Goal: Task Accomplishment & Management: Manage account settings

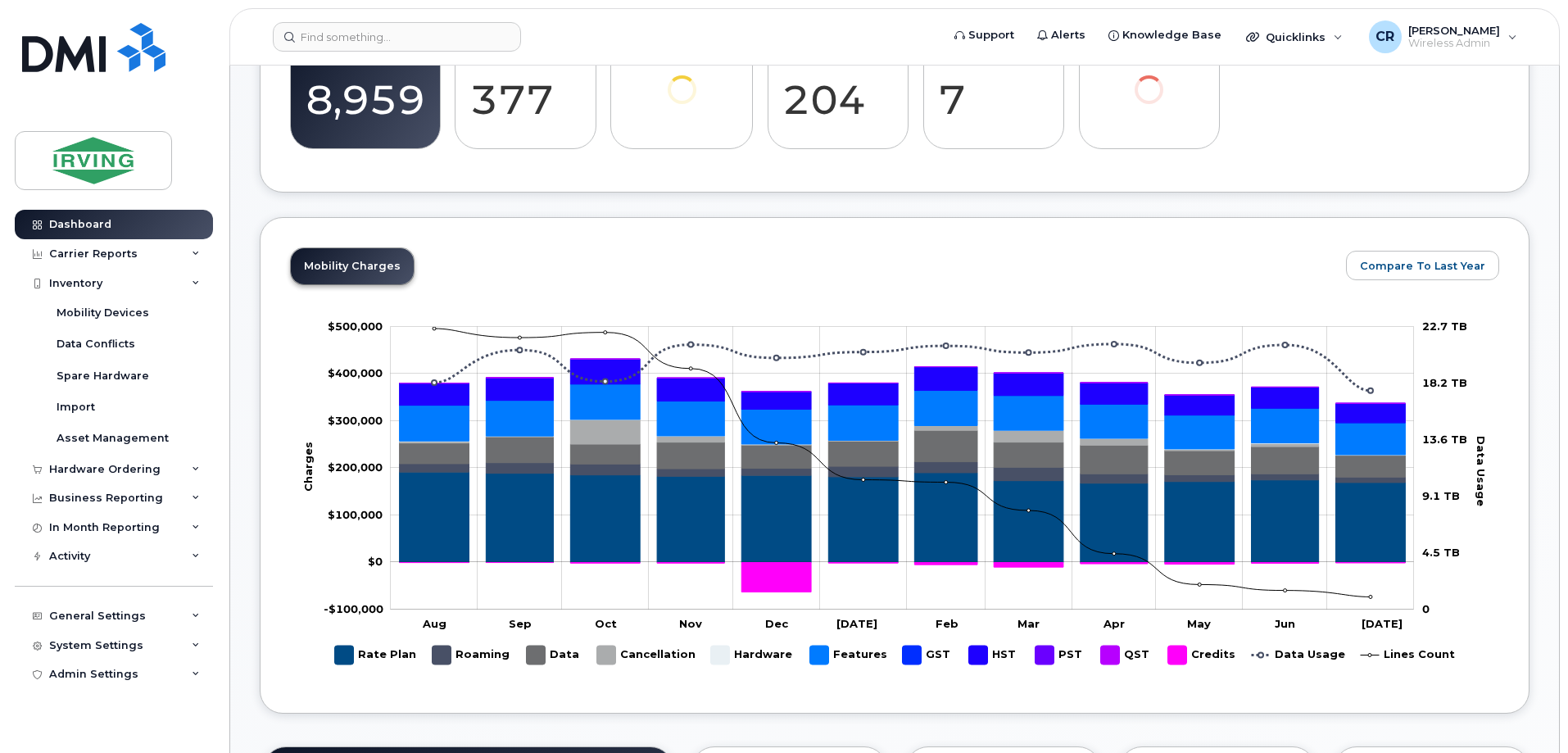
scroll to position [599, 0]
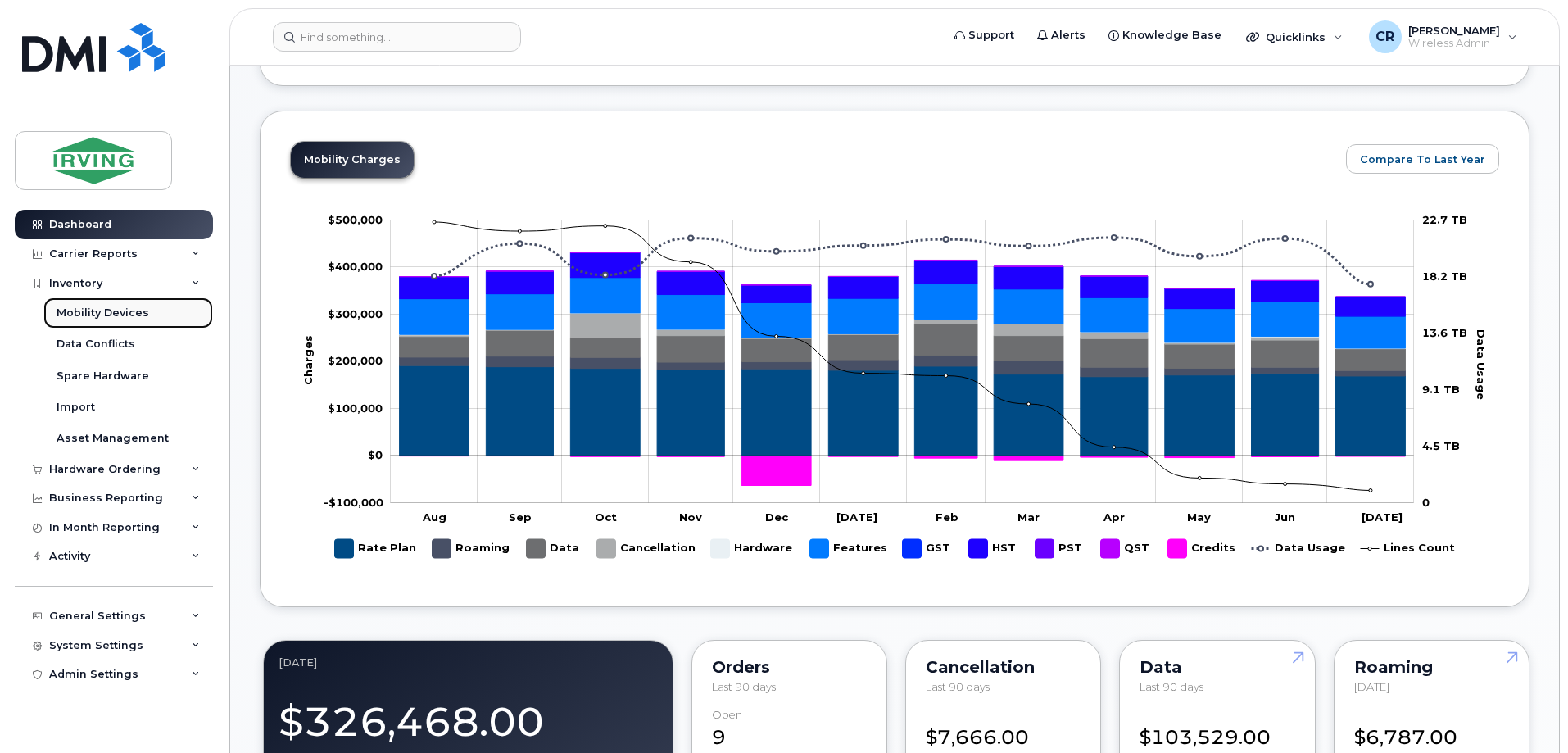
click at [115, 310] on div "Mobility Devices" at bounding box center [103, 314] width 92 height 15
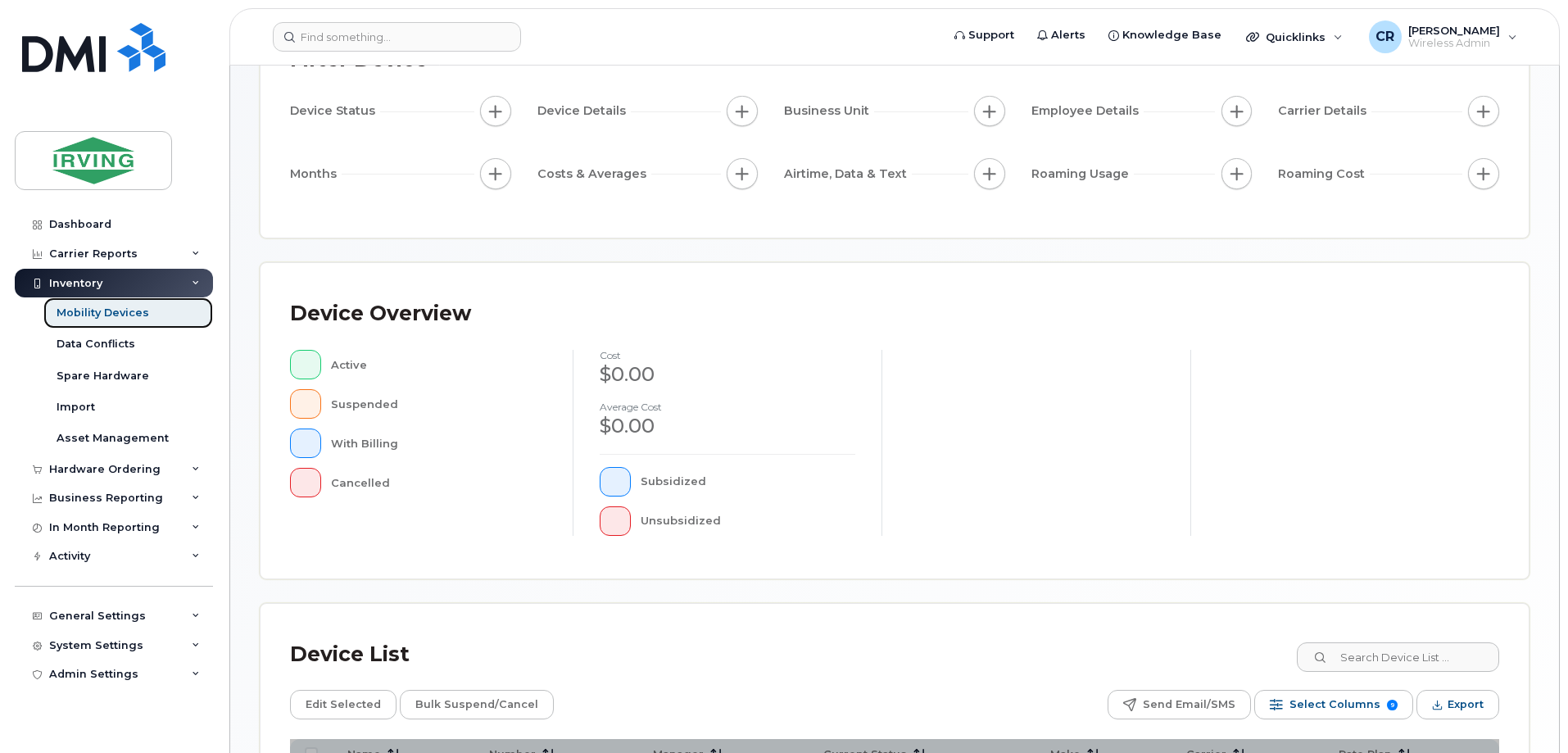
scroll to position [374, 0]
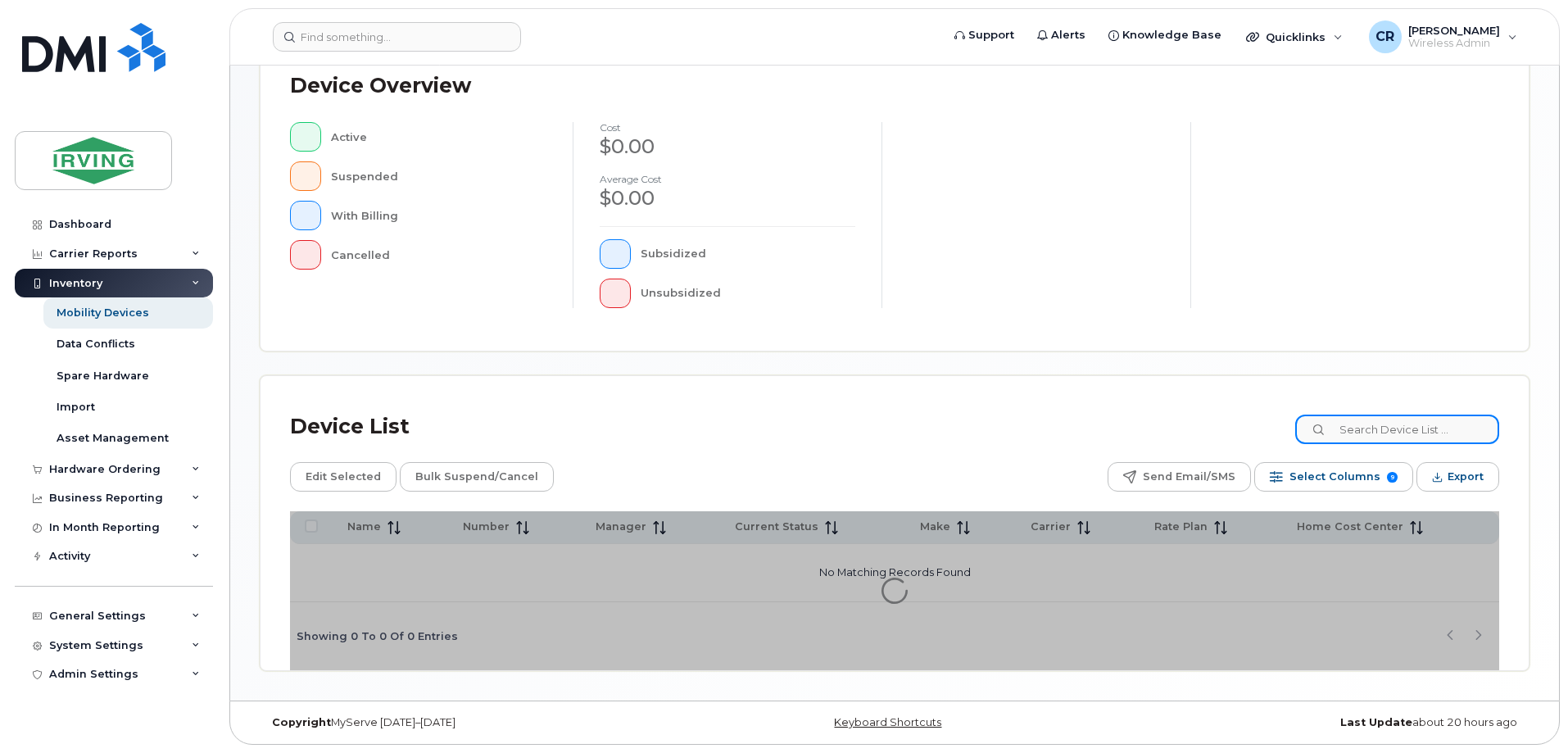
click at [1374, 426] on input at bounding box center [1397, 429] width 204 height 30
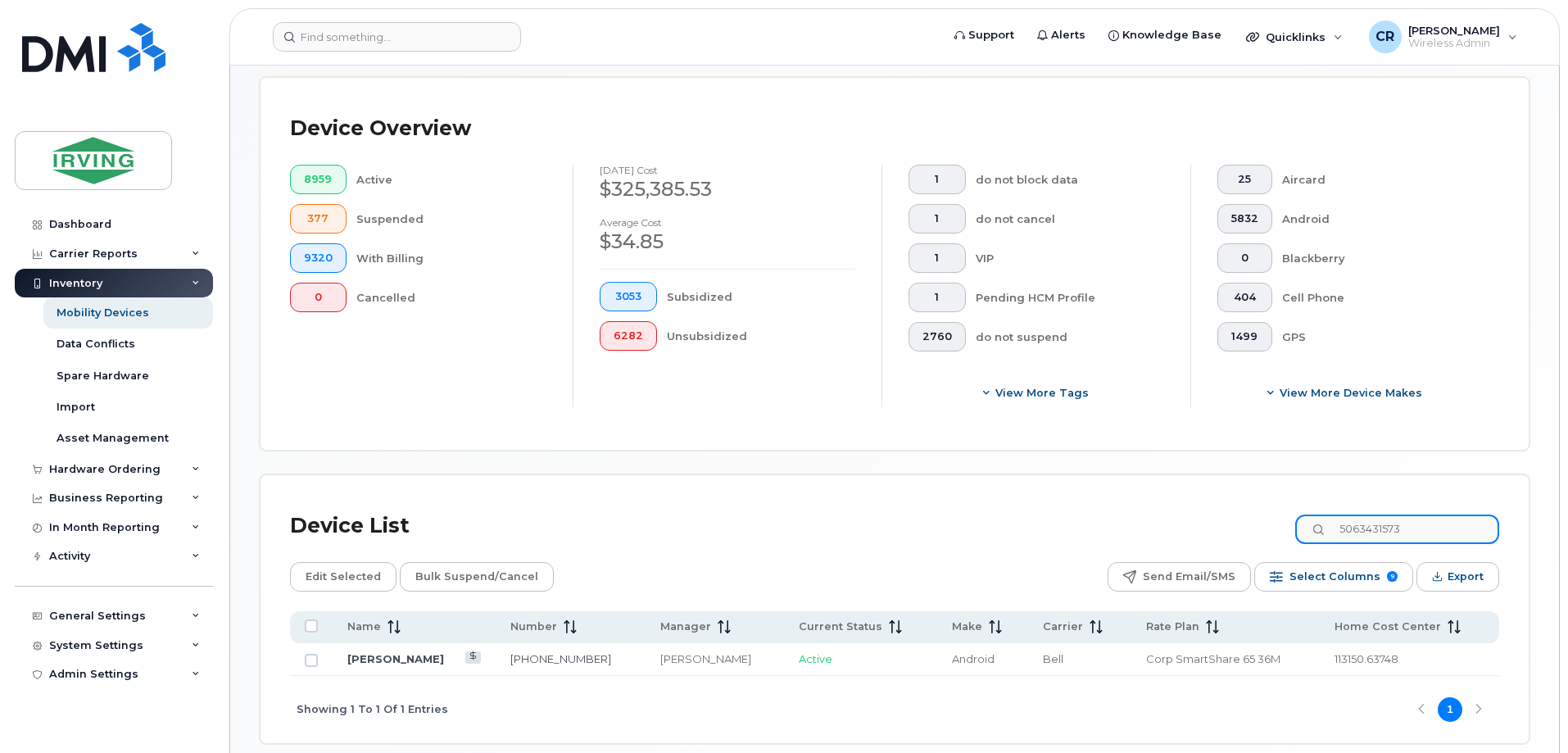
type input "5063431573"
drag, startPoint x: 212, startPoint y: 64, endPoint x: 164, endPoint y: 264, distance: 205.7
click at [212, 64] on div "Dashboard Carrier Reports Monthly Billing Data Daily Data Pooling Data Behavior…" at bounding box center [111, 376] width 222 height 753
click at [102, 467] on div "Hardware Ordering" at bounding box center [104, 470] width 112 height 13
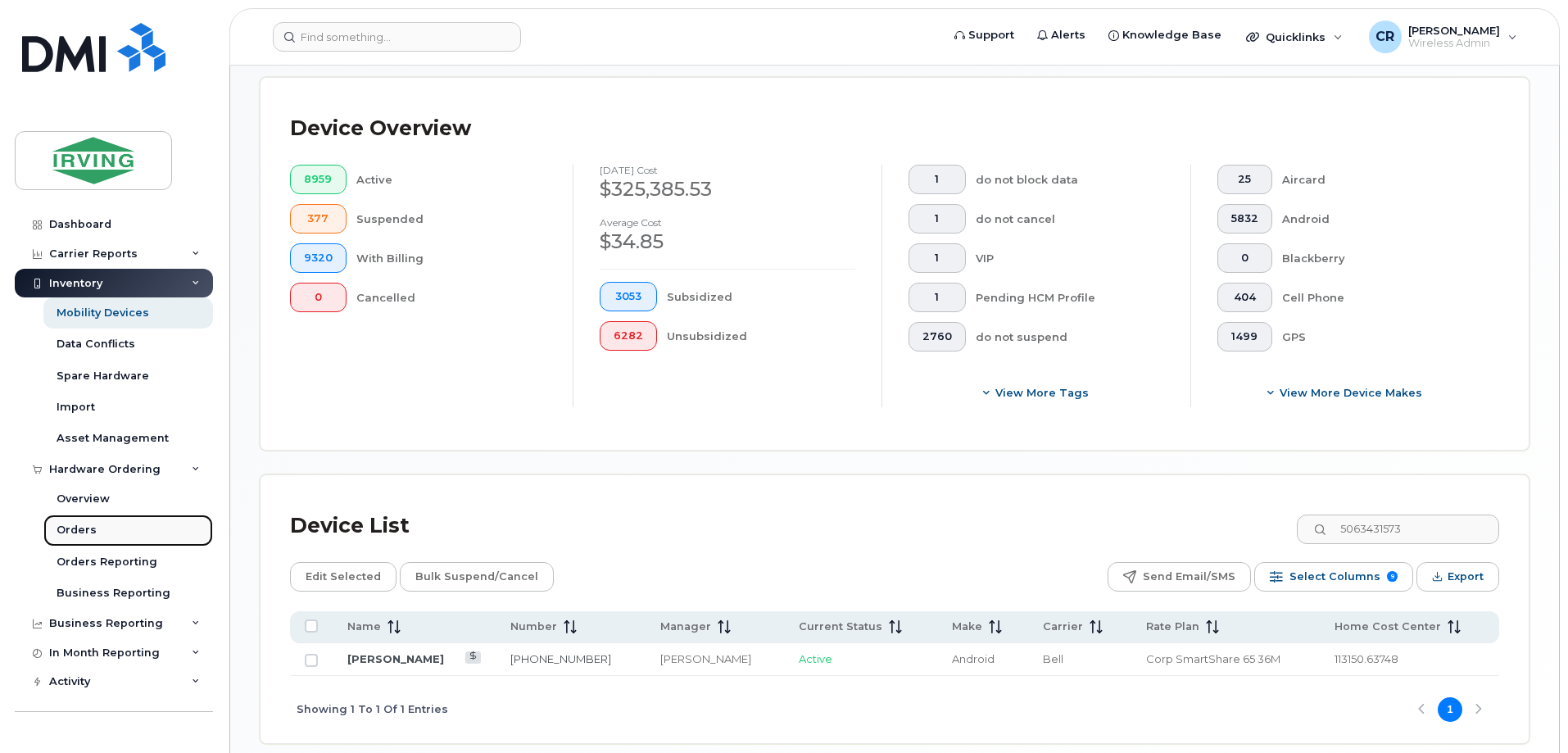
click at [86, 532] on div "Orders" at bounding box center [76, 530] width 40 height 15
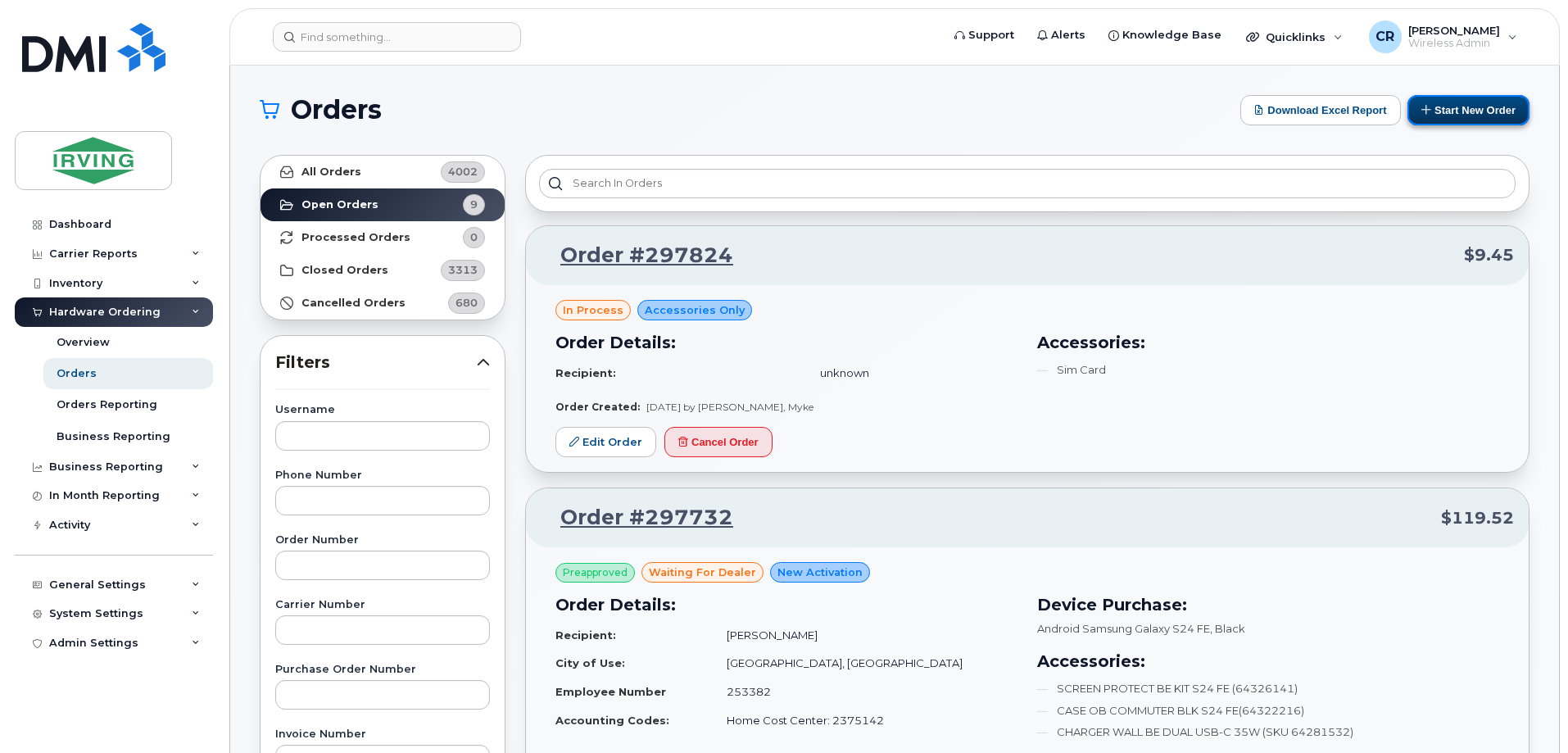
click at [1441, 112] on button "Start New Order" at bounding box center [1468, 110] width 122 height 31
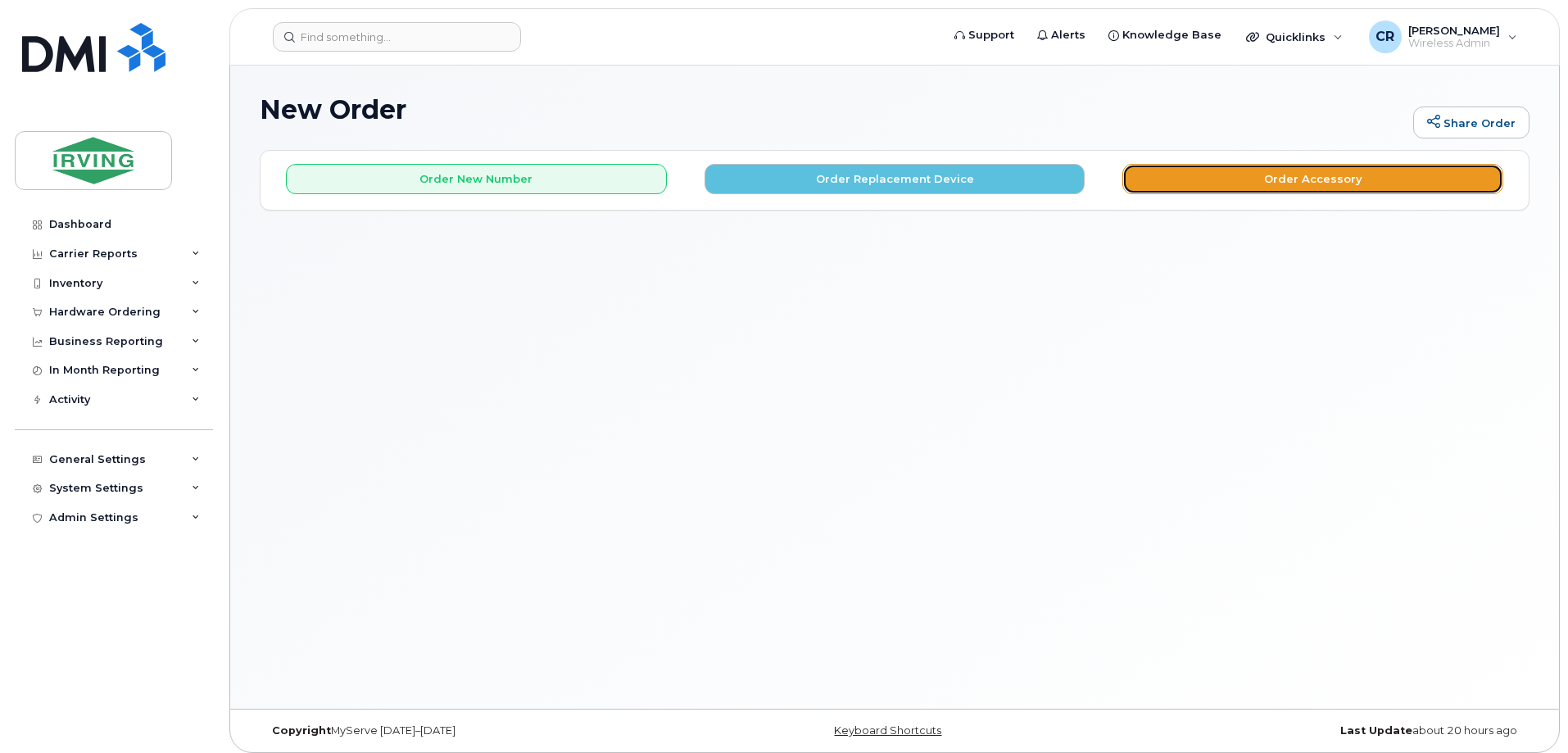
click at [1162, 177] on button "Order Accessory" at bounding box center [1313, 179] width 381 height 31
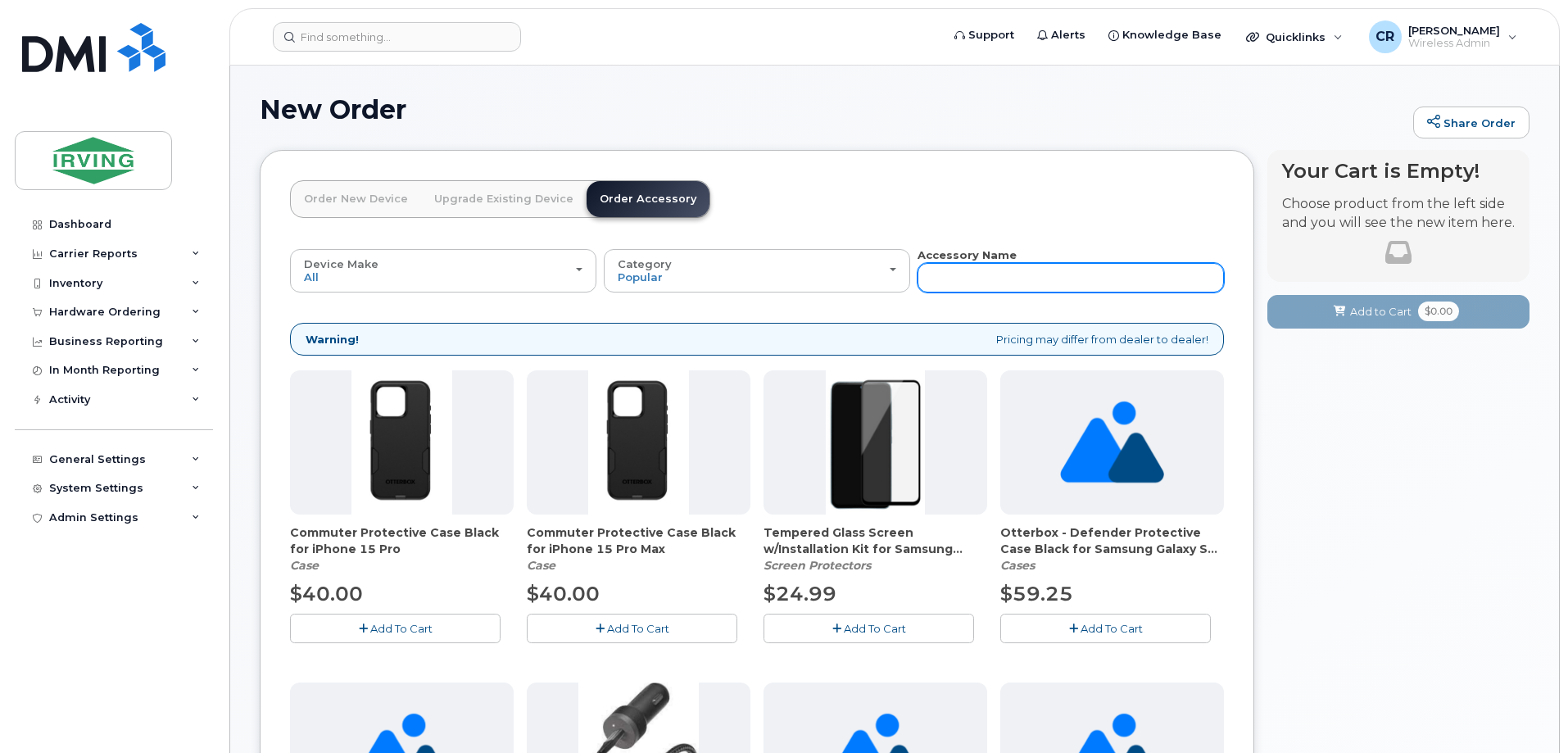
click at [1003, 284] on input "text" at bounding box center [1070, 278] width 306 height 30
type input "sim"
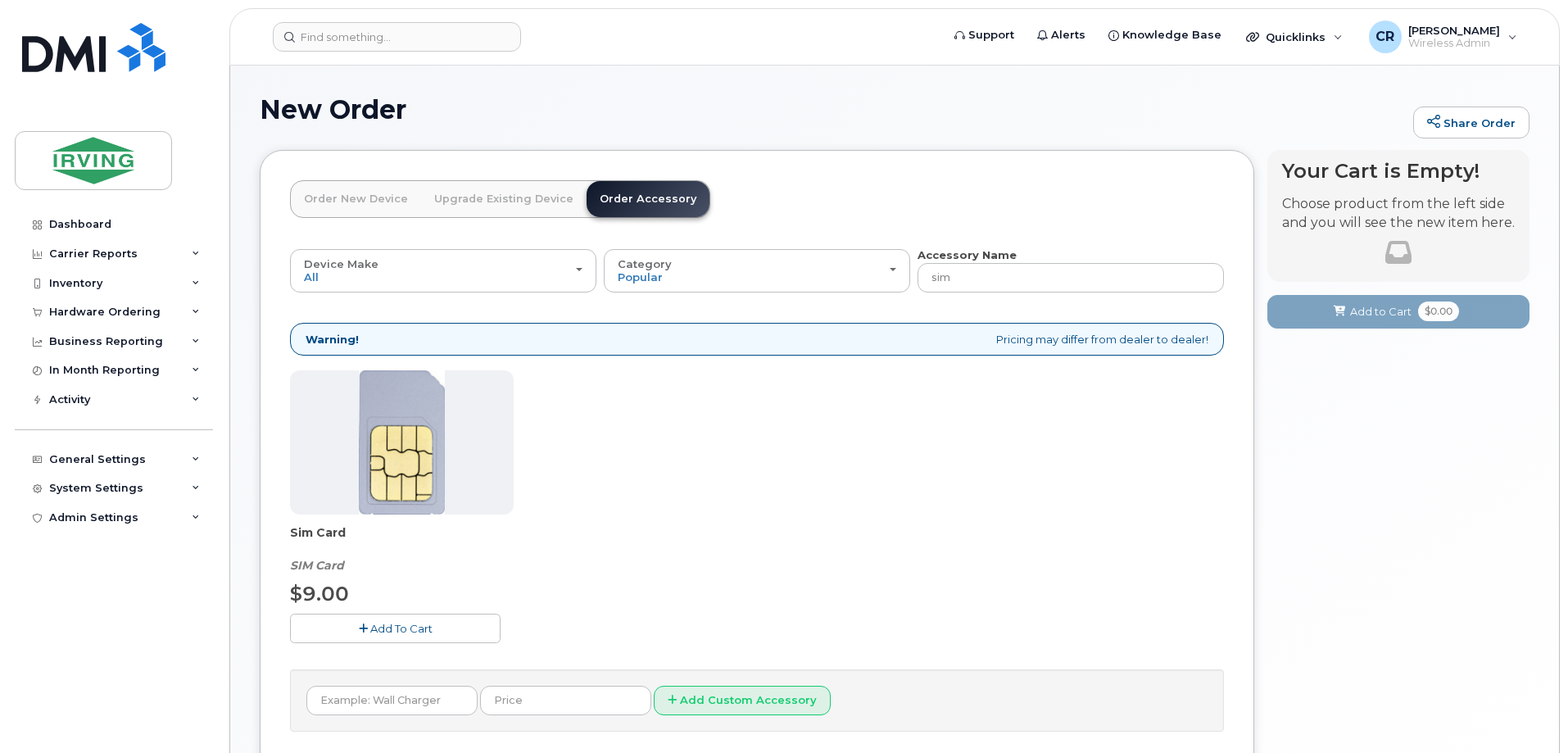
click at [395, 618] on button "Add To Cart" at bounding box center [396, 628] width 211 height 29
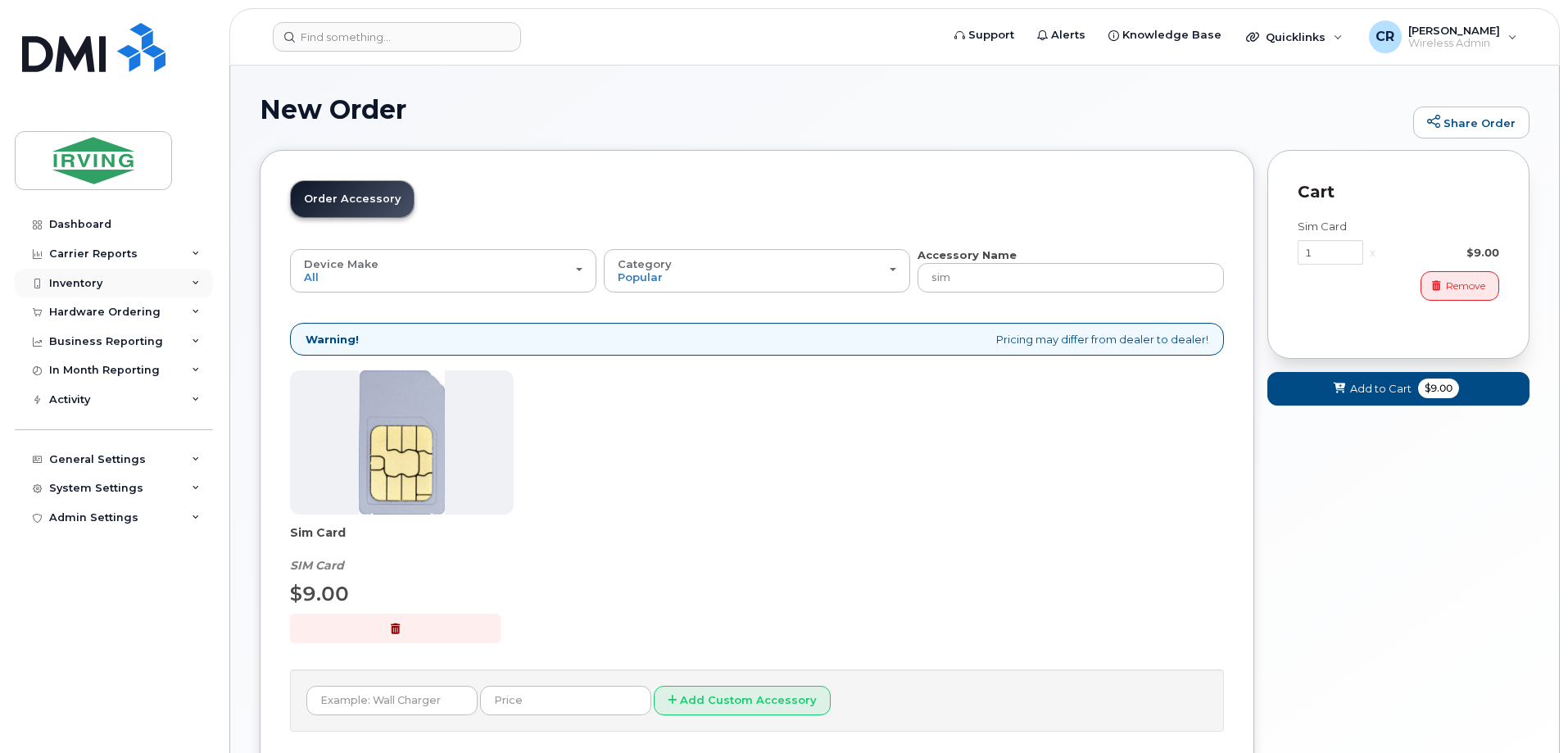
click at [70, 280] on div "Inventory" at bounding box center [76, 284] width 54 height 13
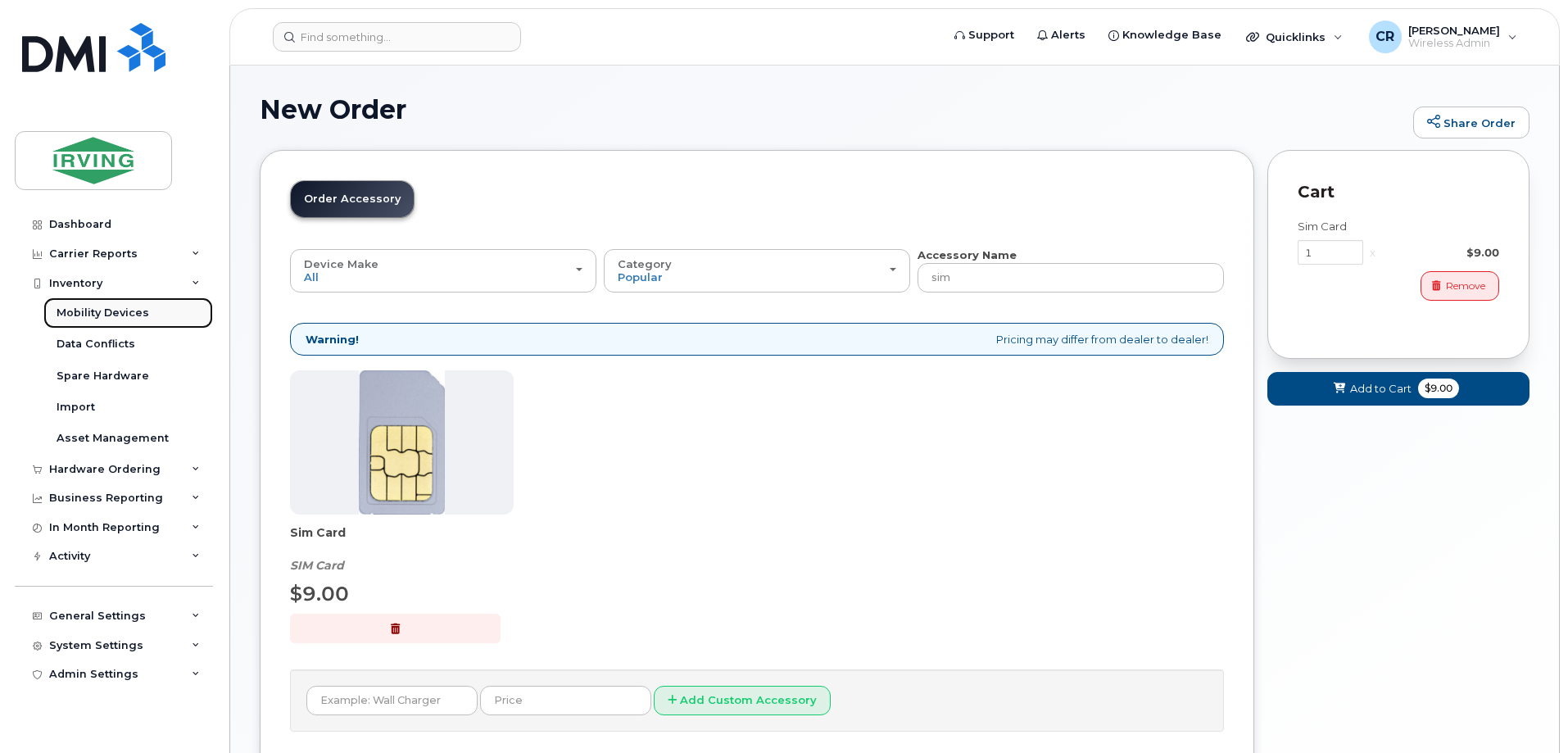
click at [70, 312] on div "Mobility Devices" at bounding box center [103, 314] width 92 height 15
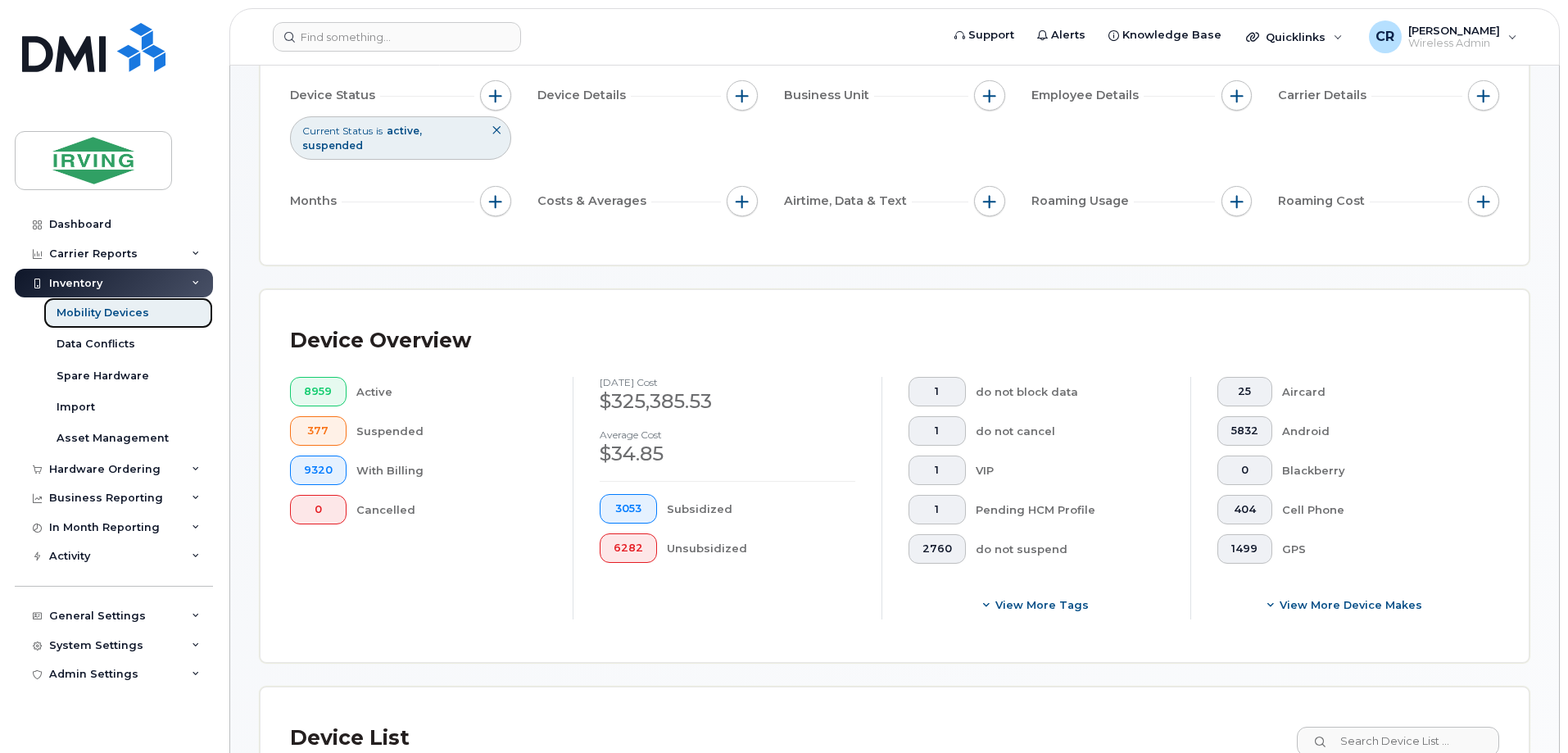
scroll to position [410, 0]
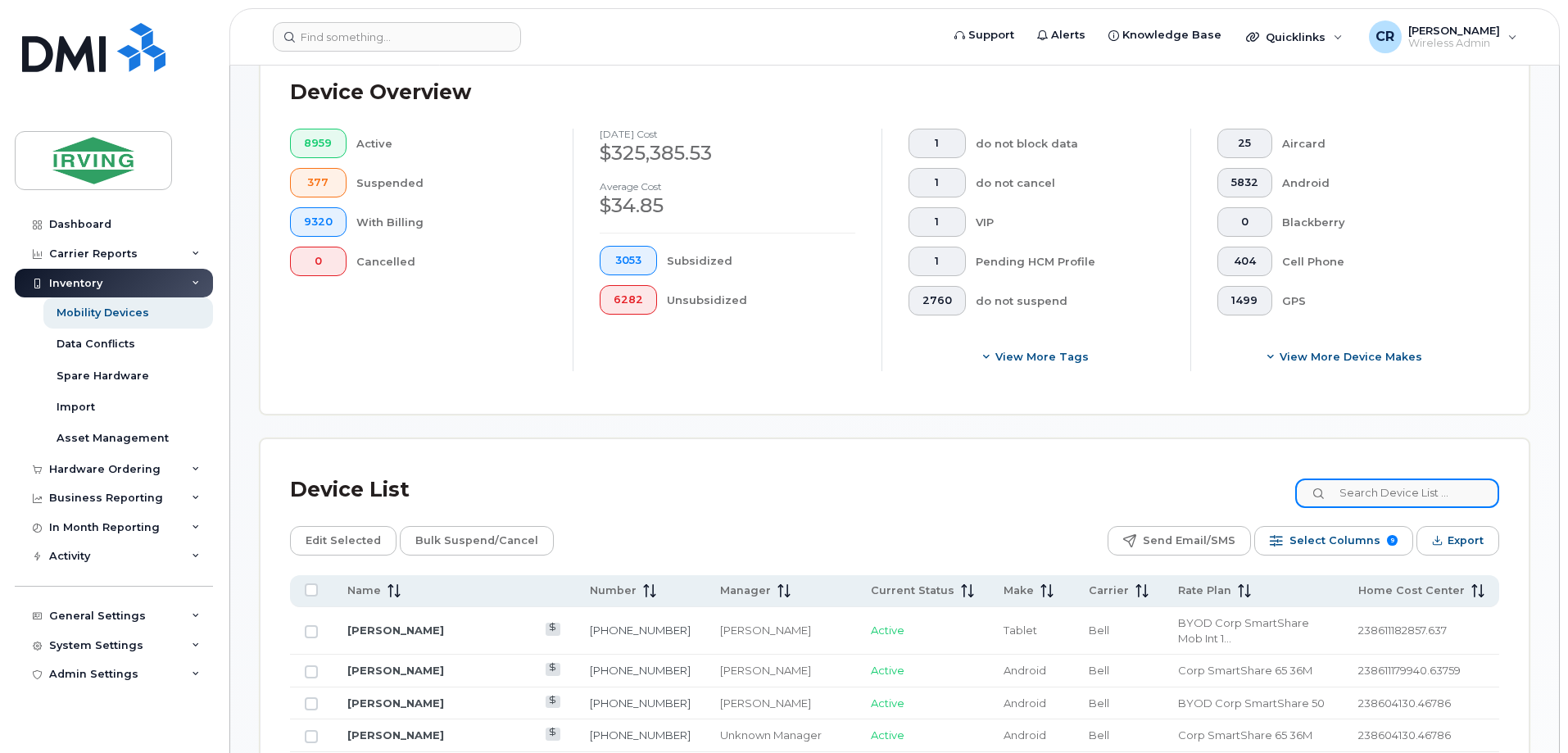
paste input "709-327-5592"
click at [1366, 478] on input at bounding box center [1397, 493] width 204 height 30
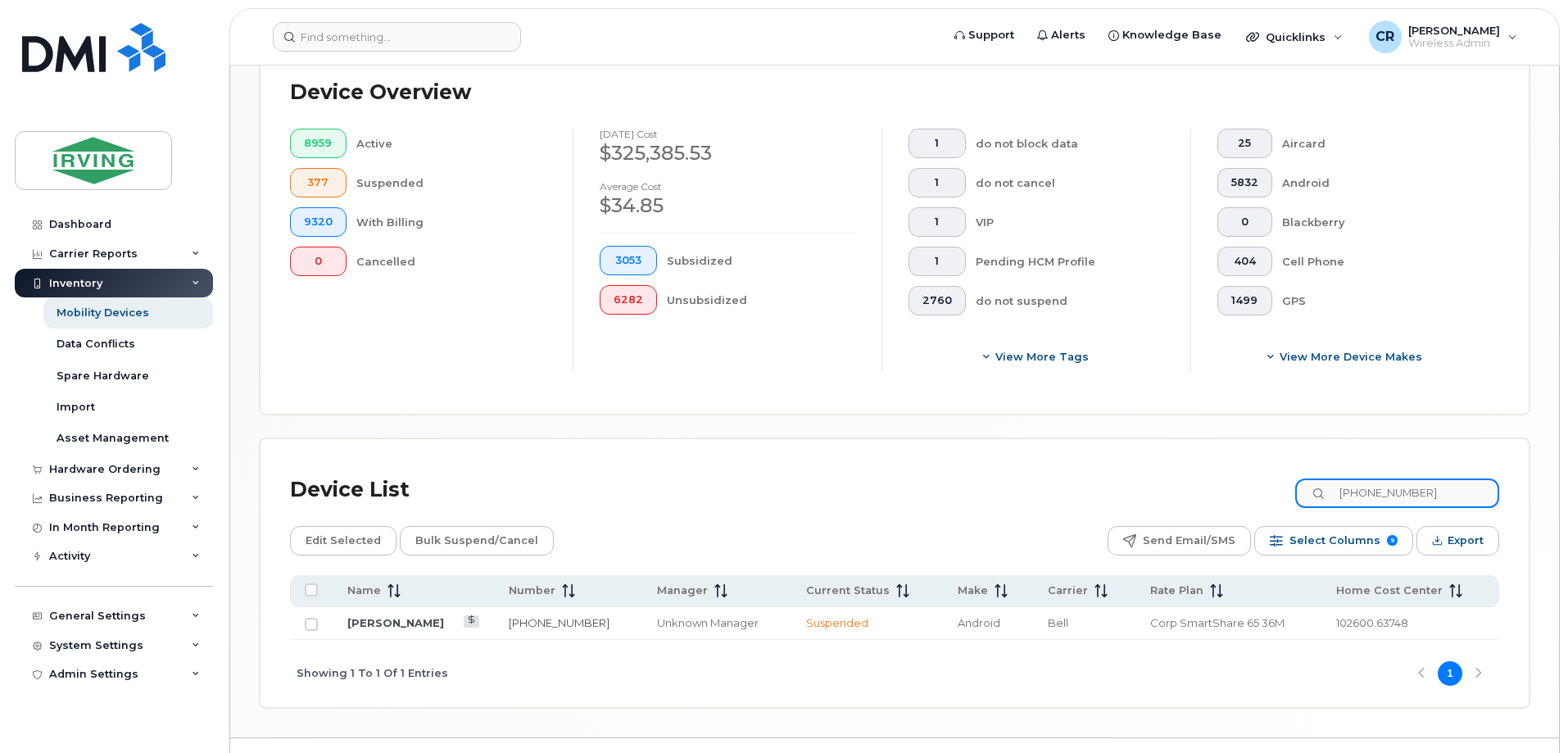
type input "709-327-5592"
click at [377, 616] on link "Jeffrey Wall" at bounding box center [396, 623] width 97 height 13
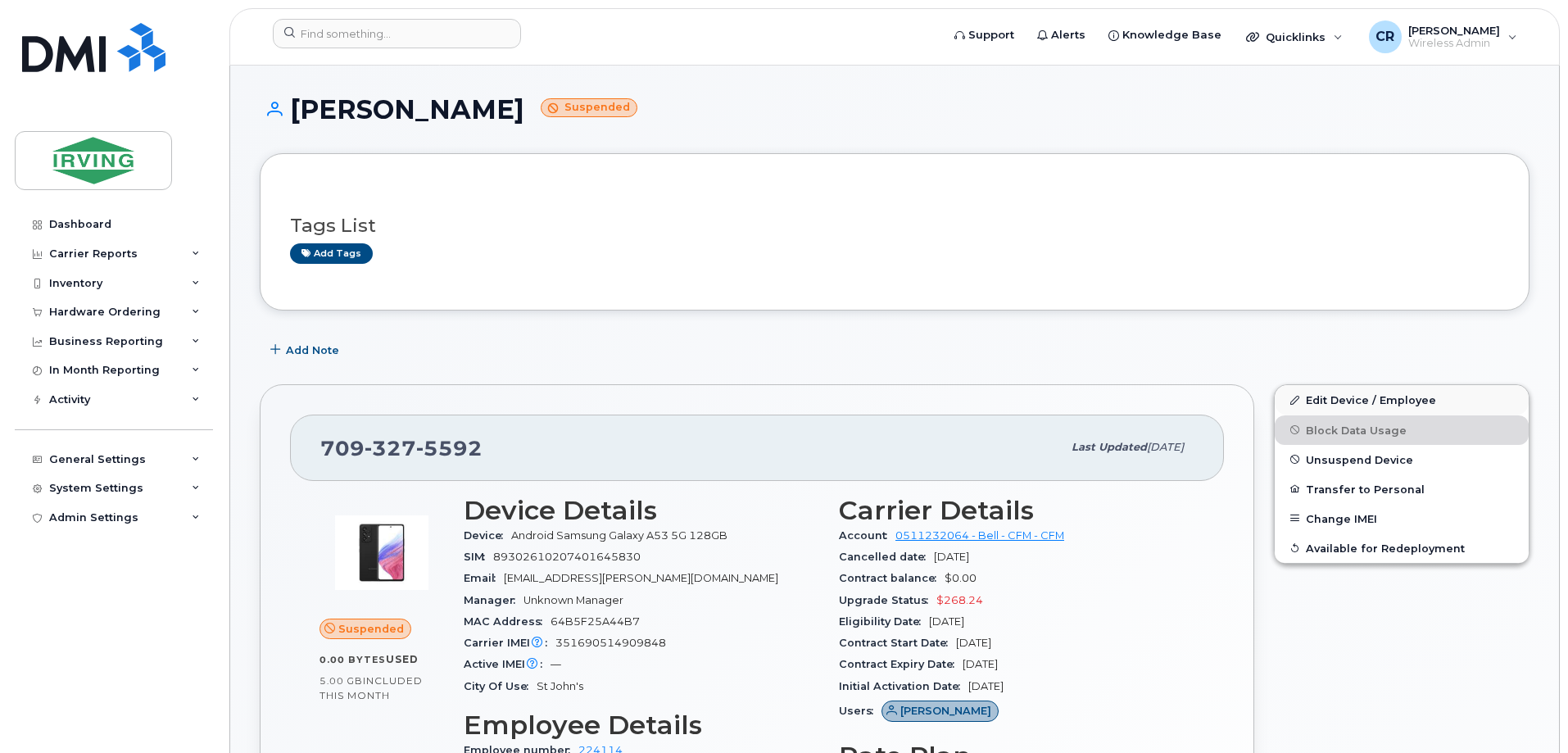
click at [1392, 395] on div "Edit Device / Employee Block Data Usage Unsuspend Device Transfer to Personal C…" at bounding box center [1402, 763] width 276 height 777
click at [1398, 393] on link "Edit Device / Employee" at bounding box center [1402, 400] width 254 height 30
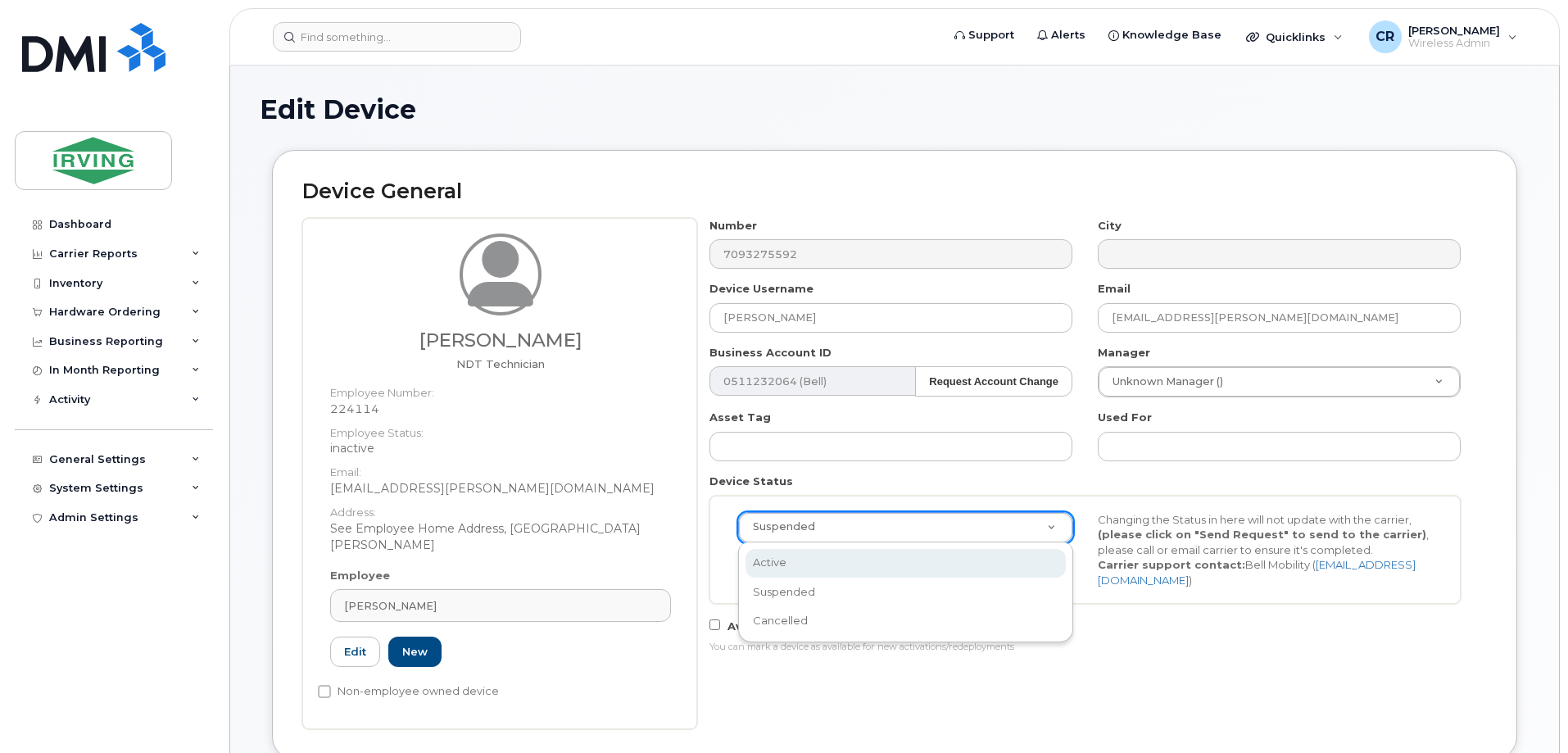
select select "active"
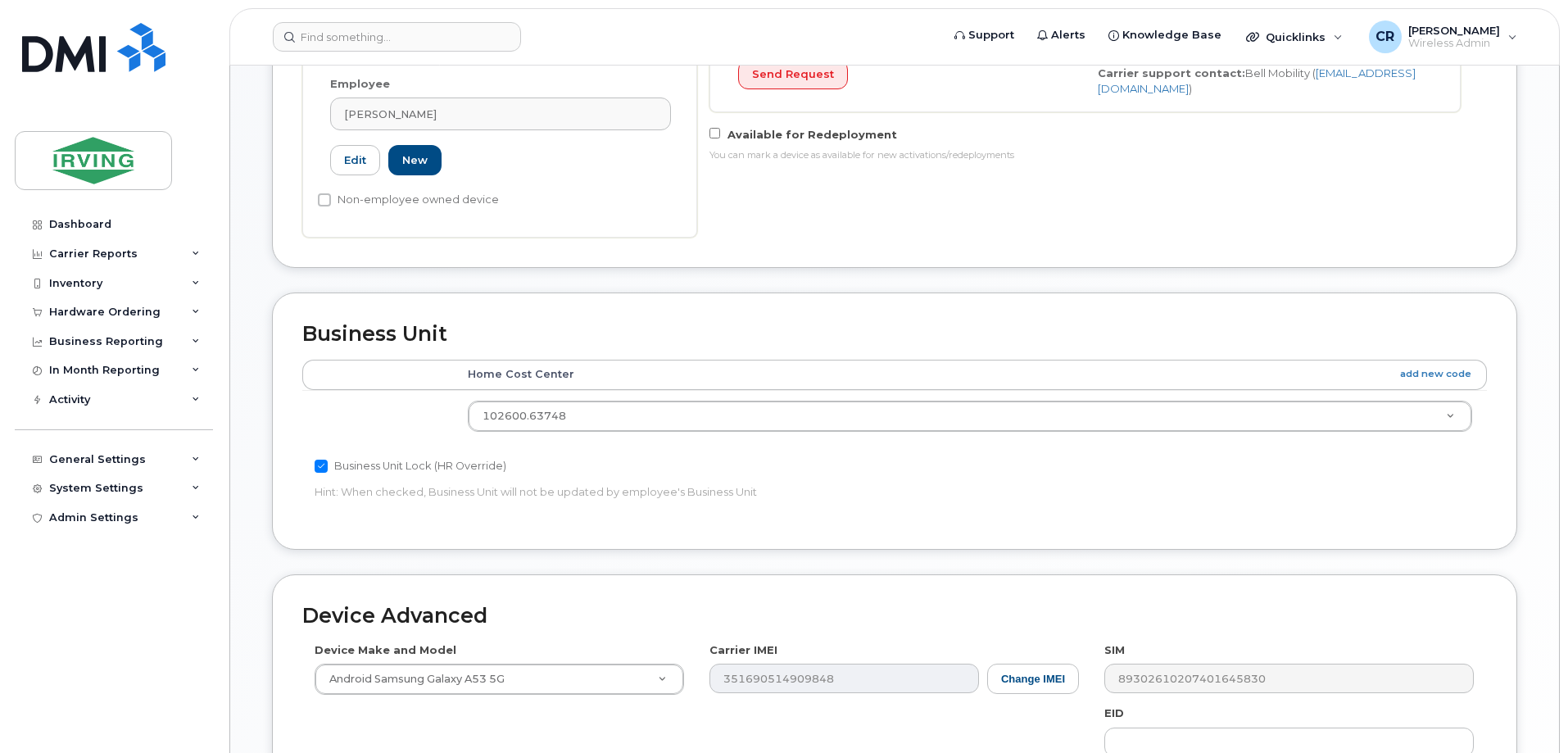
scroll to position [786, 0]
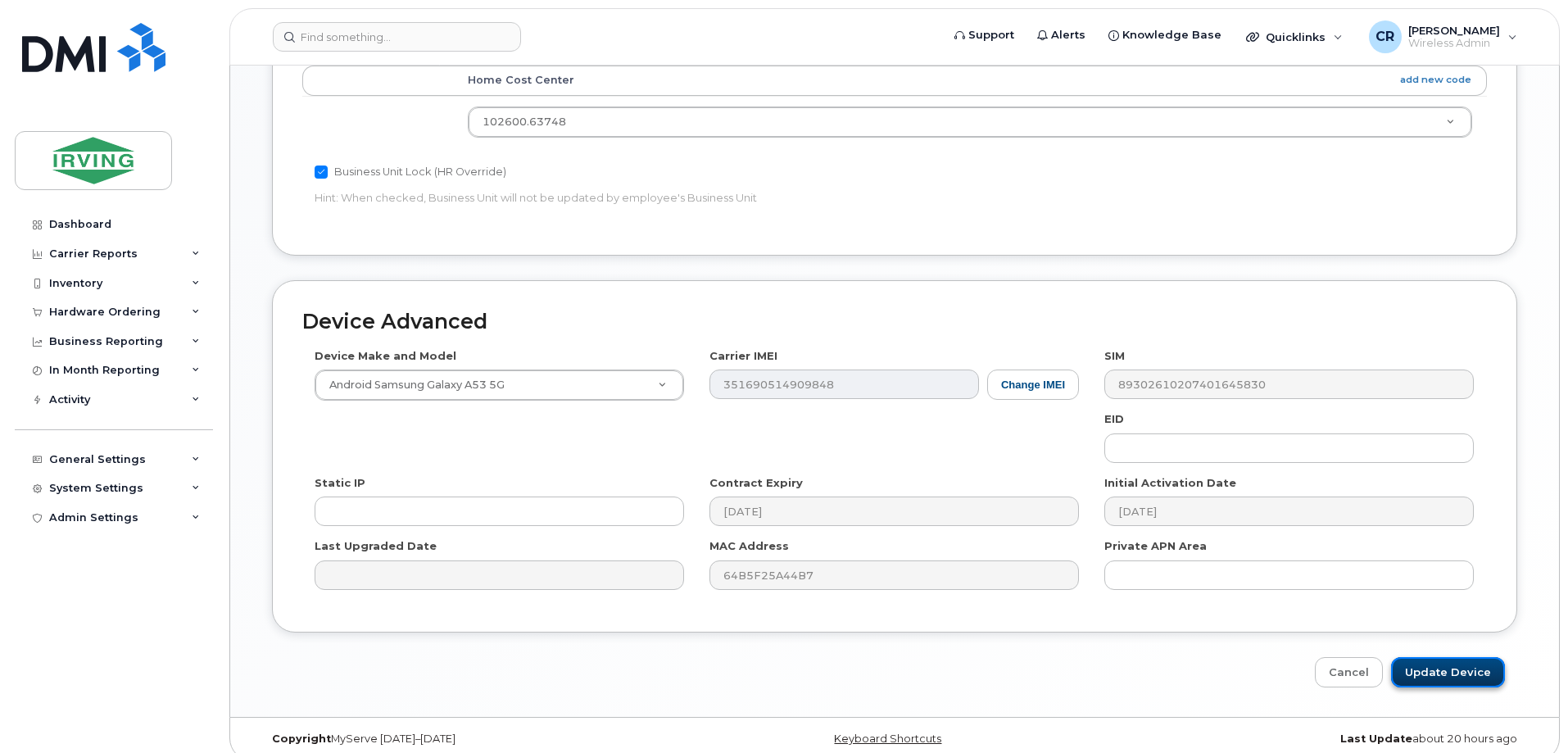
click at [1450, 658] on input "Update Device" at bounding box center [1448, 673] width 114 height 31
type input "Saving..."
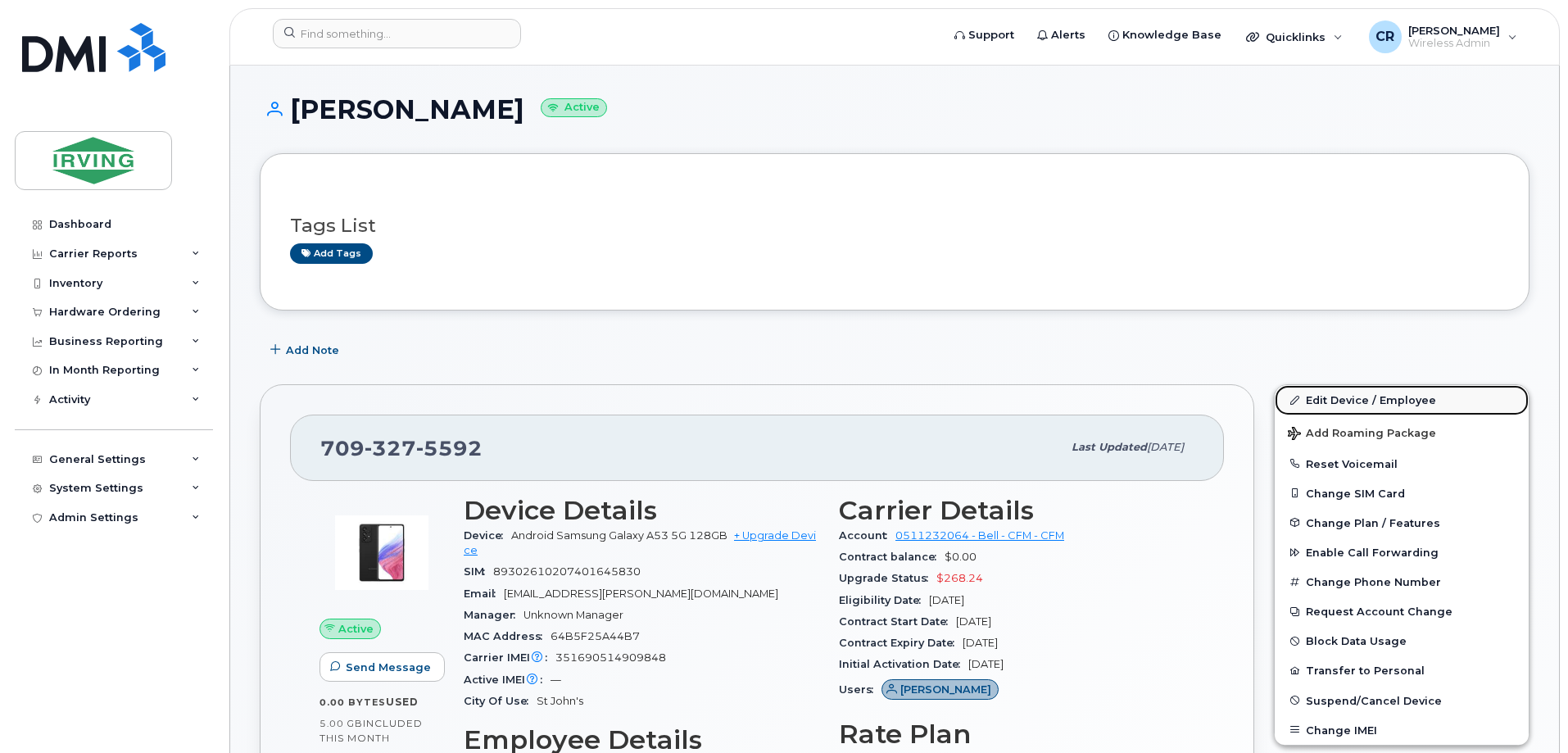
click at [1396, 395] on link "Edit Device / Employee" at bounding box center [1402, 400] width 254 height 30
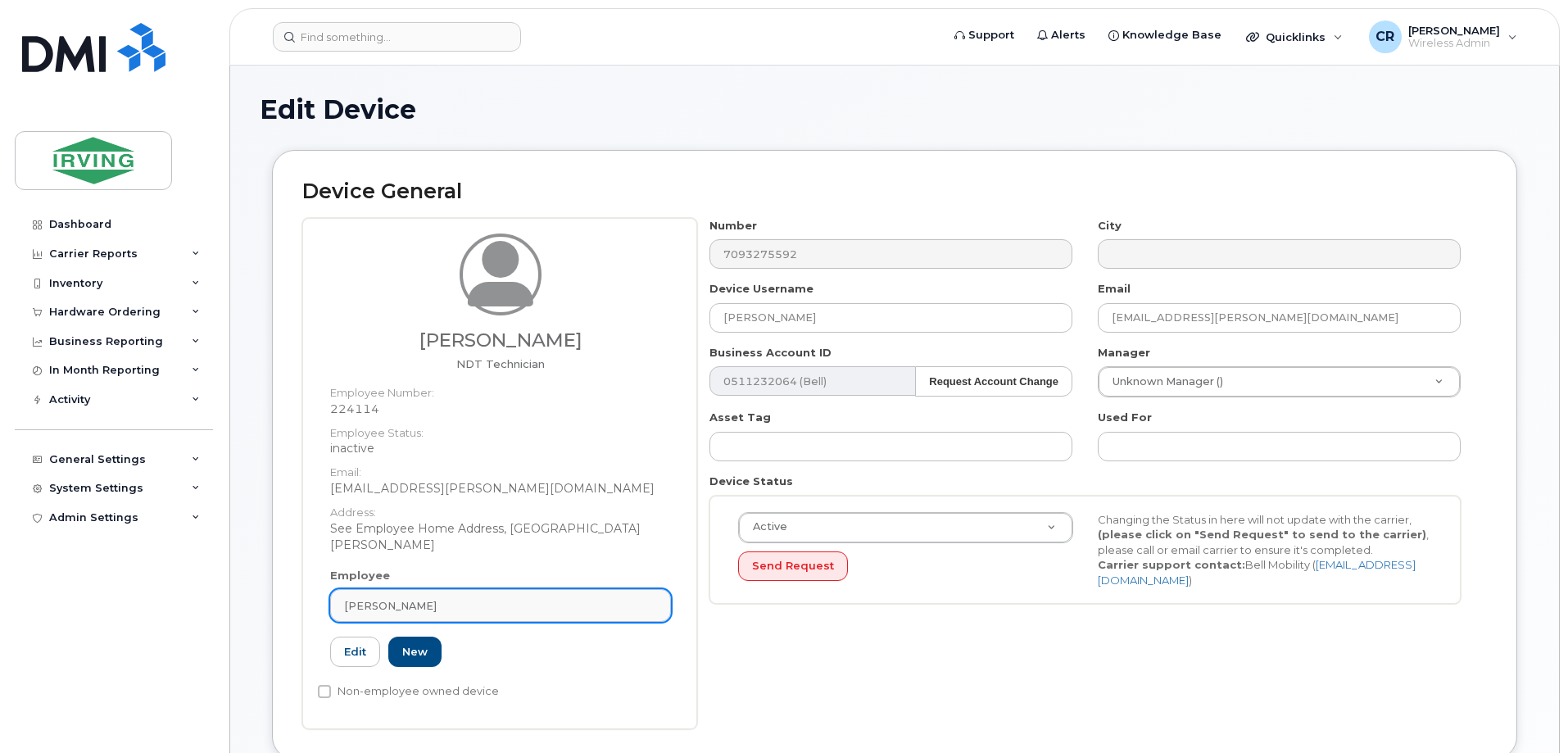
click at [430, 599] on div "[PERSON_NAME]" at bounding box center [500, 606] width 312 height 16
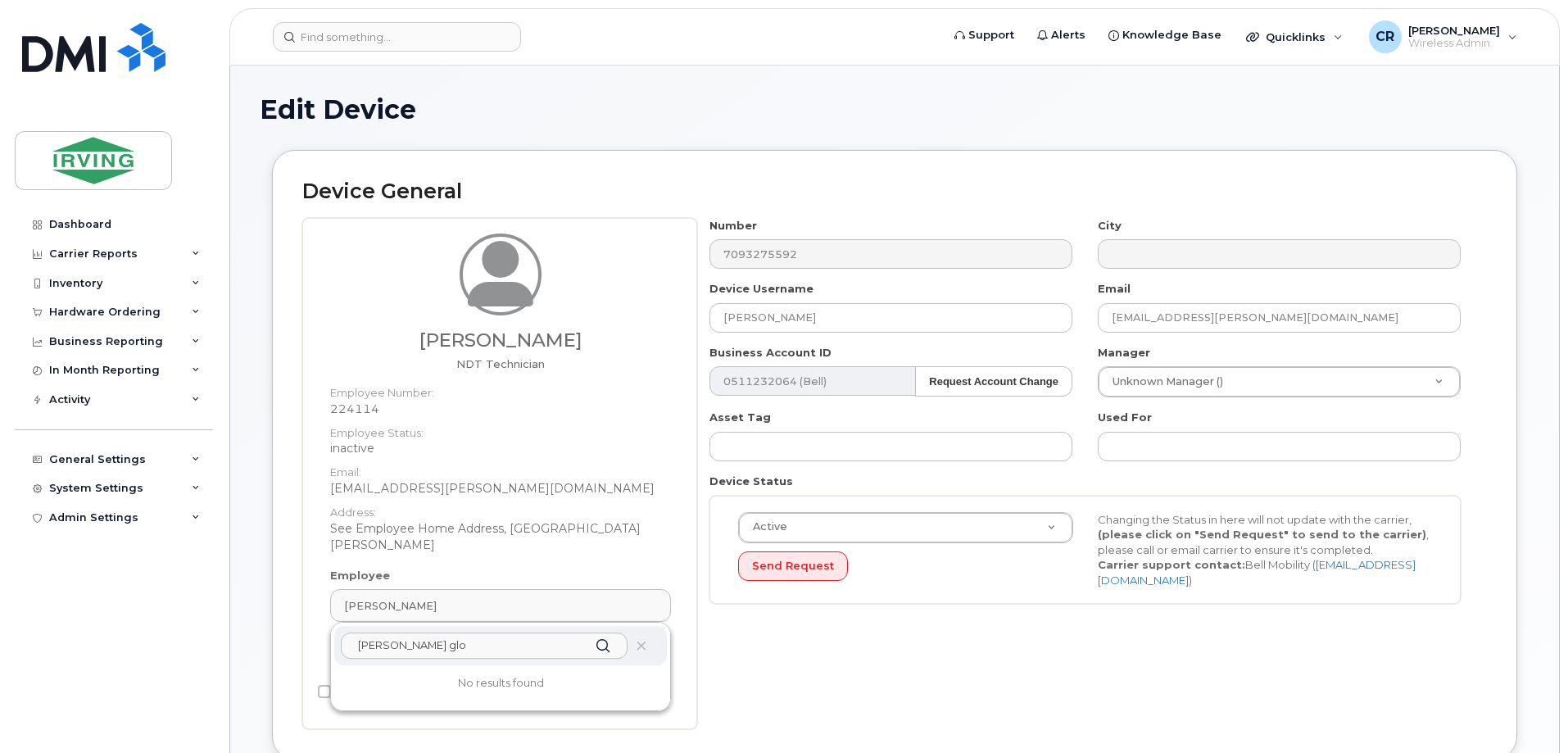
scroll to position [164, 0]
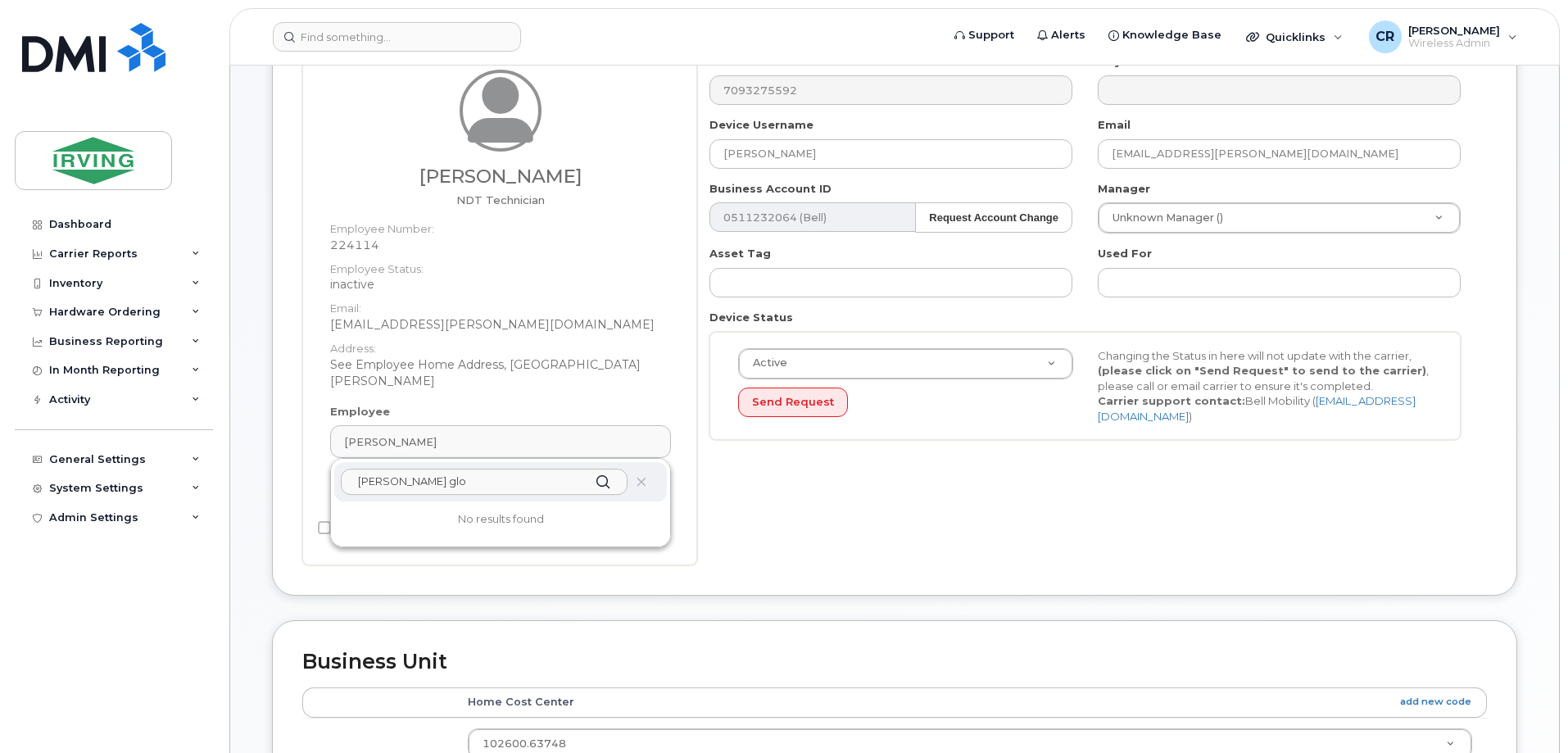
type input "[PERSON_NAME] glo"
click at [434, 404] on div "Employee Jeffrey Wall curtis glo No results found 224114 Edit New" at bounding box center [500, 461] width 365 height 114
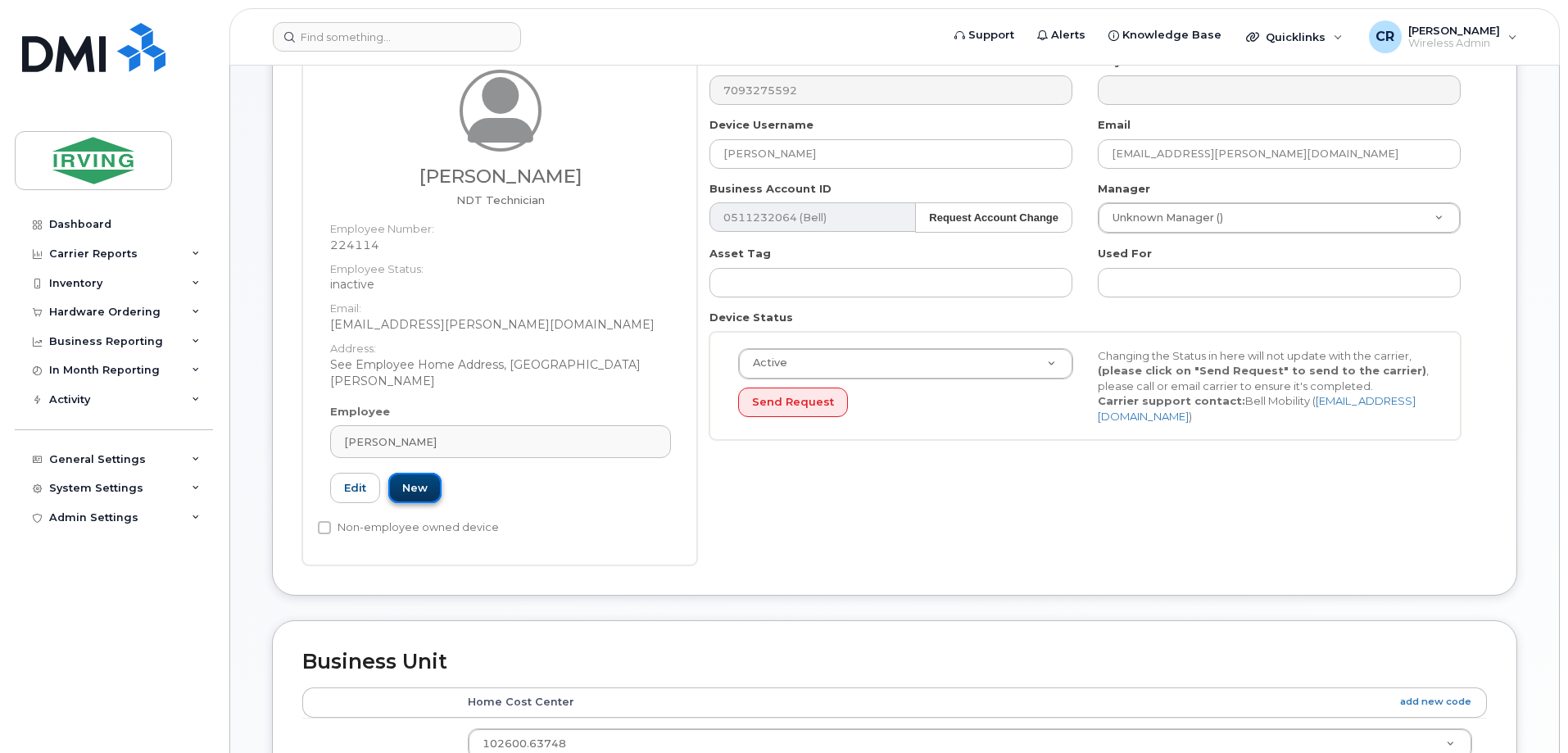
click at [427, 473] on link "New" at bounding box center [415, 488] width 54 height 31
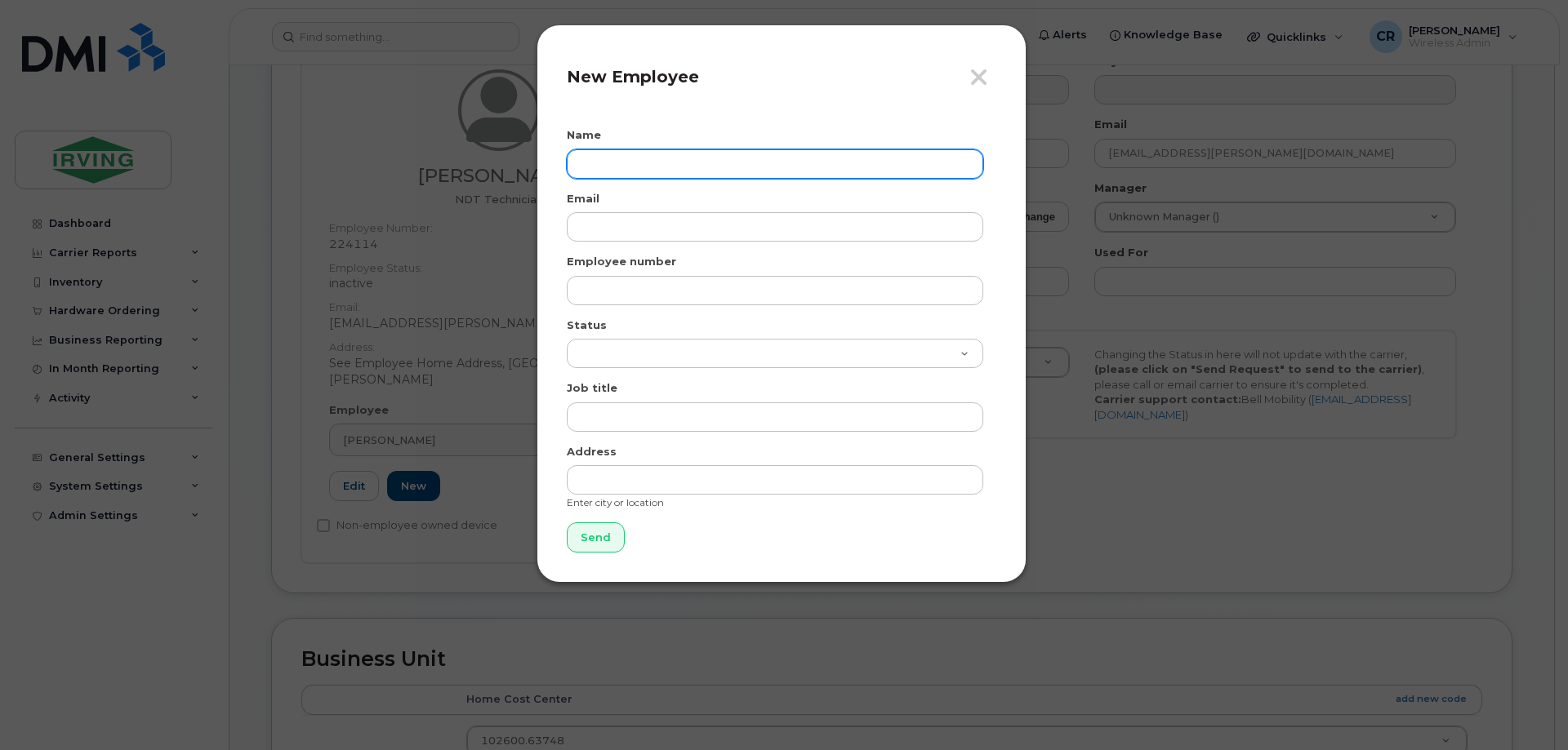
click at [649, 157] on input "text" at bounding box center [775, 164] width 417 height 29
type input "[PERSON_NAME]"
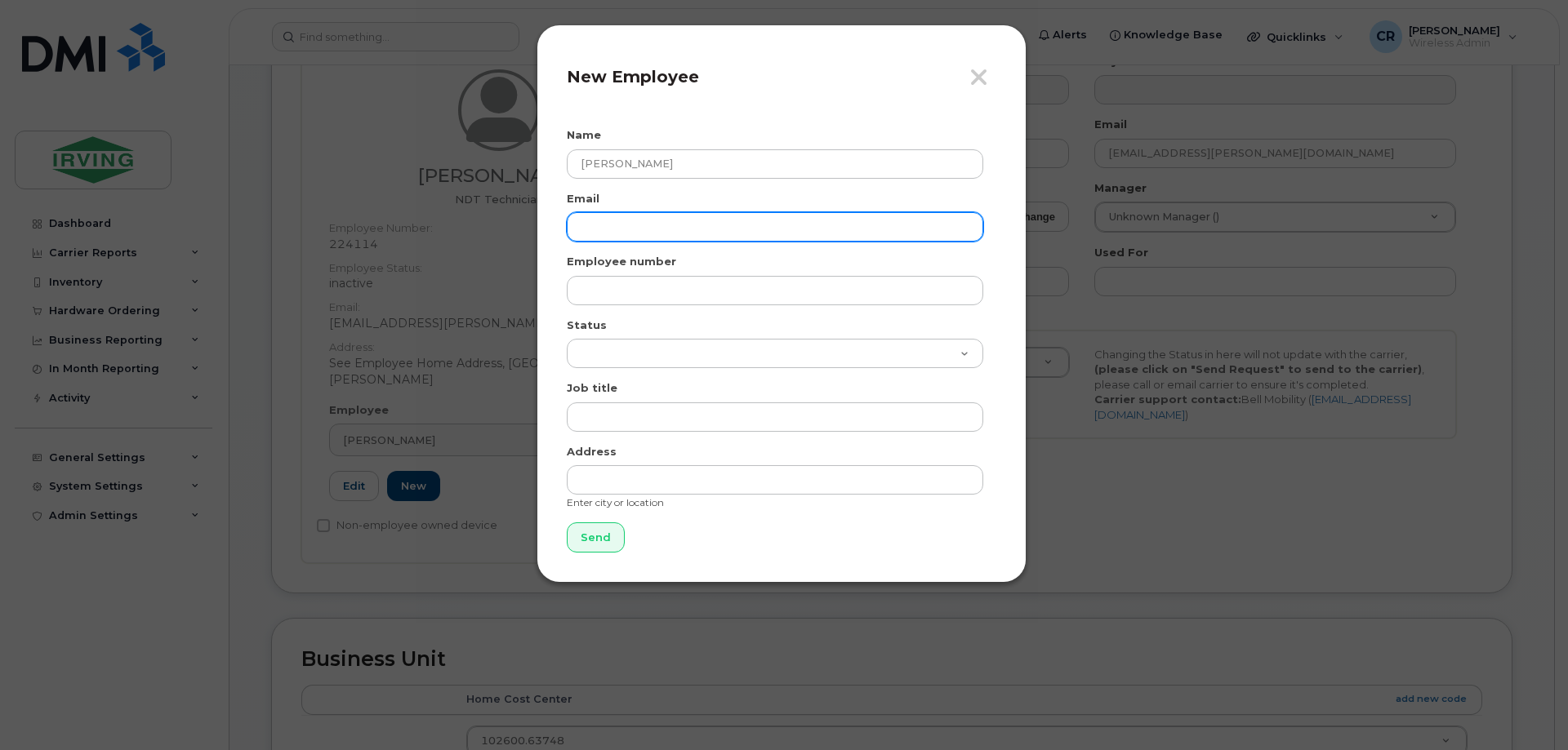
click at [686, 238] on input "email" at bounding box center [775, 227] width 417 height 29
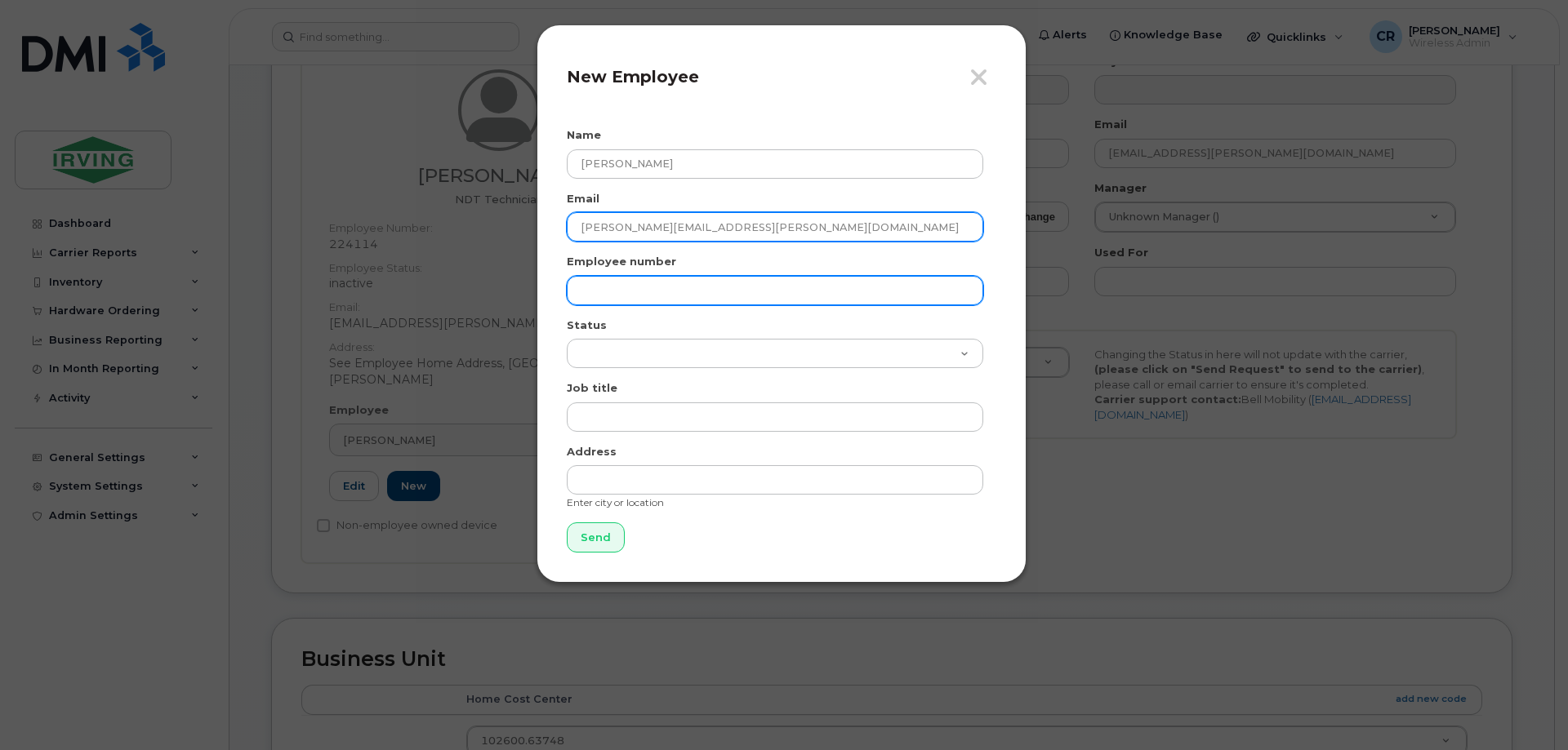
type input "glover.curtis@cfmservice.ca"
click at [710, 281] on input "text" at bounding box center [775, 291] width 417 height 29
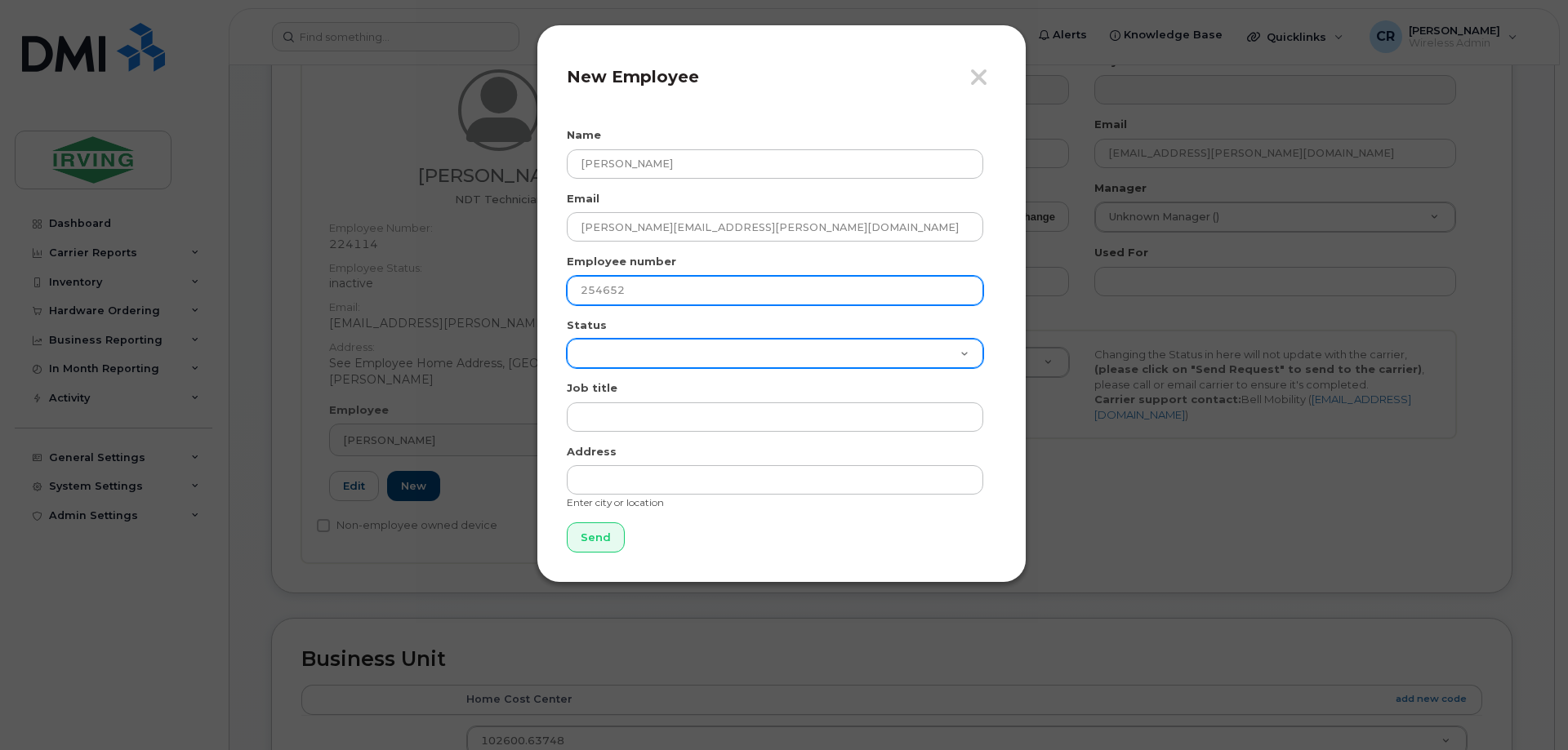
type input "254652"
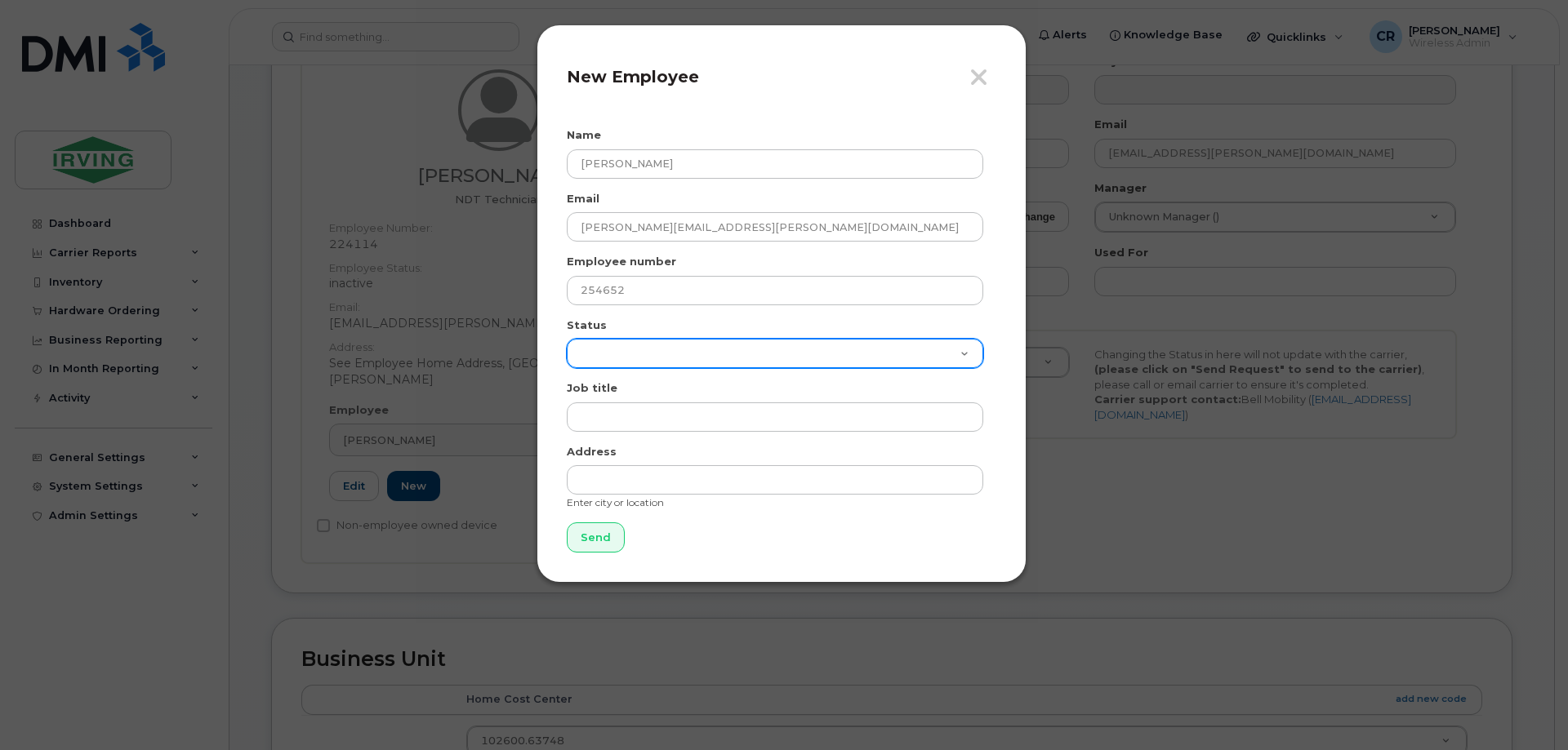
click at [690, 353] on select "Active On-Leave Long Term Short Term Maternity Leave Temp Layoff Inactive" at bounding box center [775, 354] width 417 height 29
select select "active"
click at [567, 339] on select "Active On-Leave Long Term Short Term Maternity Leave Temp Layoff Inactive" at bounding box center [775, 354] width 417 height 29
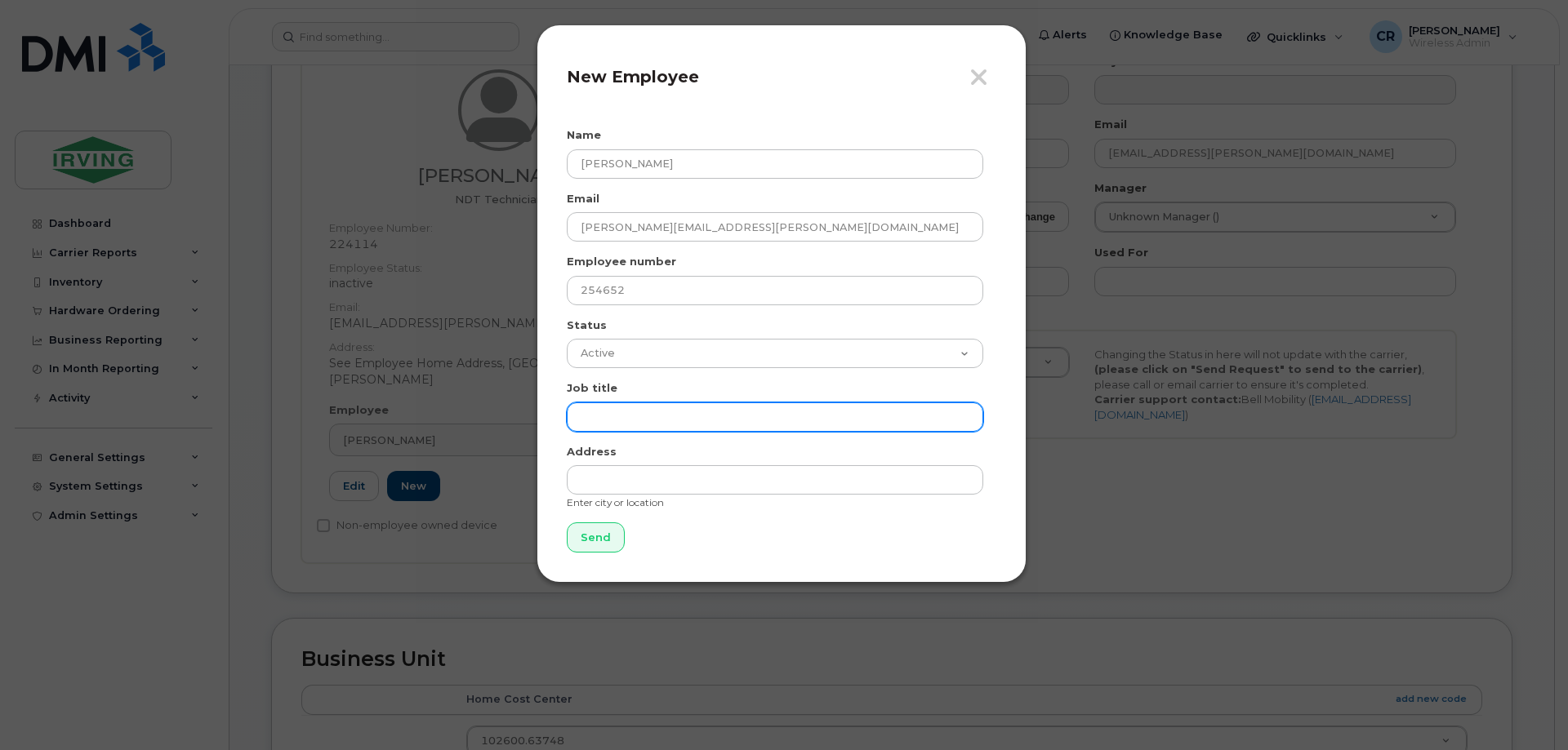
click at [658, 414] on input "text" at bounding box center [775, 417] width 417 height 29
type input "NDT Trainee"
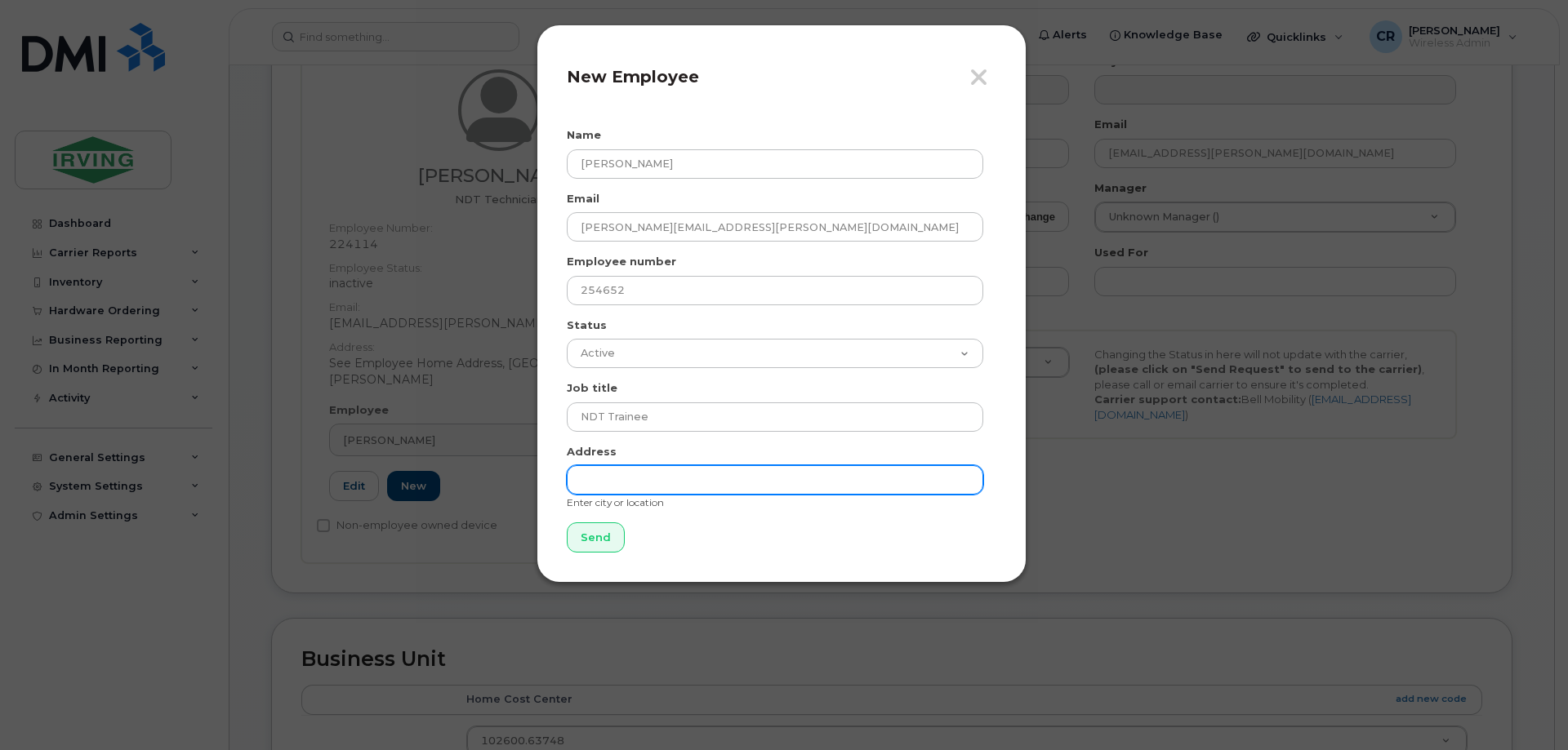
click at [650, 490] on input "text" at bounding box center [775, 480] width 417 height 29
click at [651, 479] on input "400-14 Akerly Blvd" at bounding box center [775, 480] width 417 height 29
click at [719, 485] on input "400-14 Akerley Blvd" at bounding box center [775, 480] width 417 height 29
type input "400-14 Akerley Blvd"
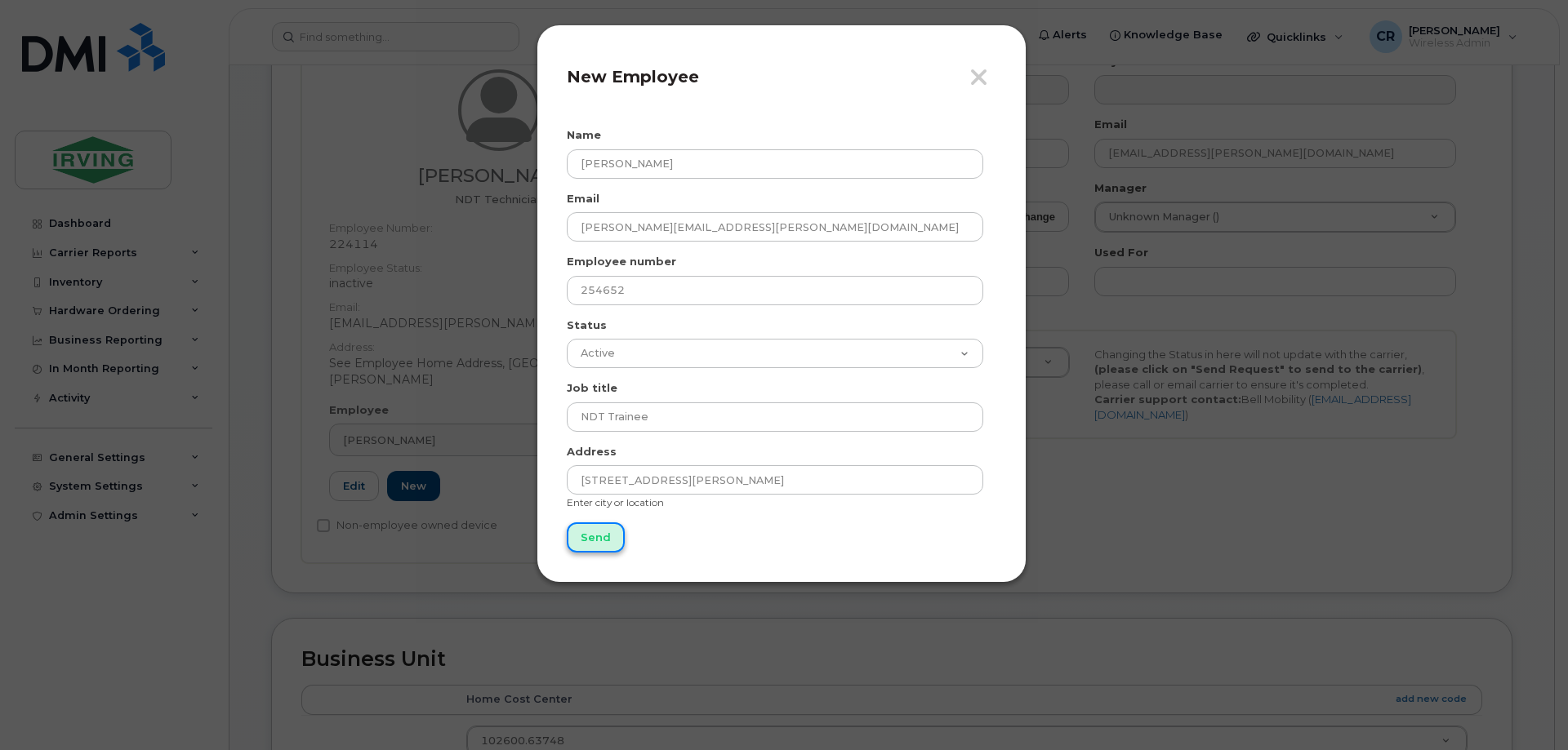
click at [603, 548] on input "Send" at bounding box center [595, 537] width 58 height 30
type input "Send"
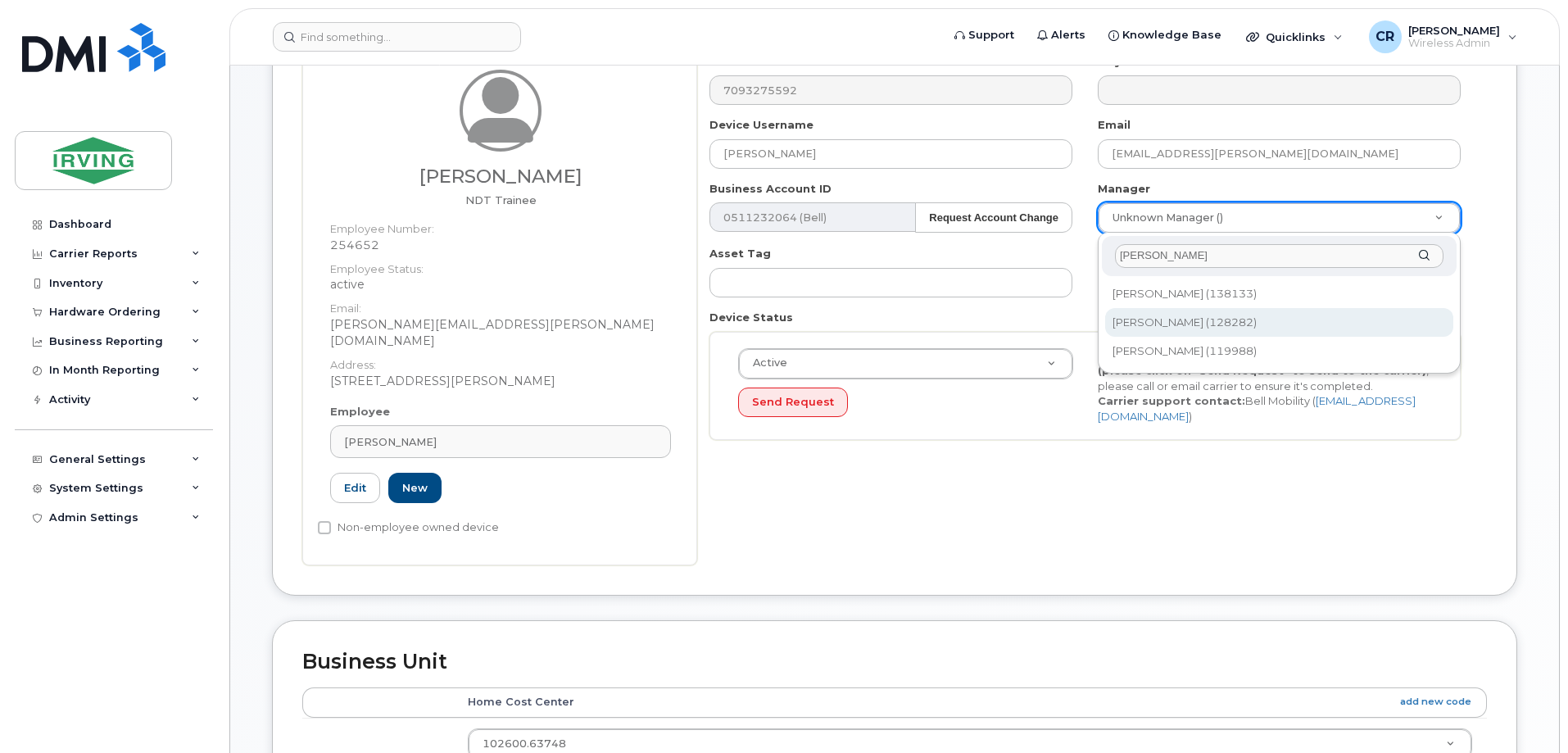
type input "derek c"
type input "1468399"
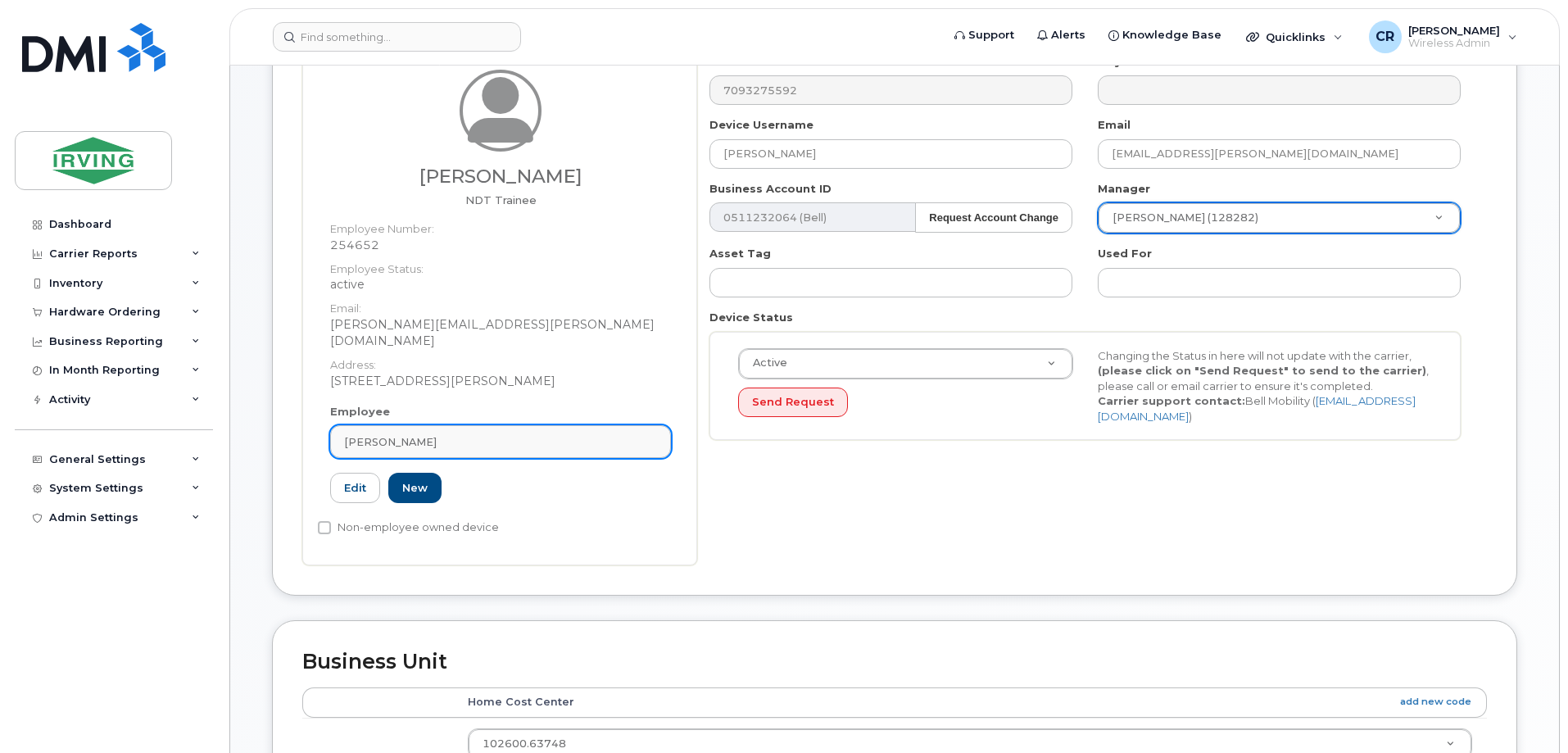
click at [457, 435] on div "Jeffrey Wall" at bounding box center [500, 442] width 312 height 16
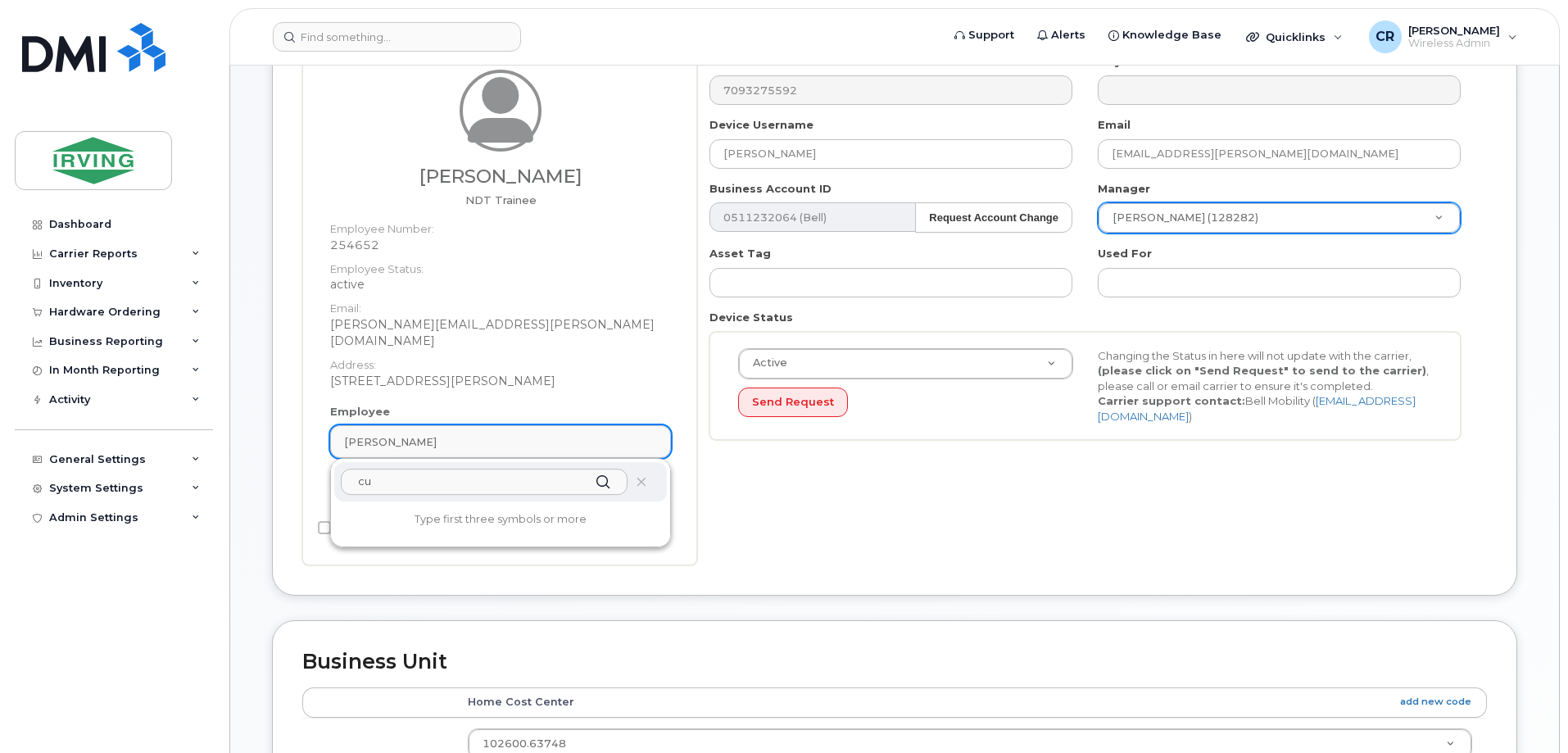
type input "c"
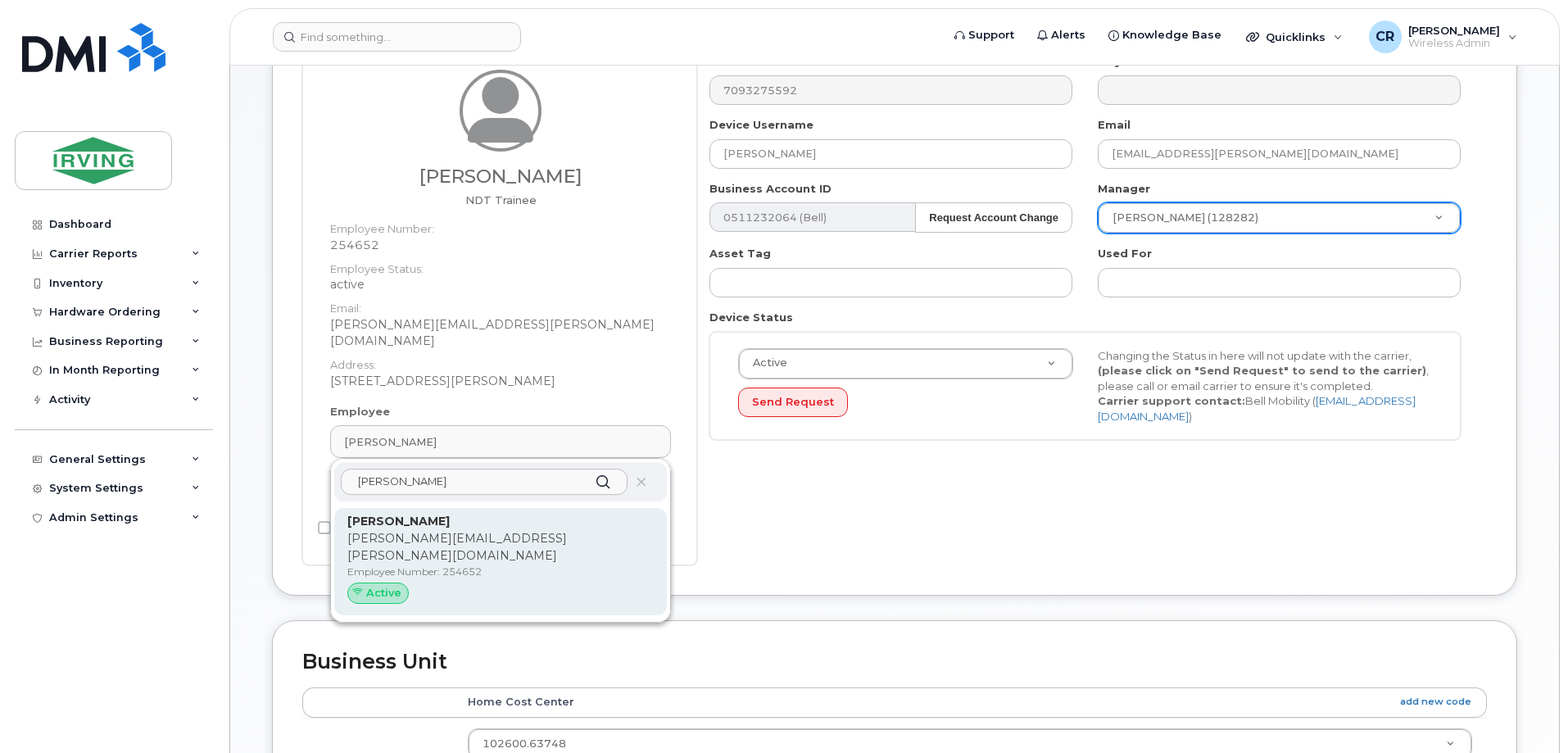
type input "curtis gl"
click at [412, 530] on p "glover.curtis@cfmservice.ca" at bounding box center [500, 547] width 306 height 34
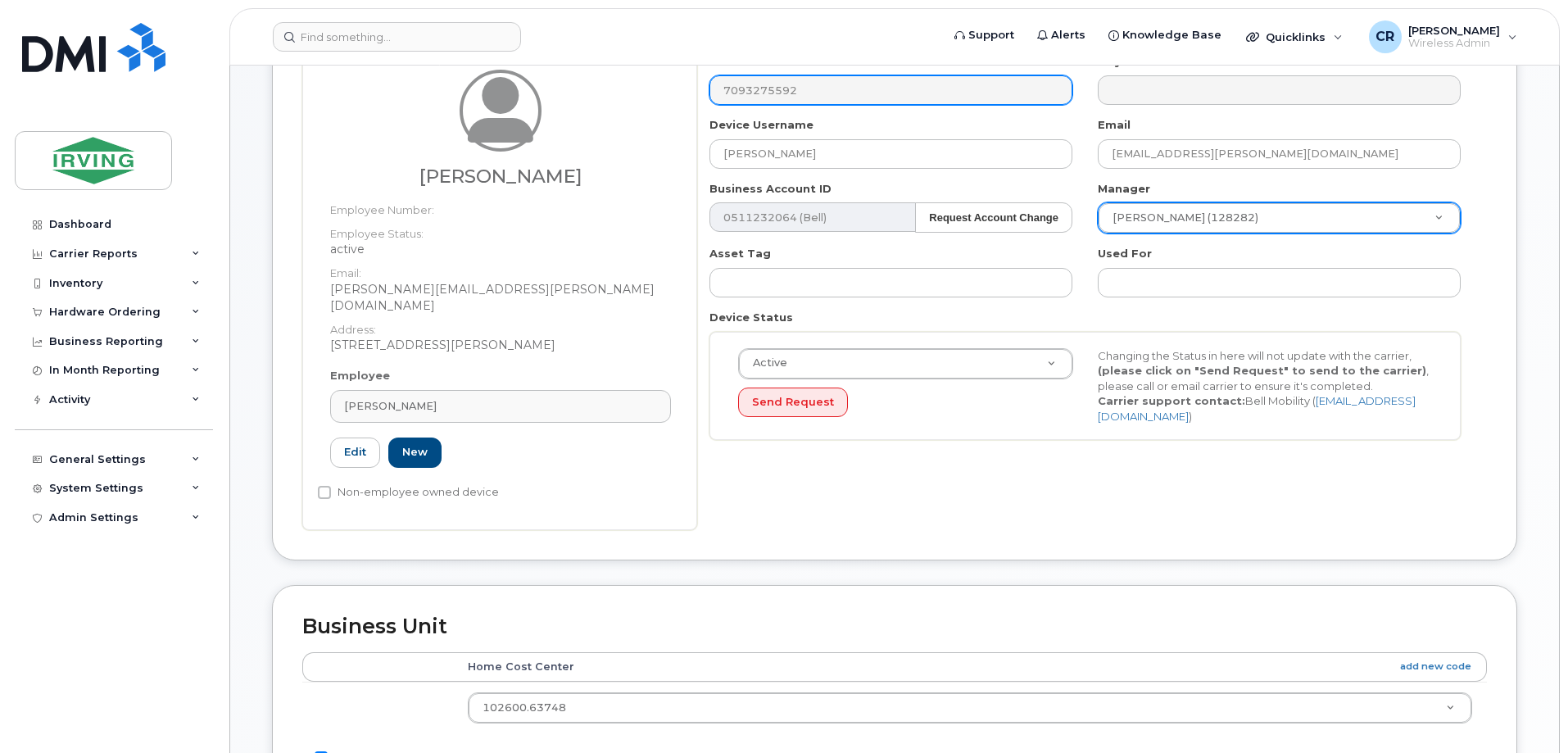
type input "254652"
type input "Curtis Glover"
type input "glover.curtis@cfmservice.ca"
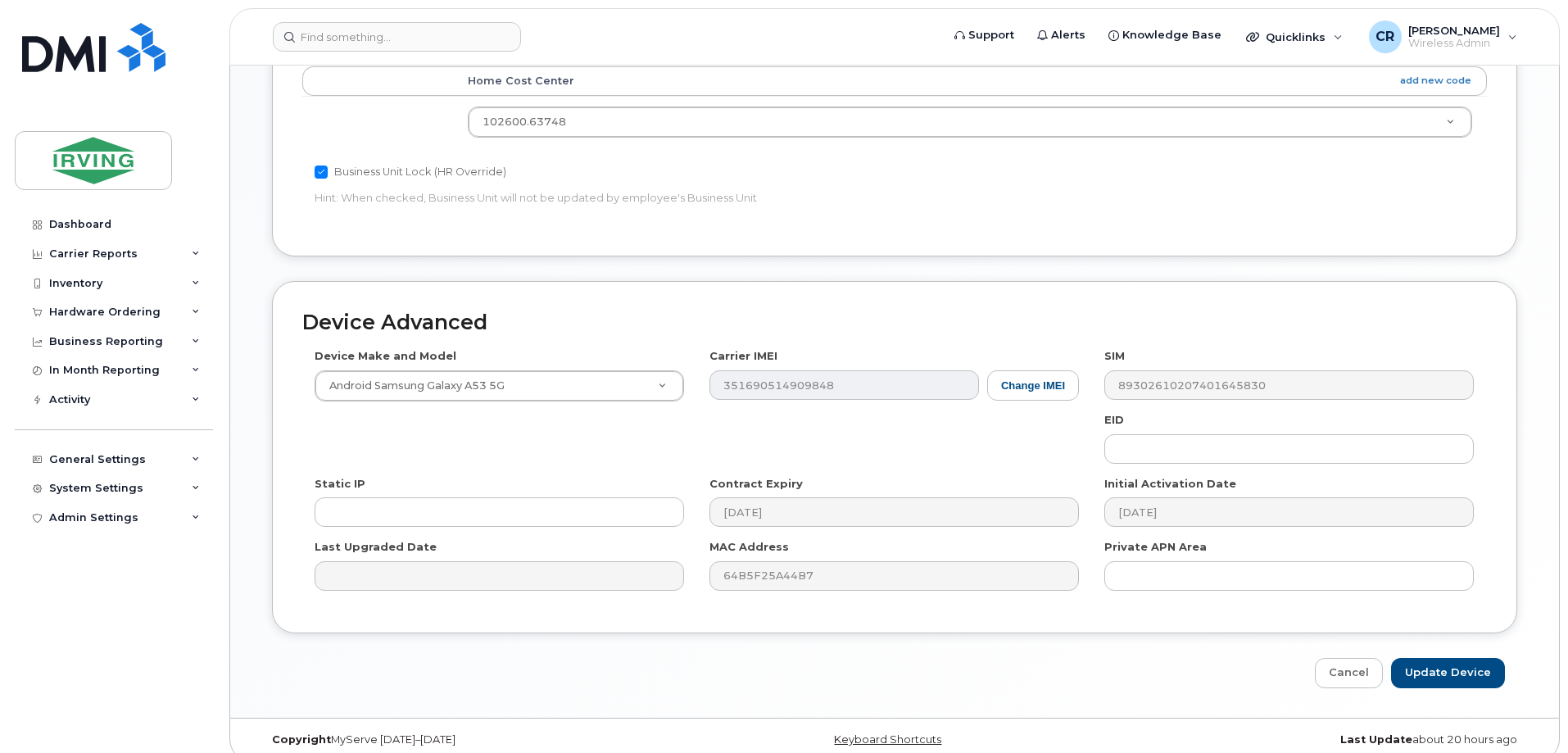
scroll to position [751, 0]
click at [1465, 658] on input "Update Device" at bounding box center [1448, 673] width 114 height 31
type input "Saving..."
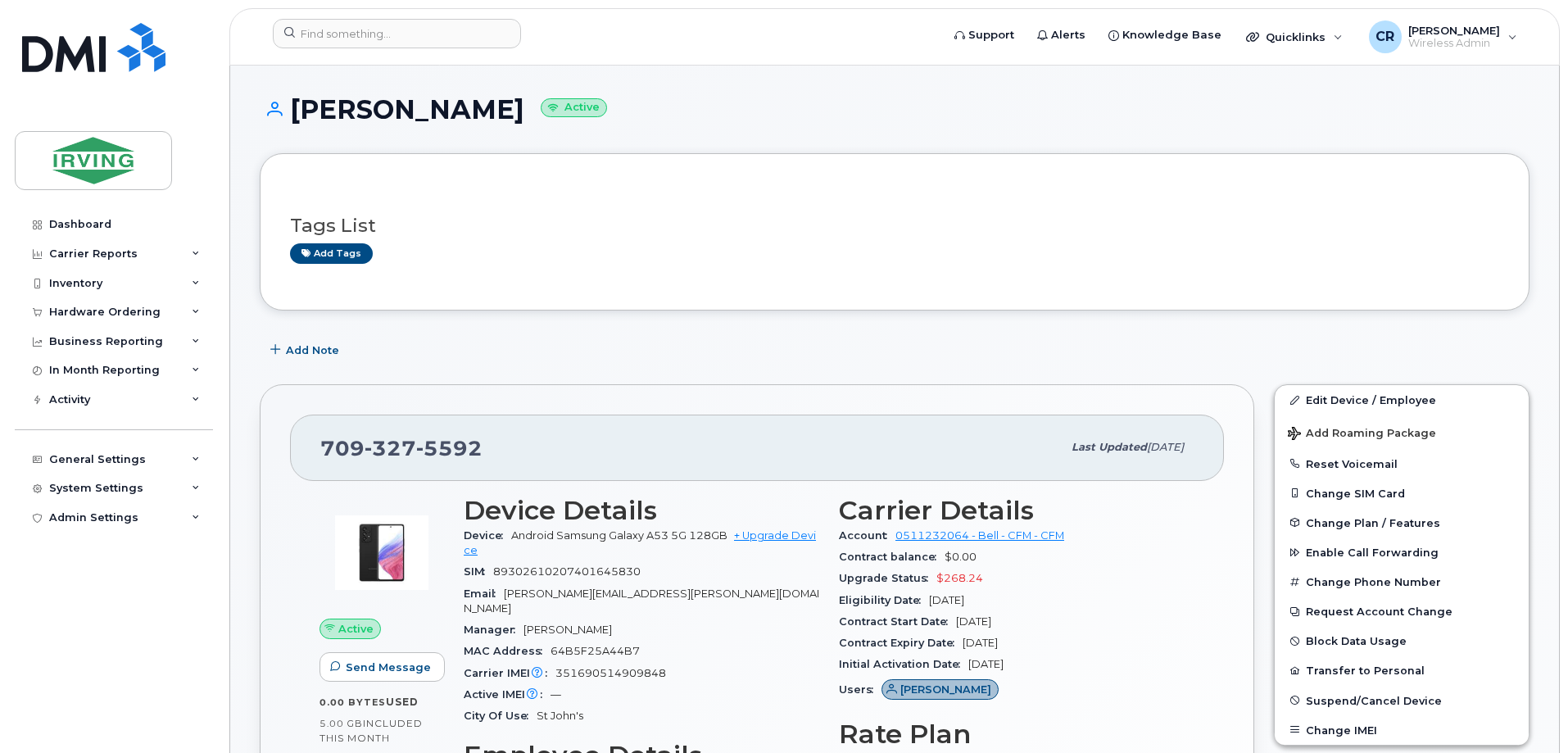
drag, startPoint x: 69, startPoint y: 278, endPoint x: 91, endPoint y: 303, distance: 33.3
click at [69, 278] on div "Inventory" at bounding box center [76, 284] width 54 height 13
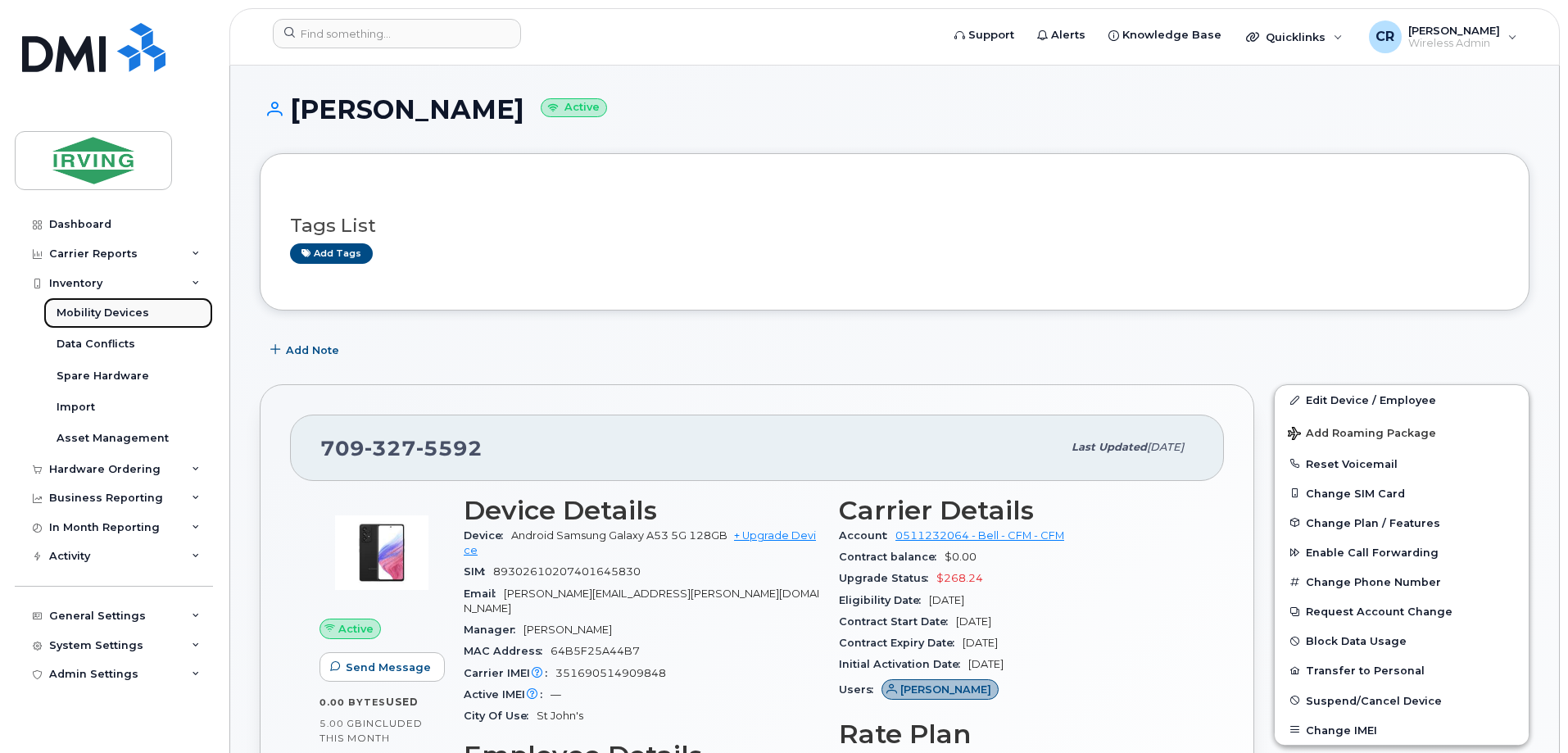
click at [90, 304] on link "Mobility Devices" at bounding box center [128, 314] width 169 height 31
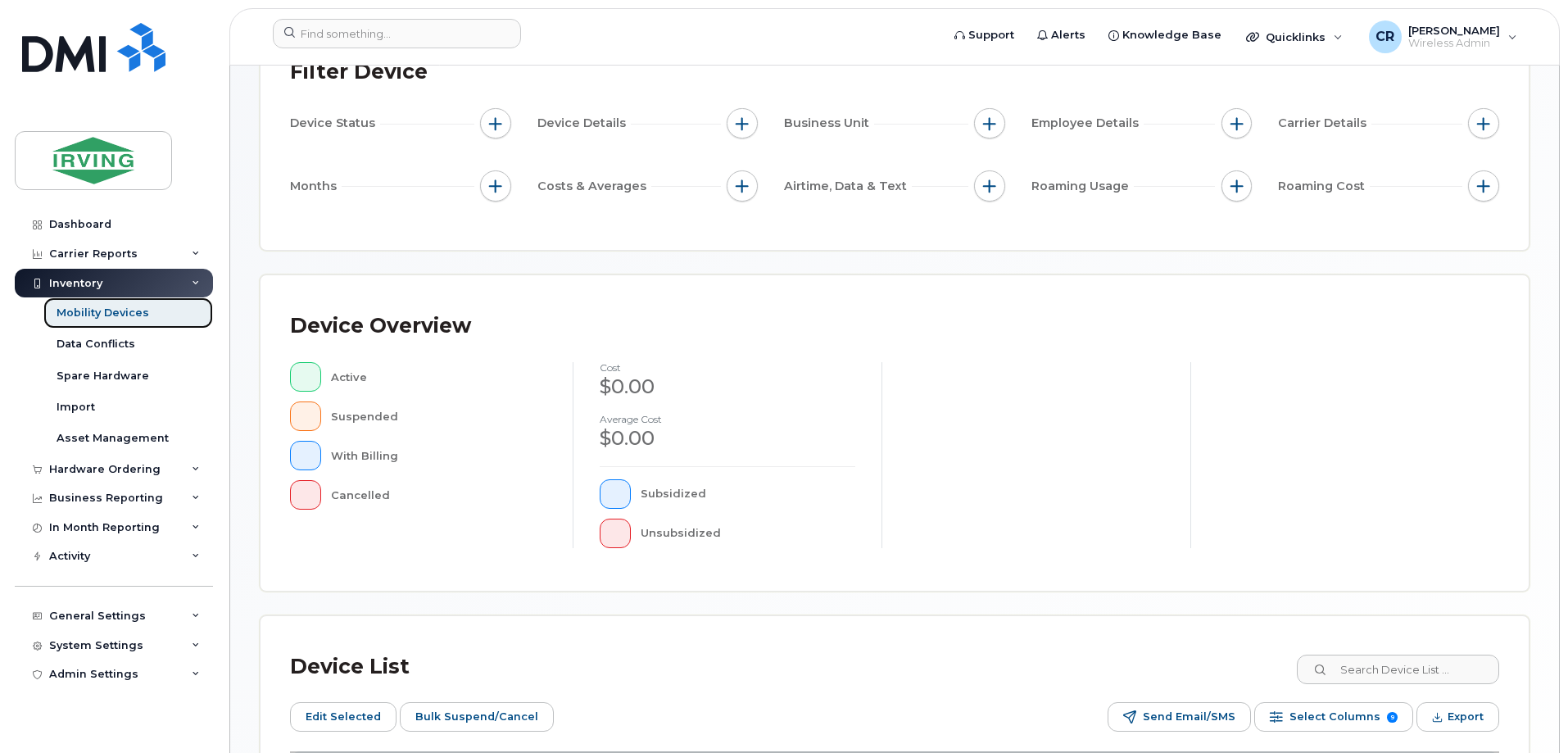
scroll to position [246, 0]
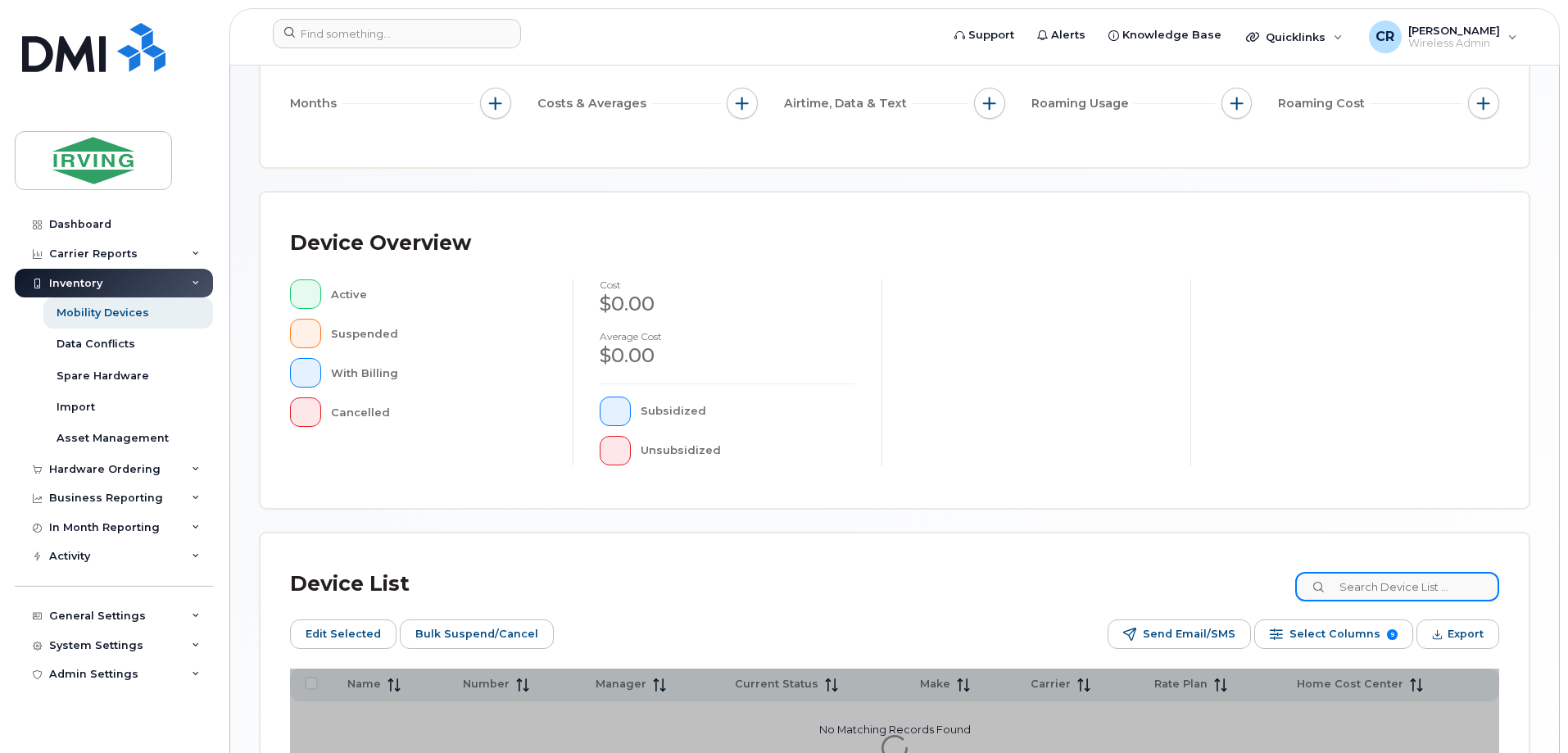
click at [1380, 586] on input at bounding box center [1397, 586] width 204 height 30
paste input "359938610819680"
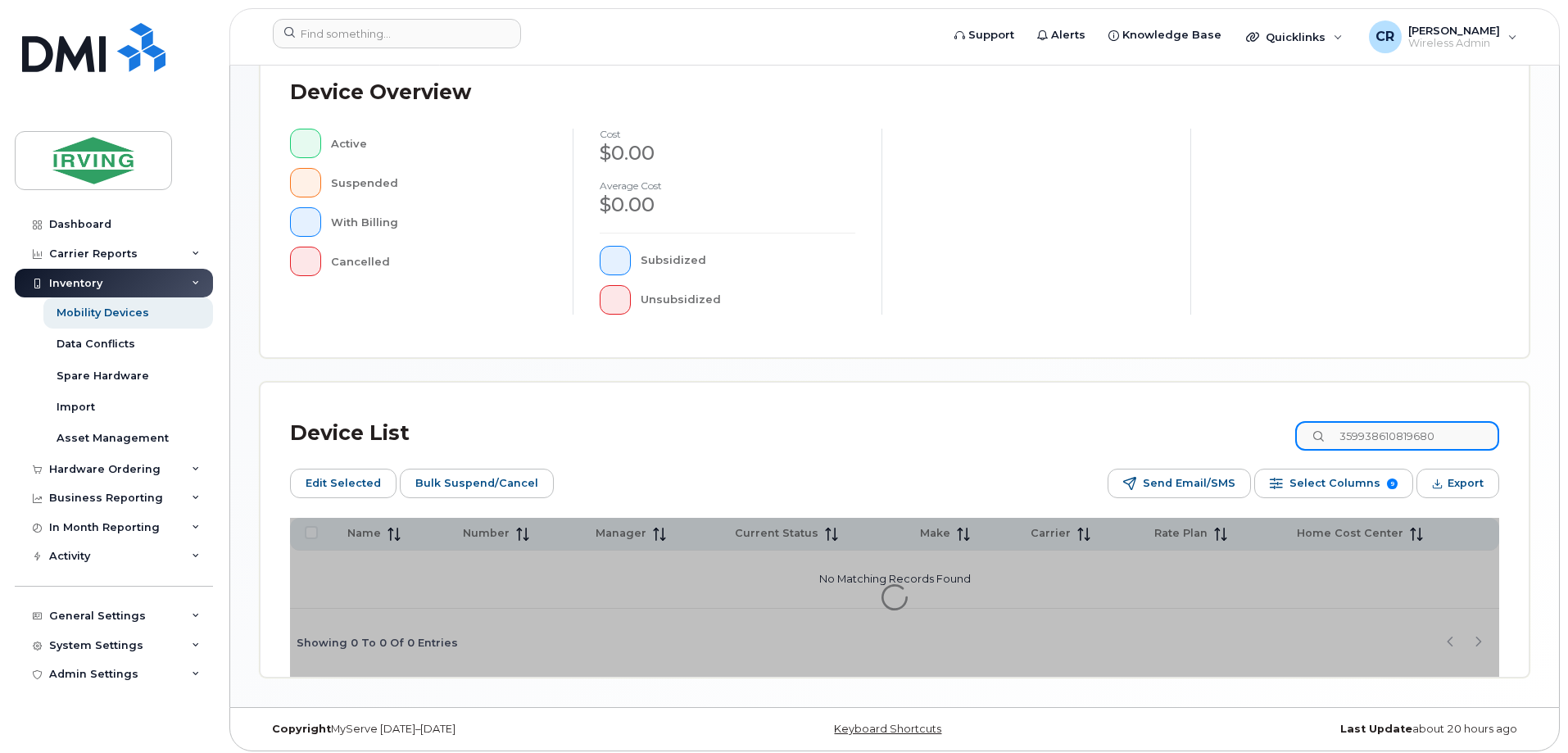
scroll to position [403, 0]
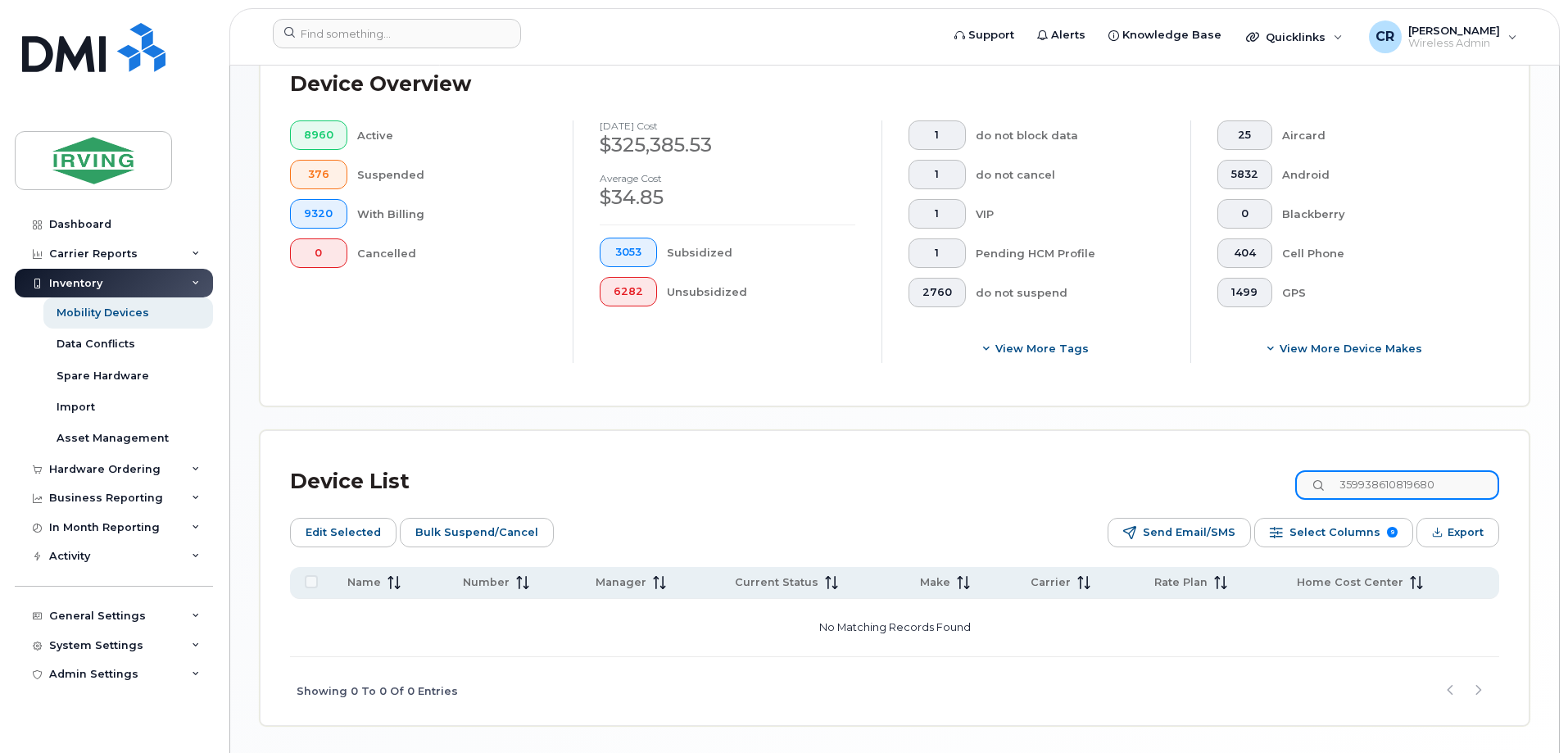
scroll to position [488, 0]
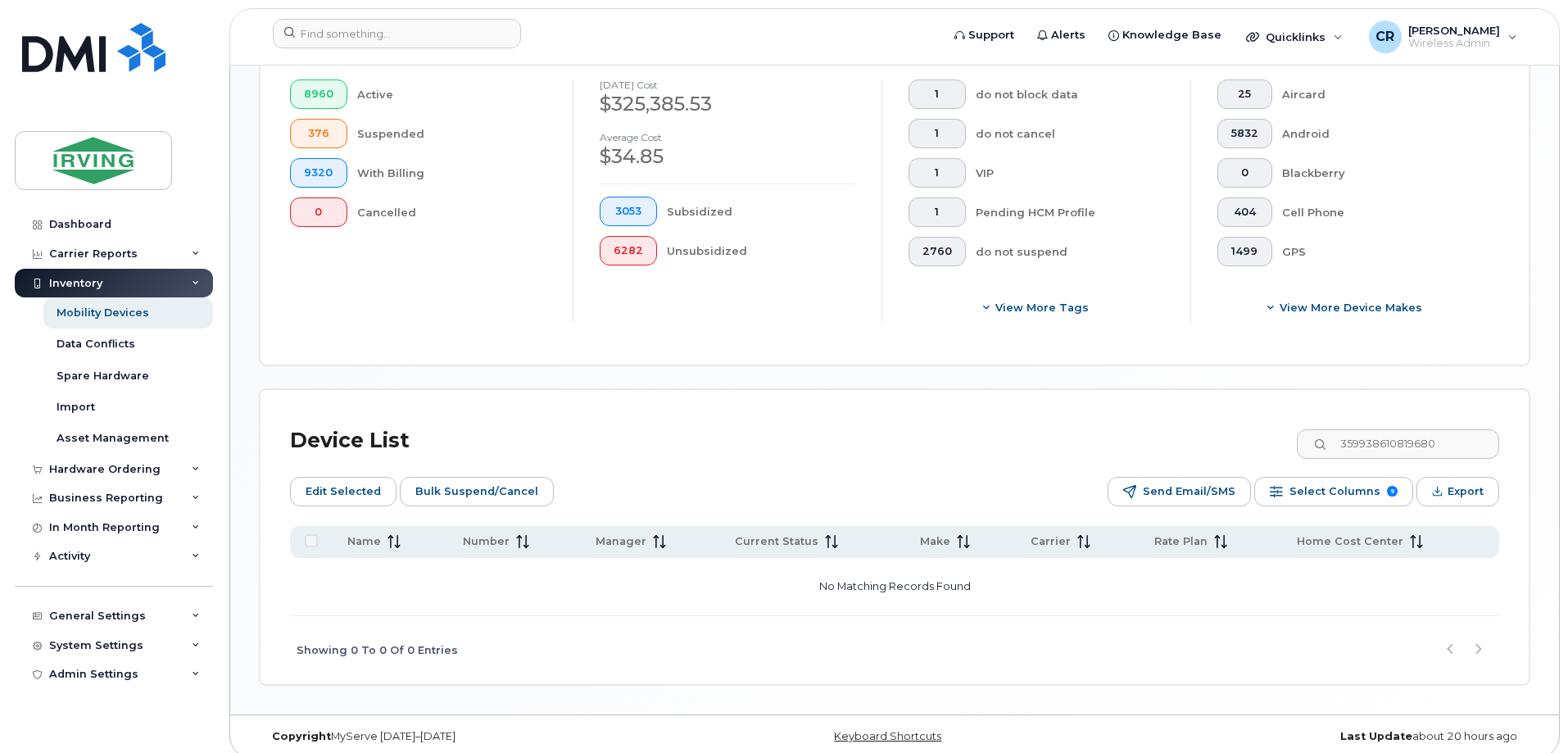
drag, startPoint x: 1261, startPoint y: 377, endPoint x: 1254, endPoint y: 381, distance: 8.1
click at [1261, 390] on div "Device List 359938610819680 Edit Selected Bulk Suspend/Cancel Send Email/SMS Se…" at bounding box center [895, 537] width 1268 height 294
click at [1464, 431] on input "359938610819680" at bounding box center [1397, 444] width 204 height 30
type input "3"
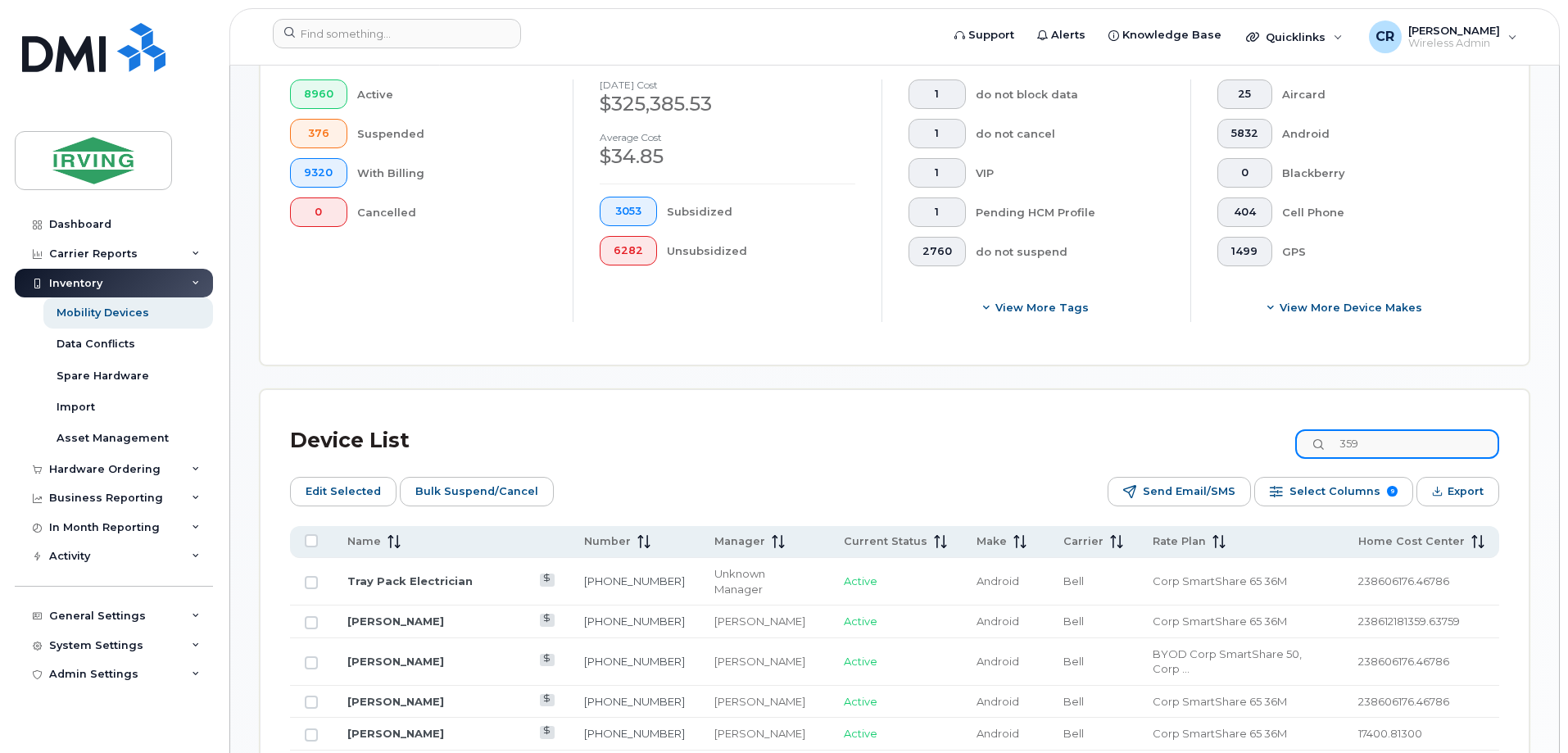
drag, startPoint x: 1412, startPoint y: 425, endPoint x: 1323, endPoint y: 440, distance: 90.3
click at [1323, 440] on input "359" at bounding box center [1397, 444] width 204 height 30
paste input "938610819680"
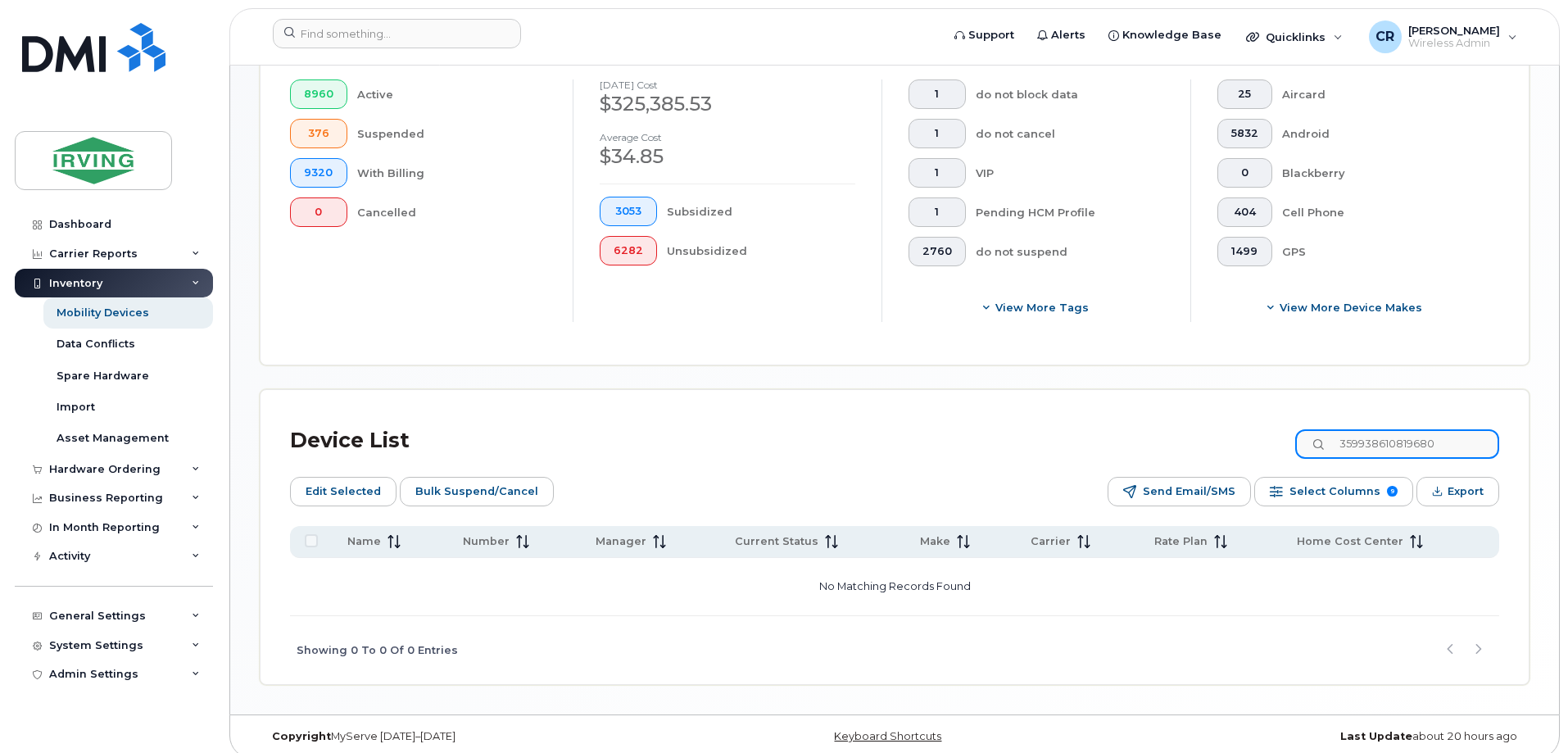
drag, startPoint x: 1477, startPoint y: 429, endPoint x: 1201, endPoint y: 421, distance: 276.1
click at [1201, 421] on div "Device List 359938610819680" at bounding box center [895, 441] width 1209 height 43
drag, startPoint x: 1447, startPoint y: 426, endPoint x: 1067, endPoint y: 411, distance: 380.3
click at [1067, 420] on div "Device List 5063497598" at bounding box center [895, 441] width 1209 height 43
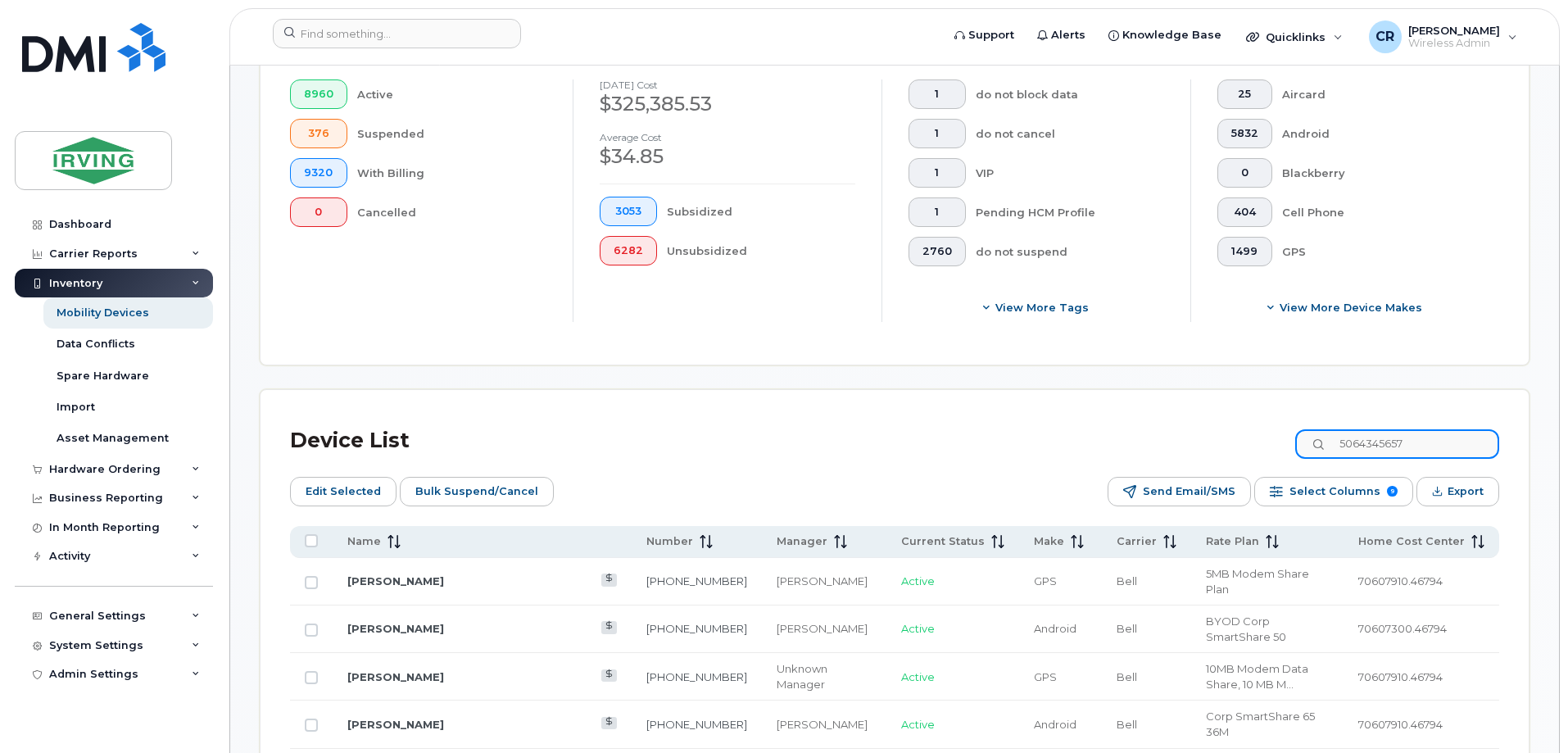
scroll to position [463, 0]
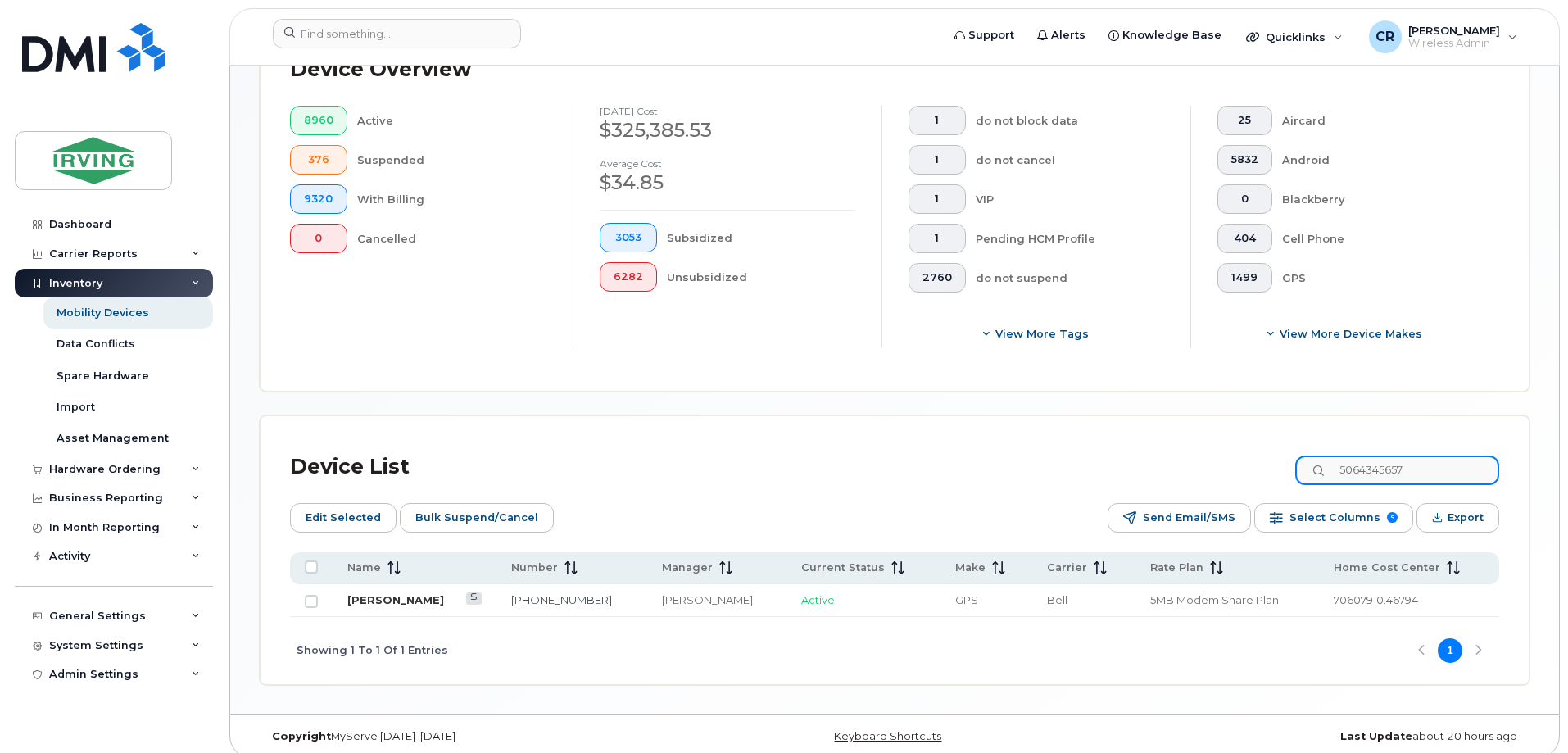
type input "5064345657"
click at [362, 594] on link "Isaac Ayer" at bounding box center [396, 600] width 97 height 13
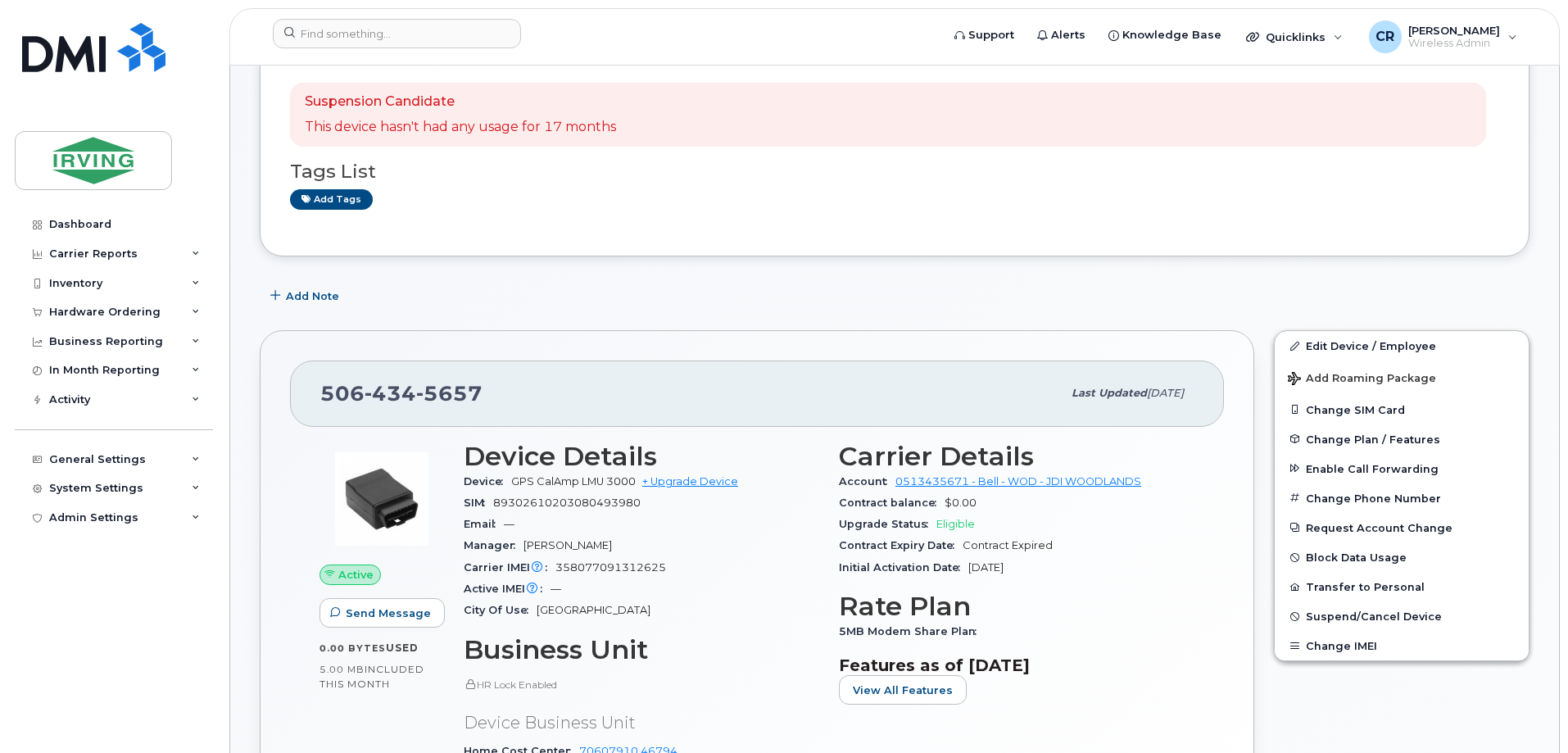
scroll to position [246, 0]
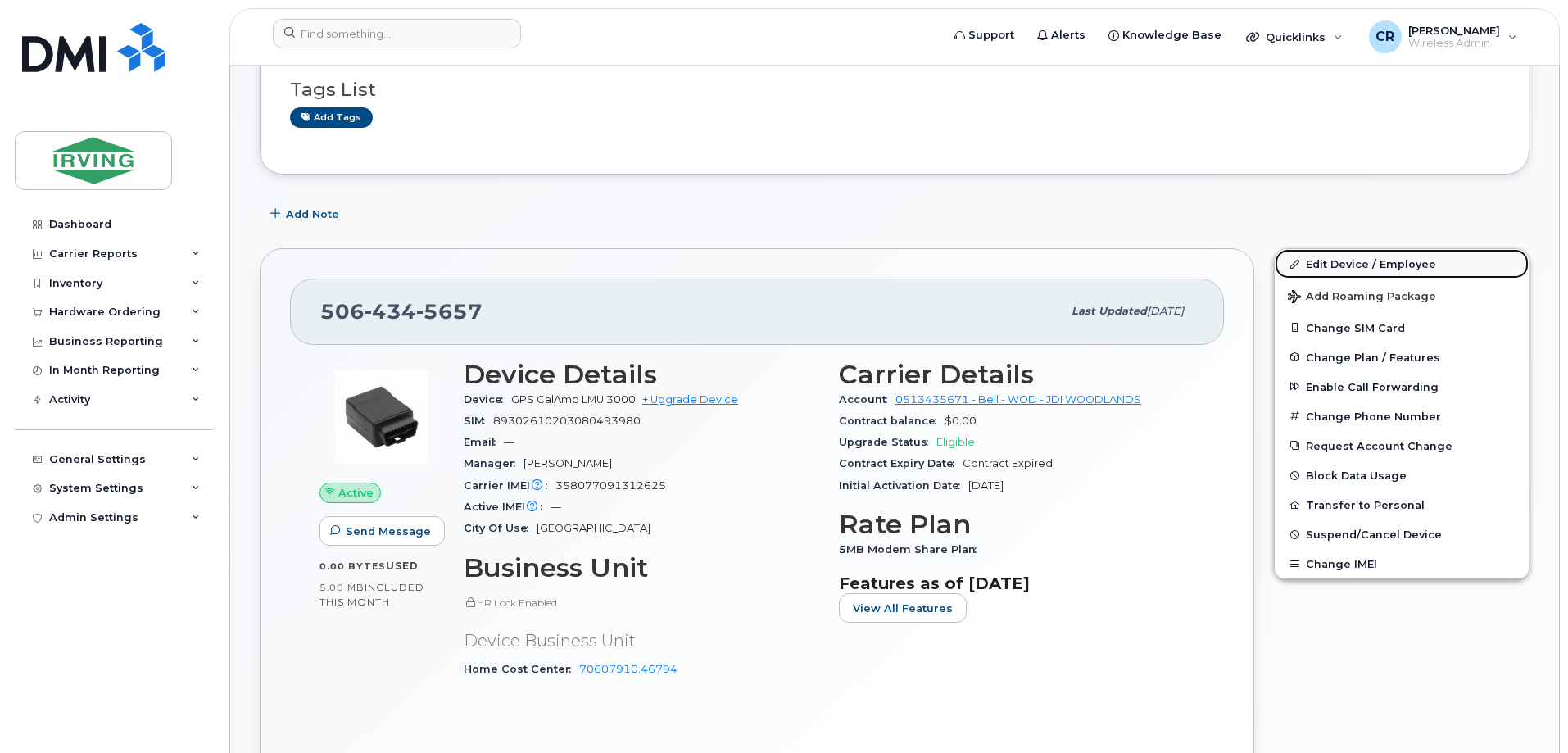
click at [1344, 263] on link "Edit Device / Employee" at bounding box center [1402, 264] width 254 height 30
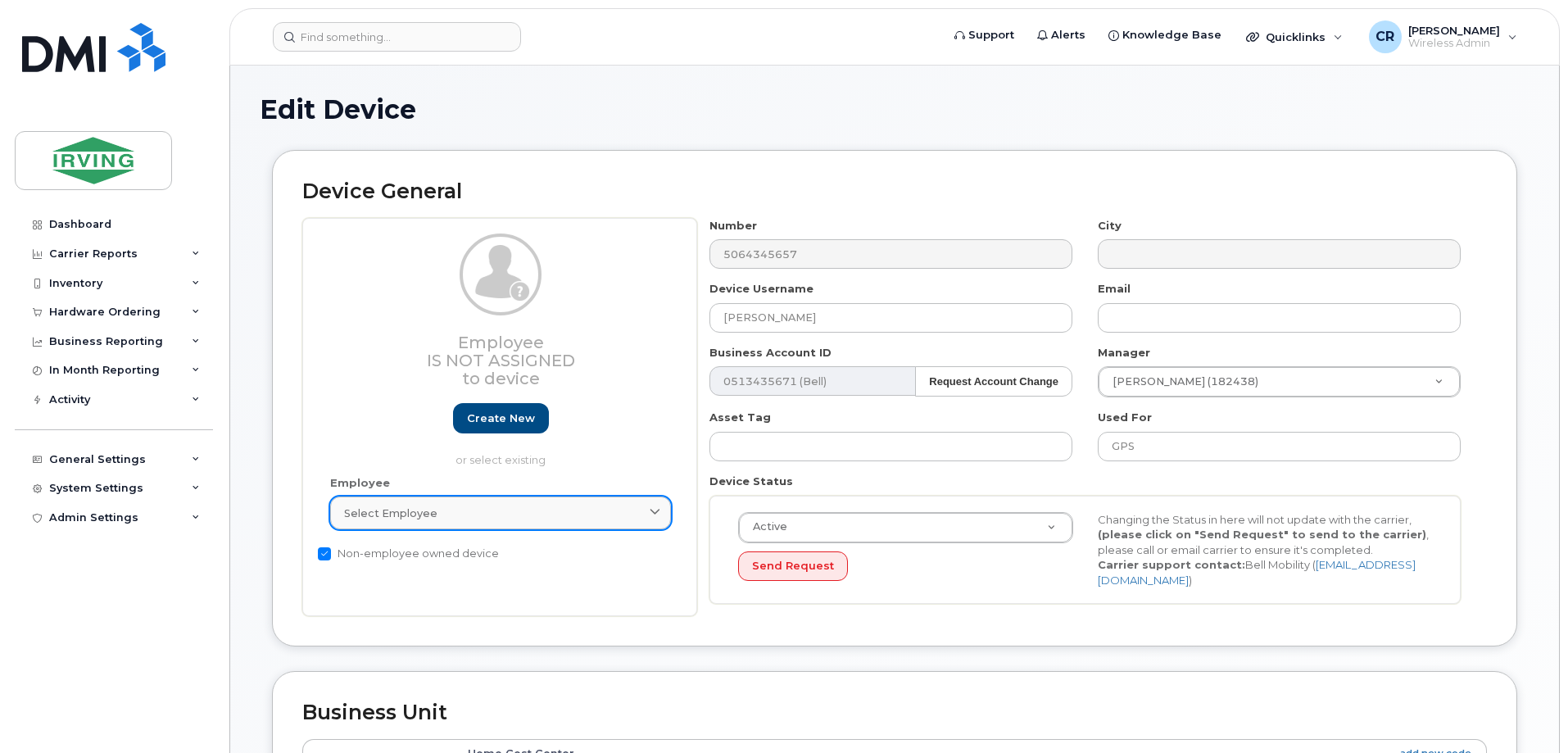
click at [412, 521] on span "Select employee" at bounding box center [390, 513] width 93 height 16
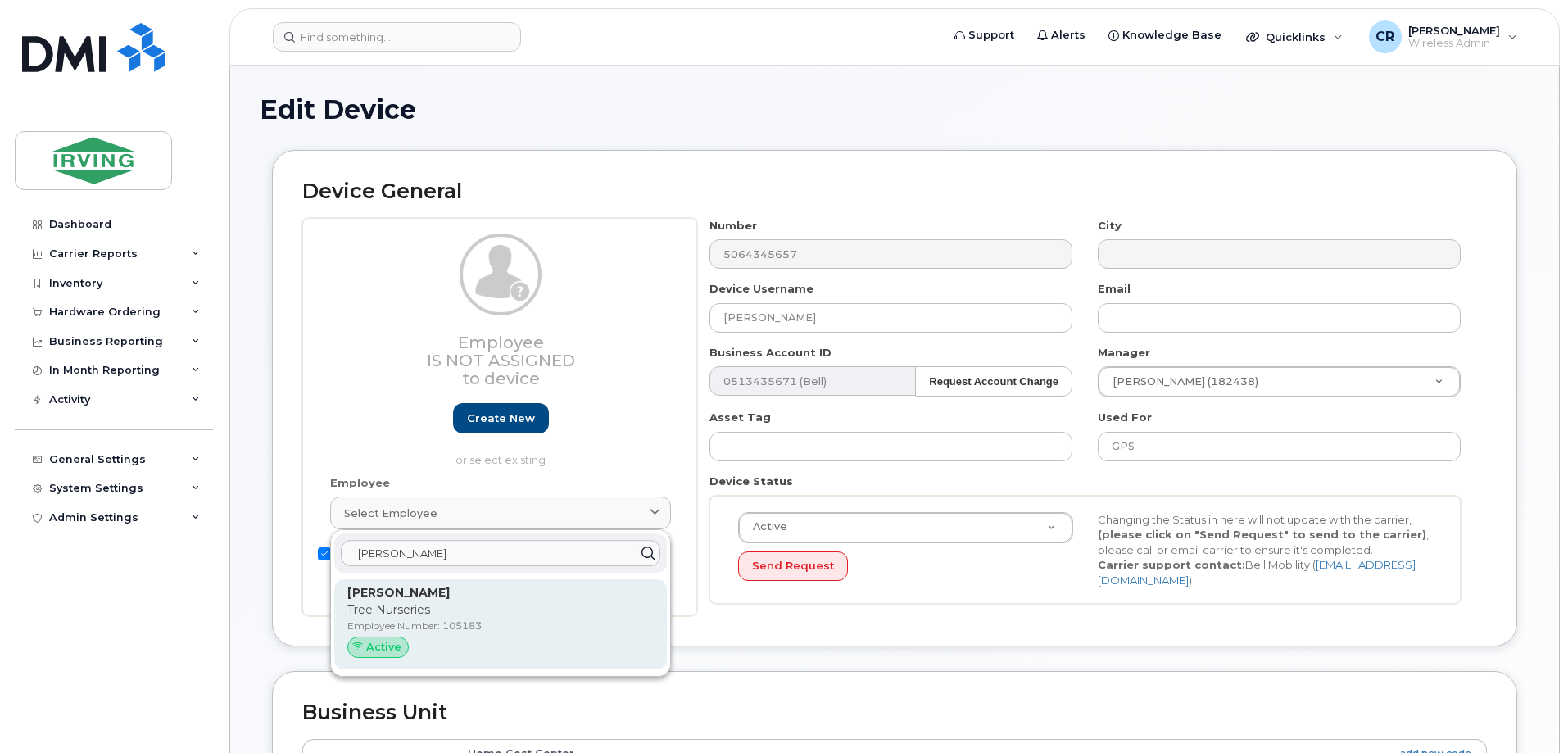
type input "ben lane"
click at [379, 605] on p "Tree Nurseries" at bounding box center [500, 610] width 306 height 18
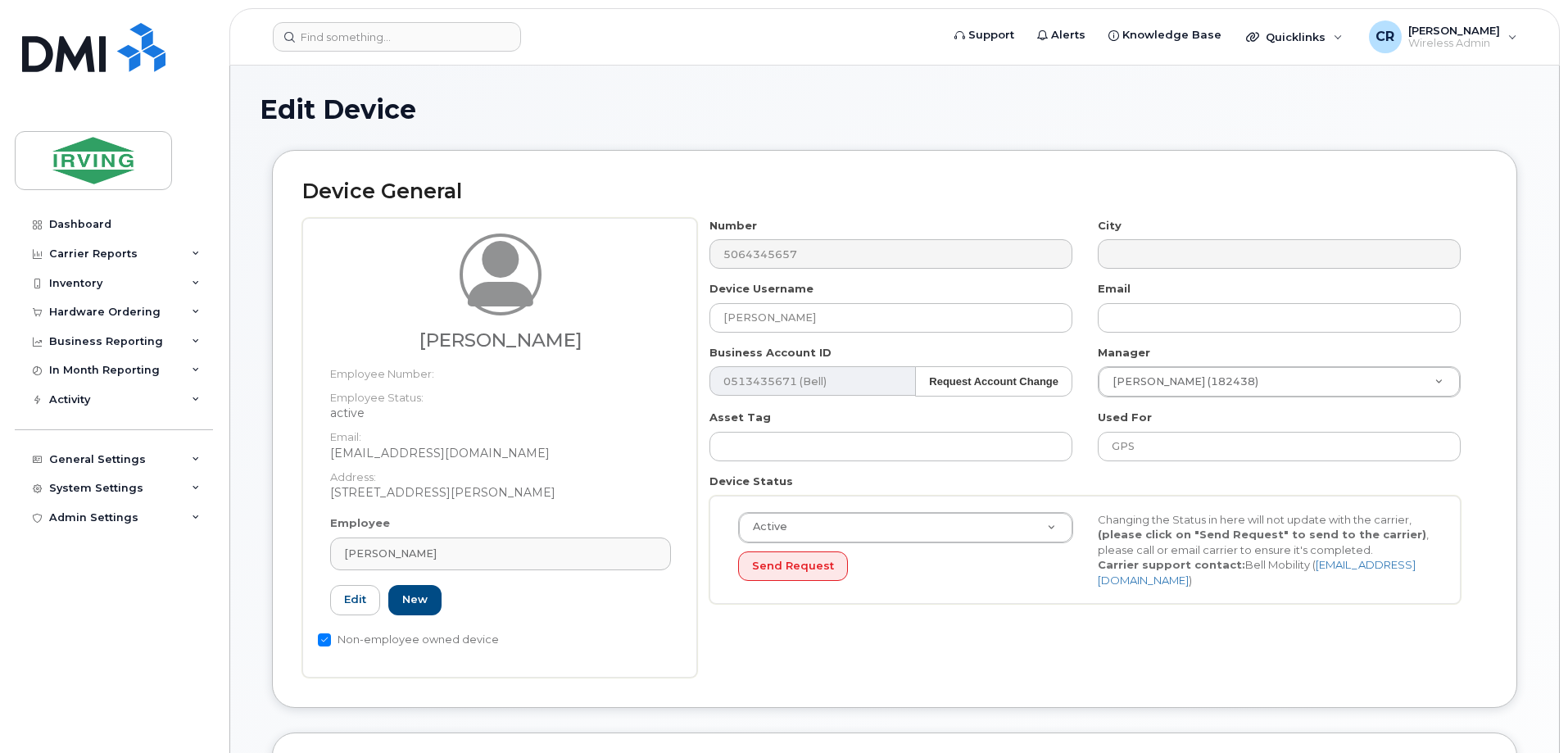
type input "105183"
type input "[PERSON_NAME]"
type input "[EMAIL_ADDRESS][DOMAIN_NAME]"
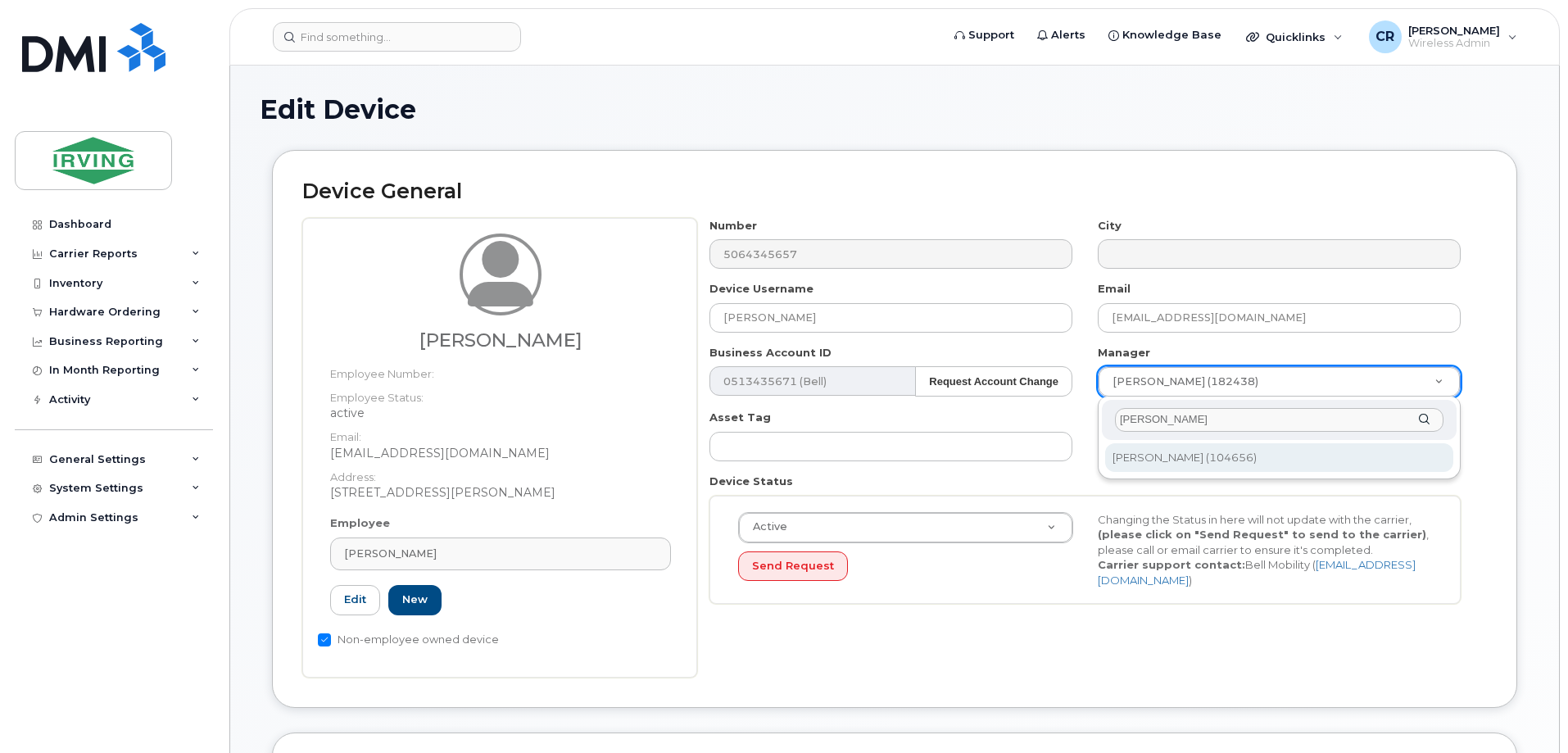
type input "jason kill"
type input "1444939"
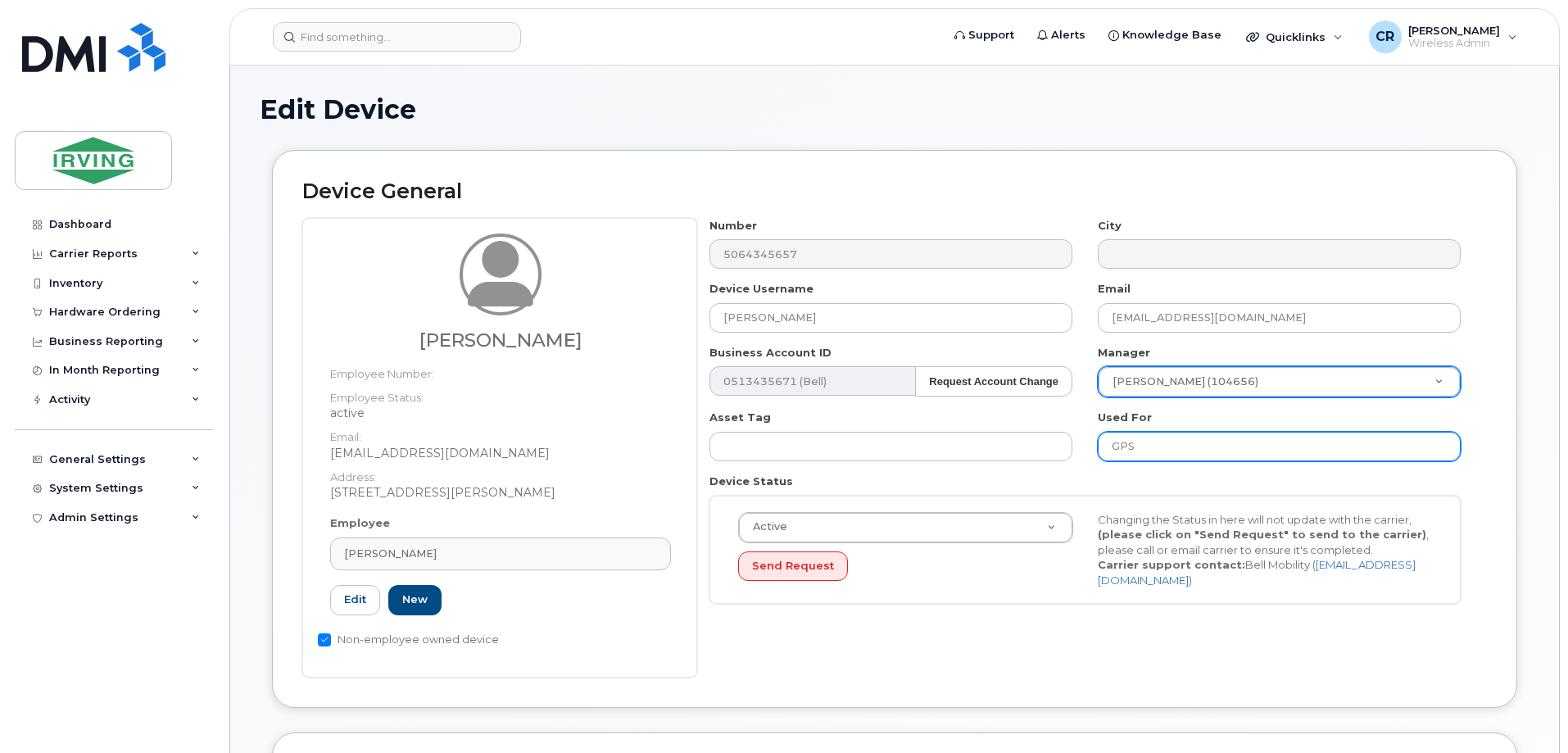
click at [1187, 450] on input "GPS" at bounding box center [1279, 447] width 363 height 30
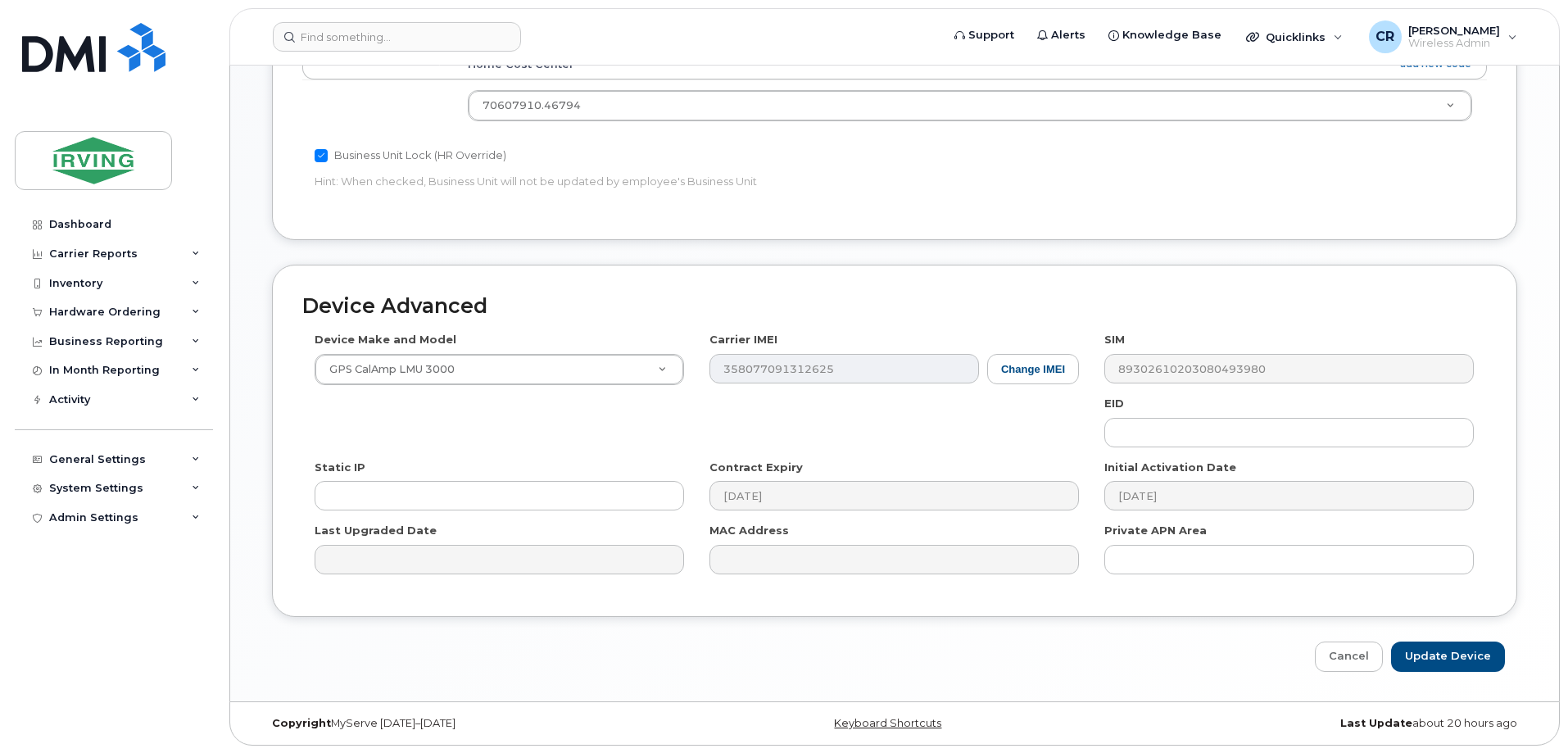
scroll to position [751, 0]
type input "GPS (Used to be under Isaac Ayer)"
click at [1476, 661] on input "Update Device" at bounding box center [1448, 656] width 114 height 31
type input "Saving..."
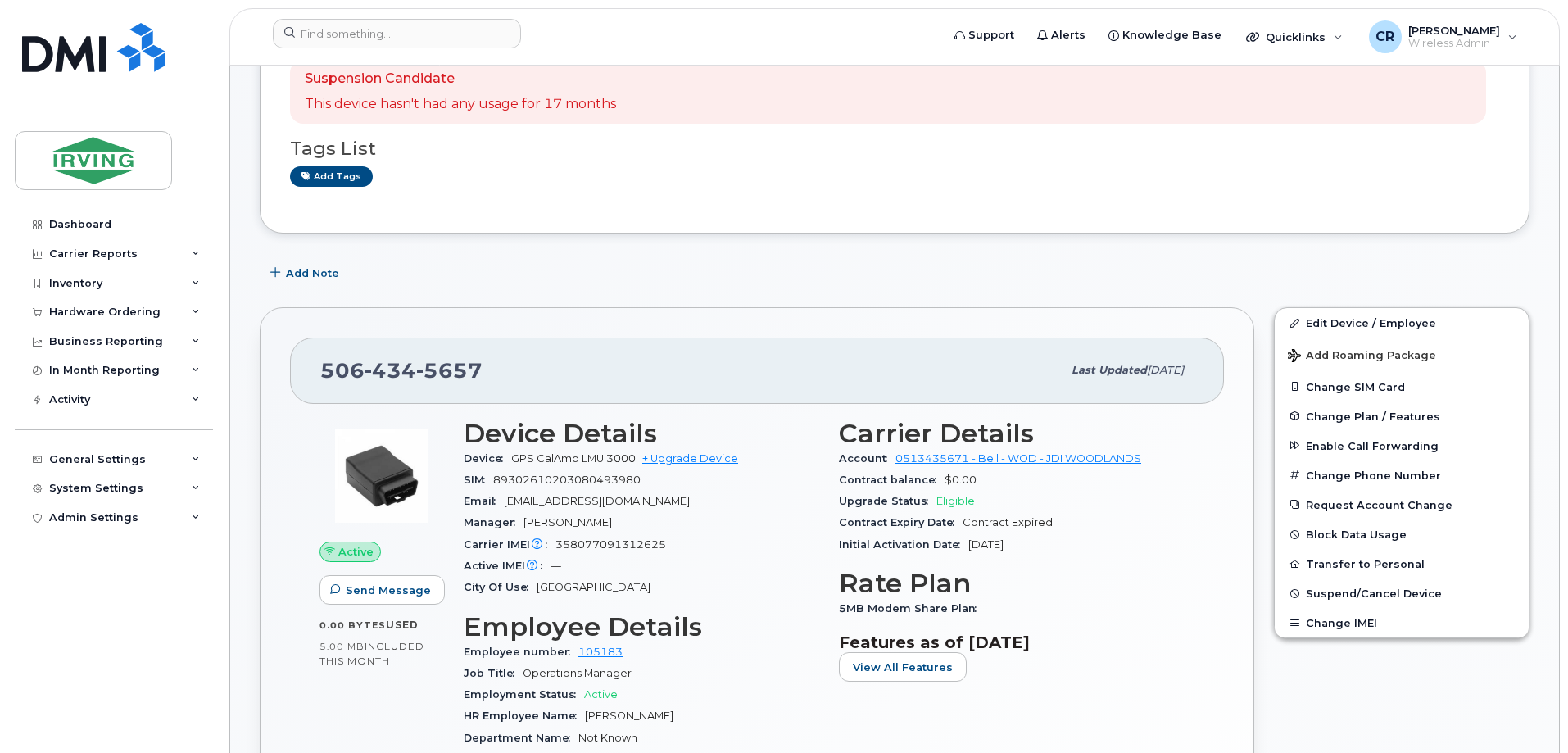
scroll to position [327, 0]
click at [1400, 595] on span "Suspend/Cancel Device" at bounding box center [1373, 592] width 136 height 12
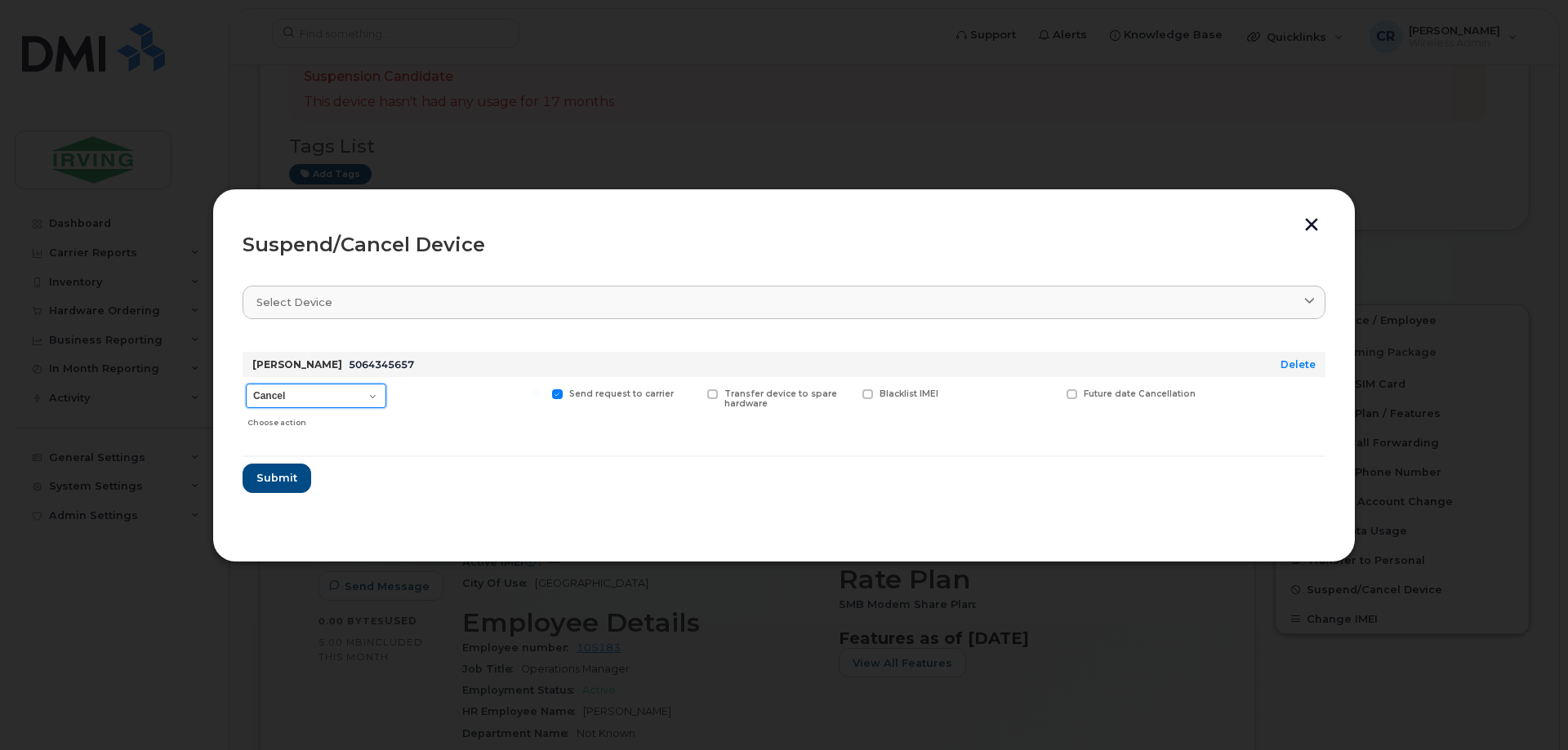
click at [370, 408] on select "Cancel Suspend - Extend Suspension Suspend - Reduced Rate Suspend - Full Rate S…" at bounding box center [316, 395] width 140 height 25
select select "[object Object]"
click at [246, 383] on select "Cancel Suspend - Extend Suspension Suspend - Reduced Rate Suspend - Full Rate S…" at bounding box center [316, 395] width 140 height 25
click at [269, 483] on span "Submit" at bounding box center [276, 477] width 41 height 16
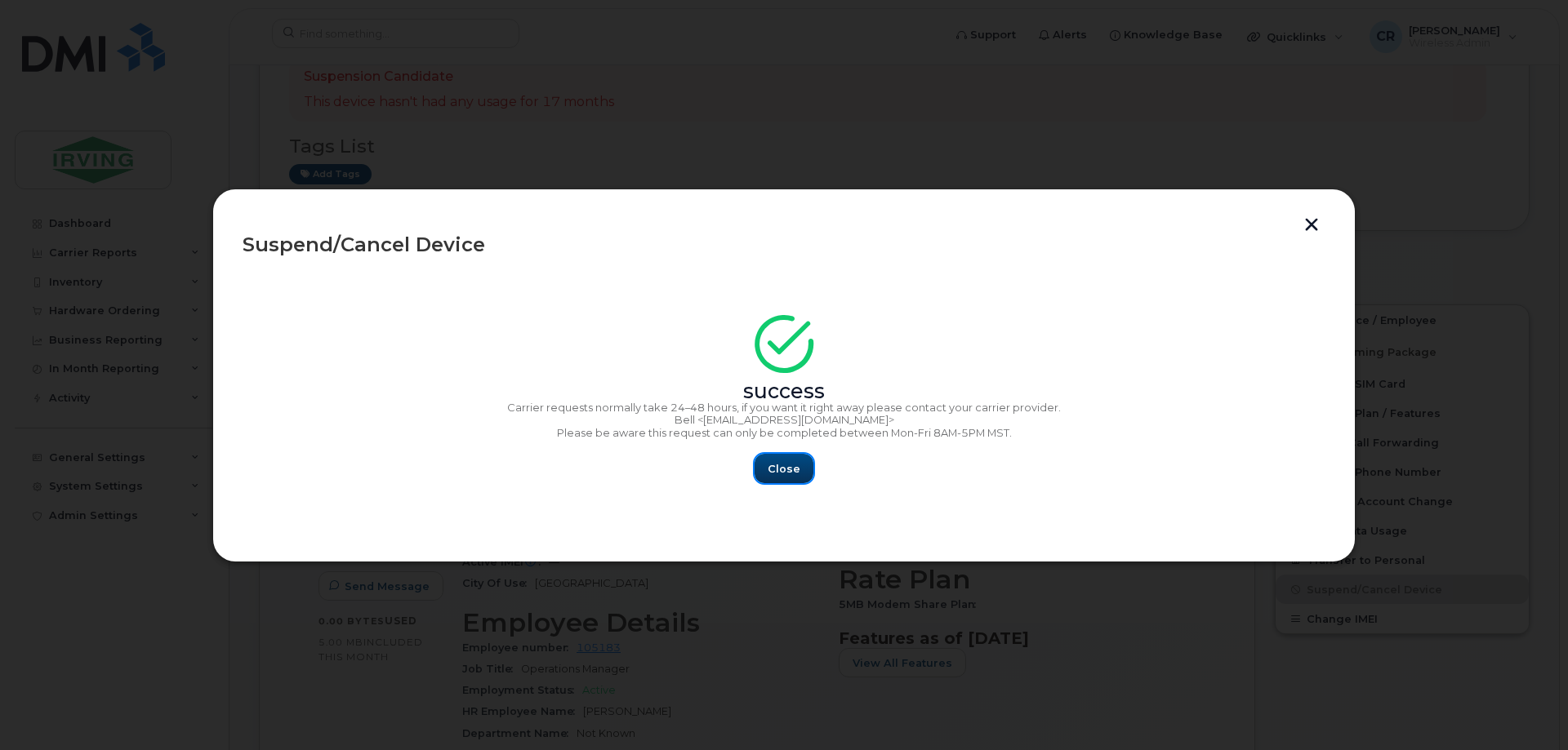
click at [763, 472] on button "Close" at bounding box center [784, 469] width 59 height 29
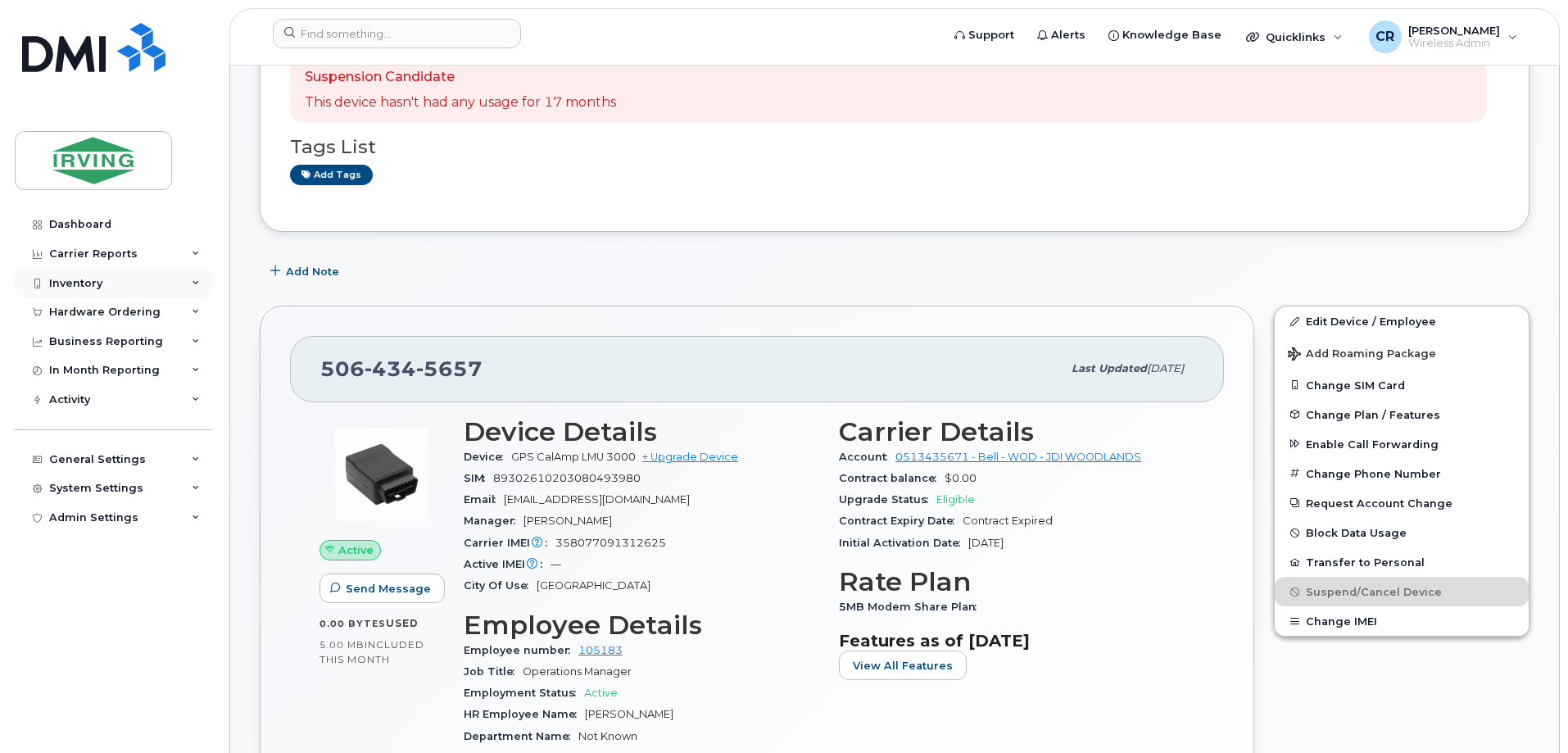
click at [90, 282] on div "Inventory" at bounding box center [76, 284] width 54 height 13
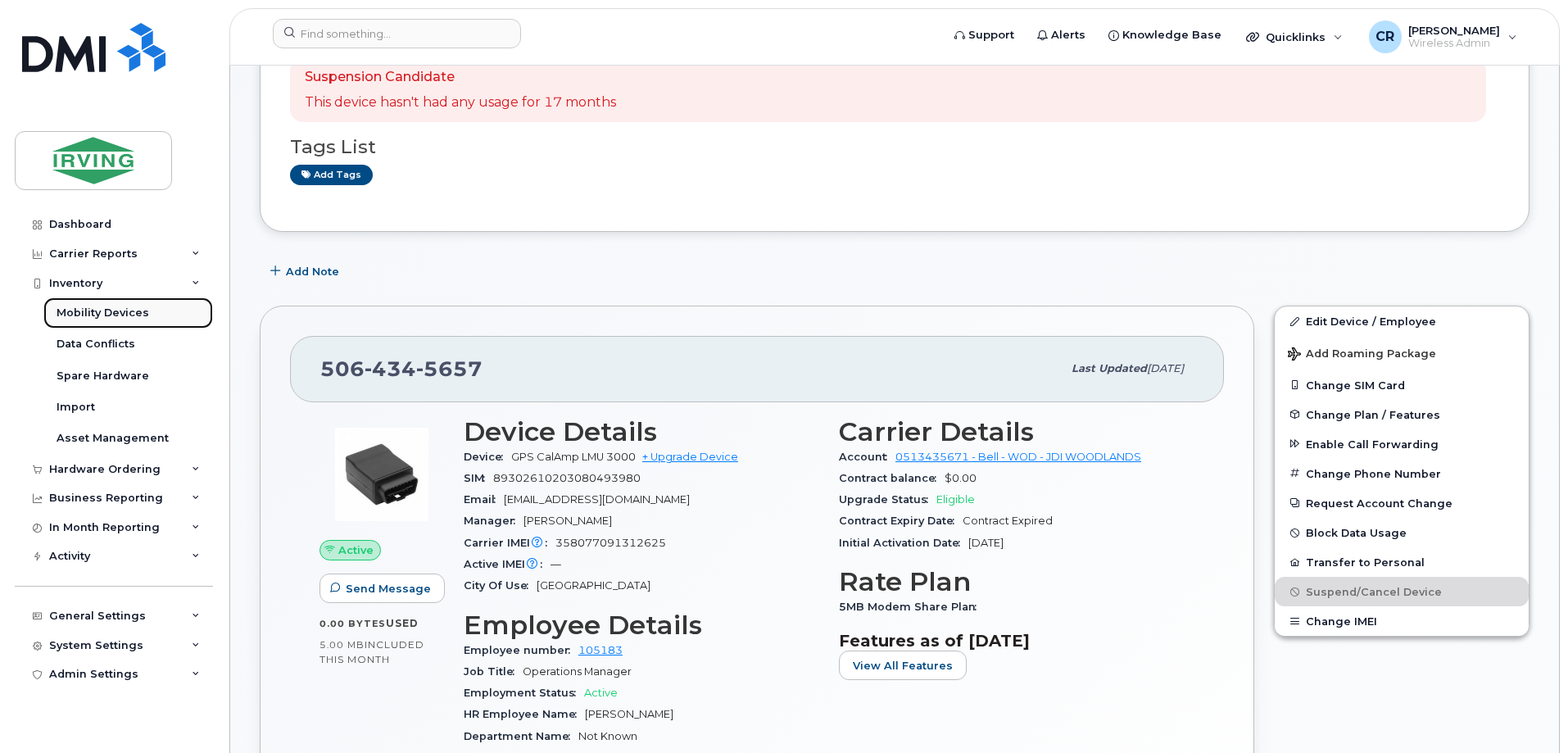
click at [93, 302] on link "Mobility Devices" at bounding box center [128, 314] width 169 height 31
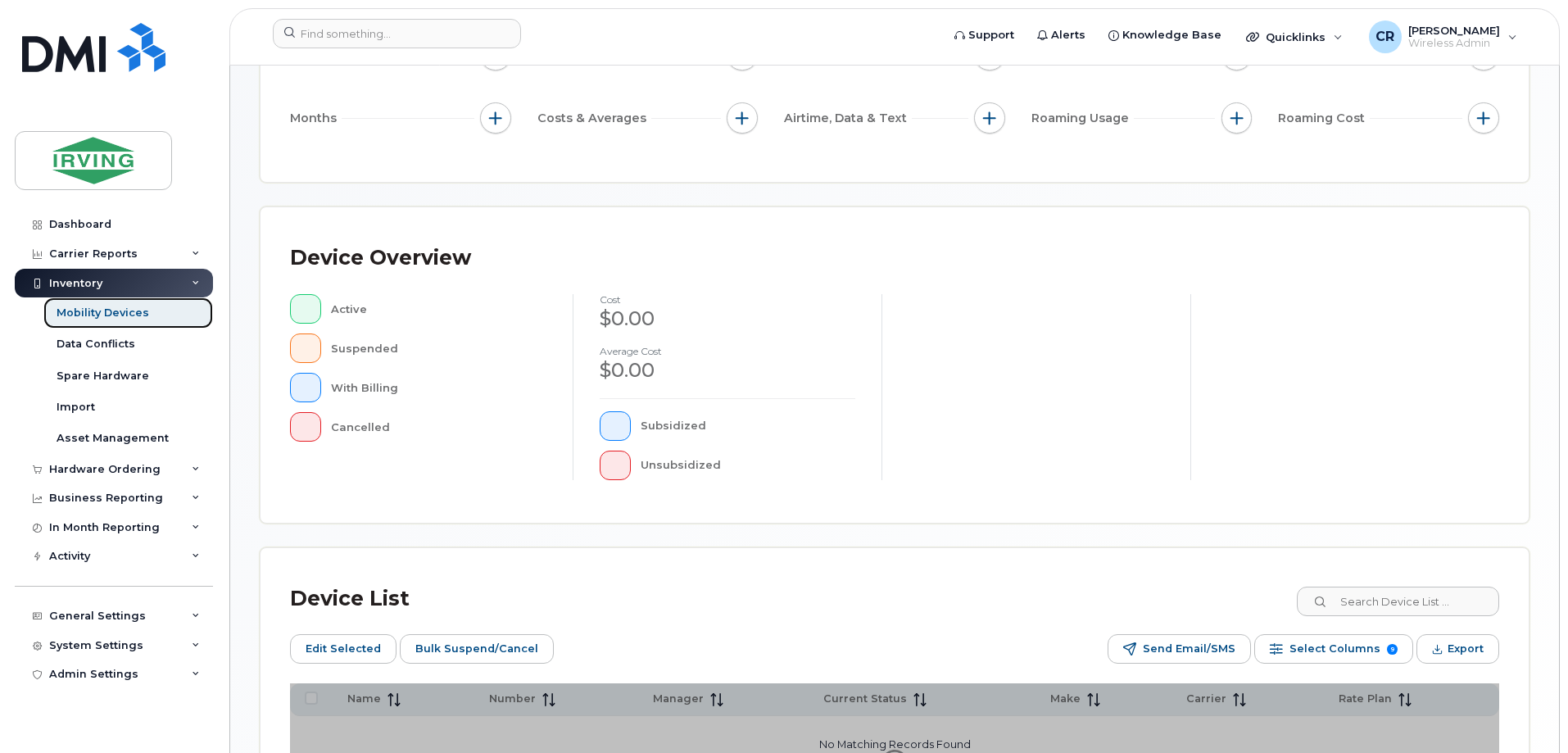
scroll to position [403, 0]
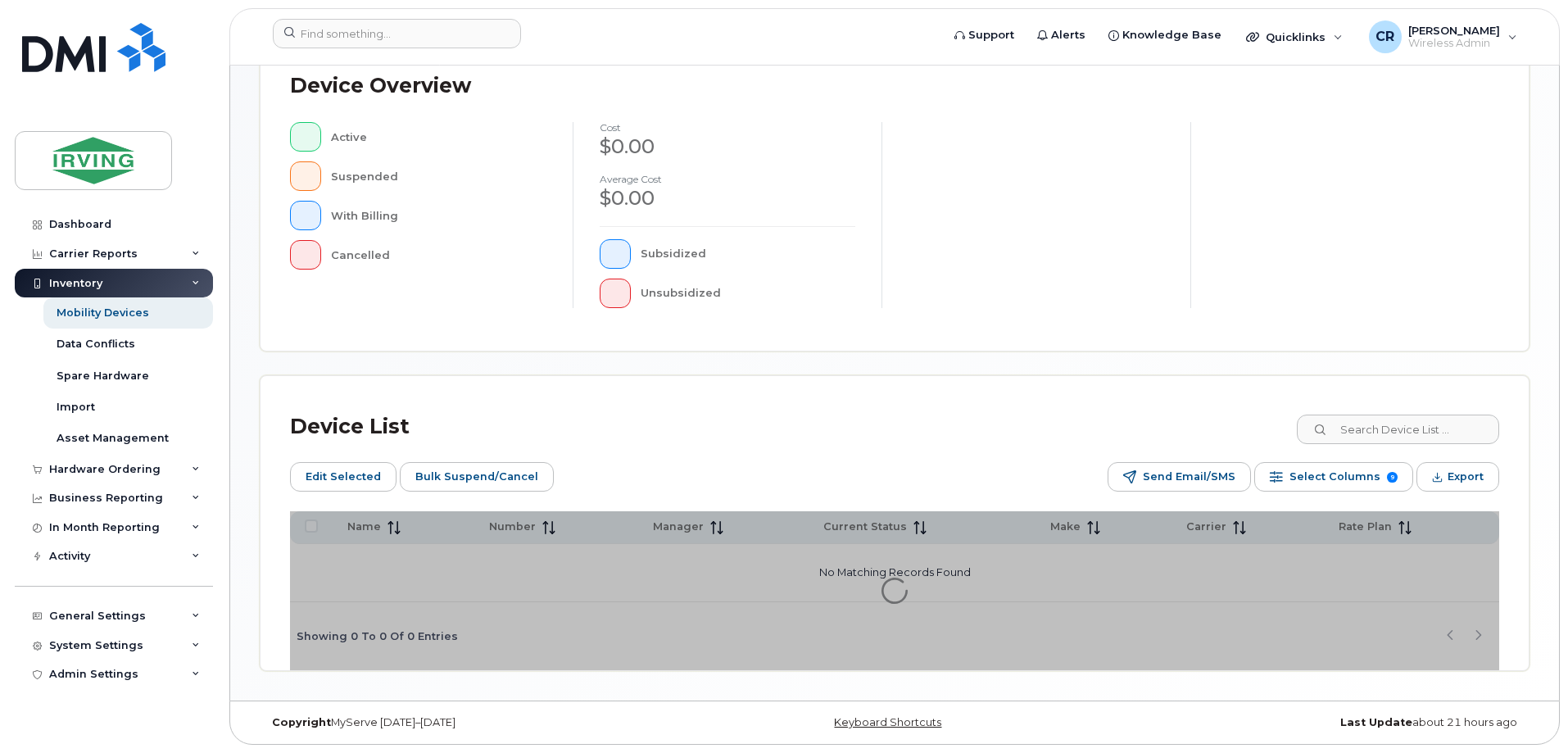
click at [1370, 414] on div "Device List" at bounding box center [895, 427] width 1209 height 43
click at [1370, 429] on input at bounding box center [1397, 429] width 204 height 30
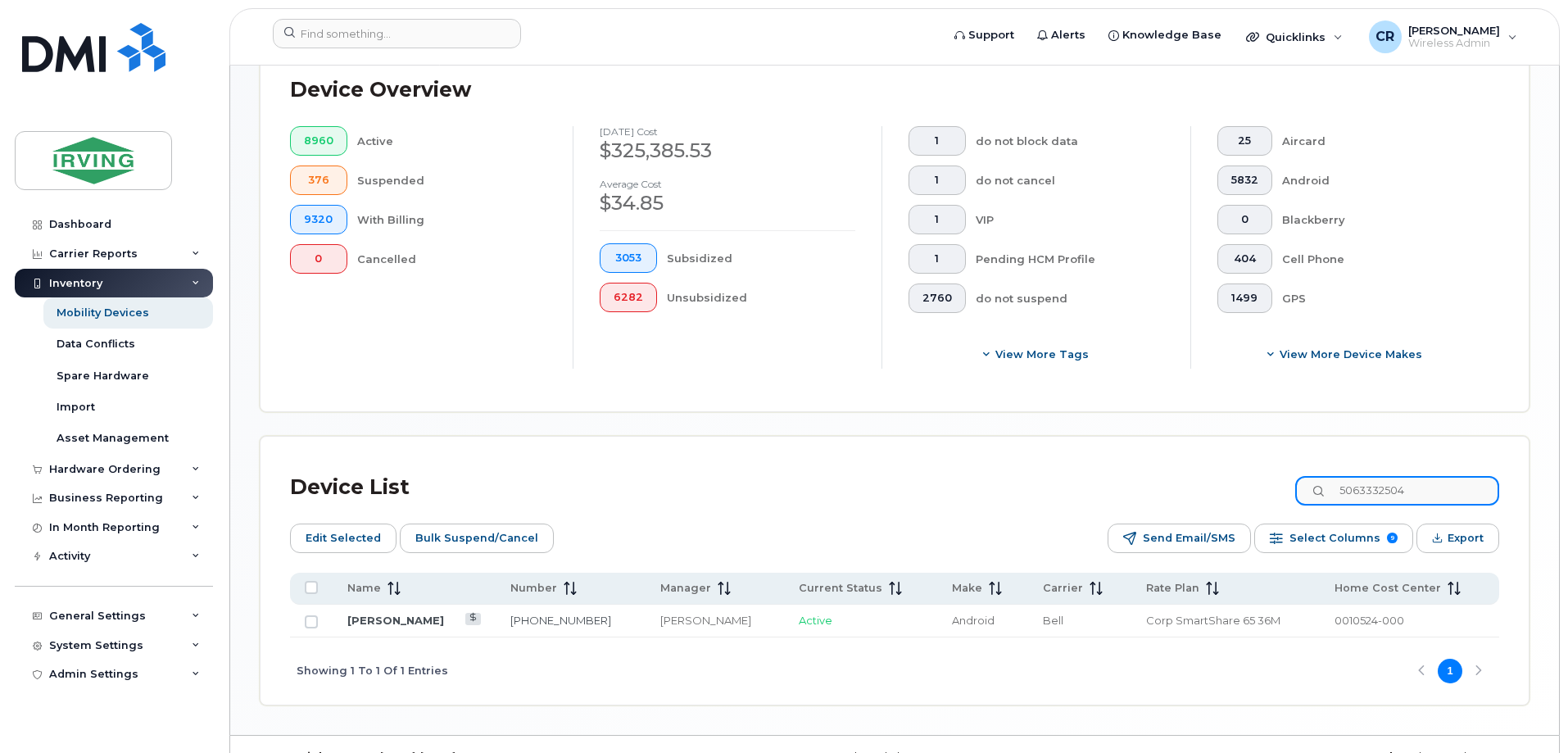
scroll to position [463, 0]
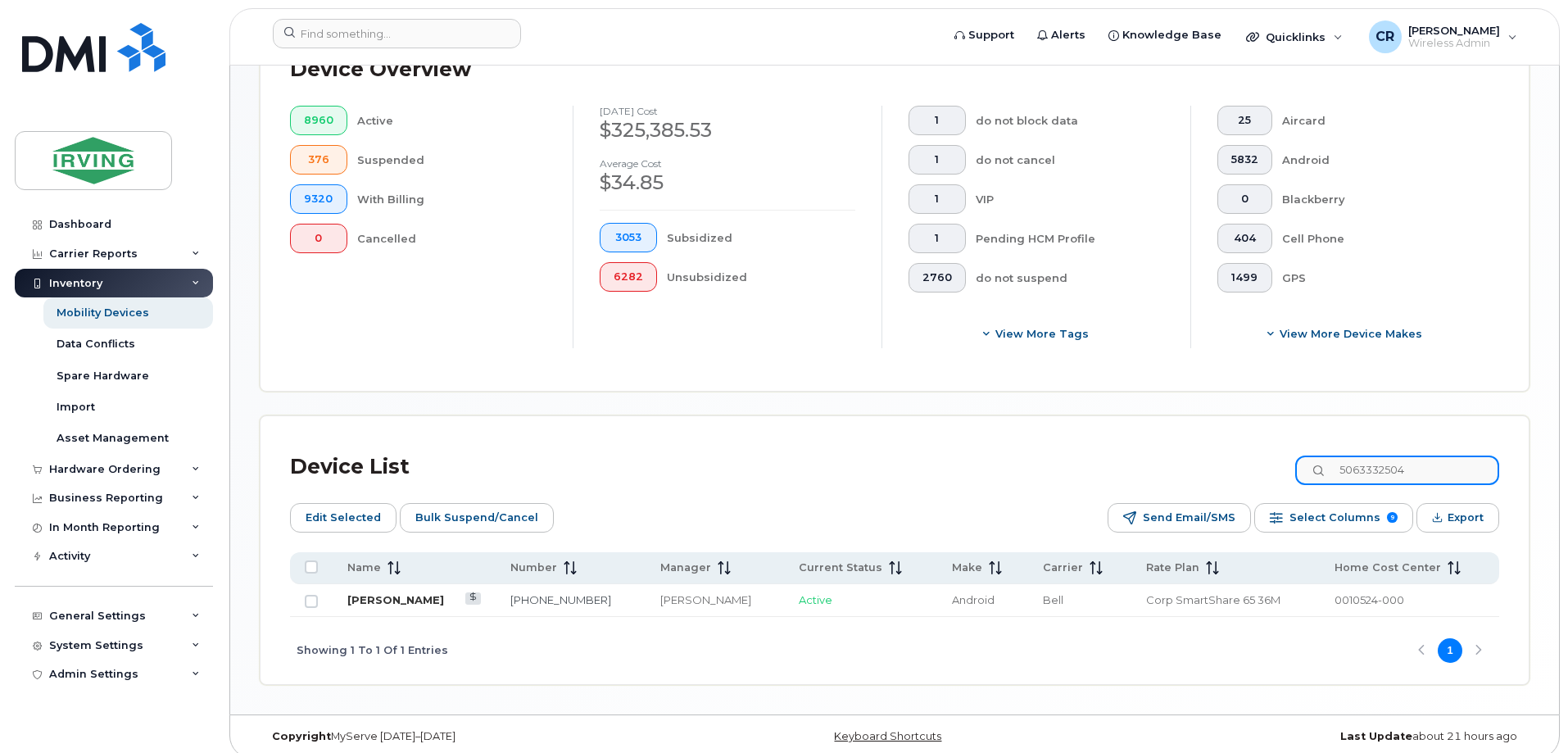
type input "5063332504"
click at [407, 594] on link "Jeannot Richard" at bounding box center [396, 600] width 97 height 13
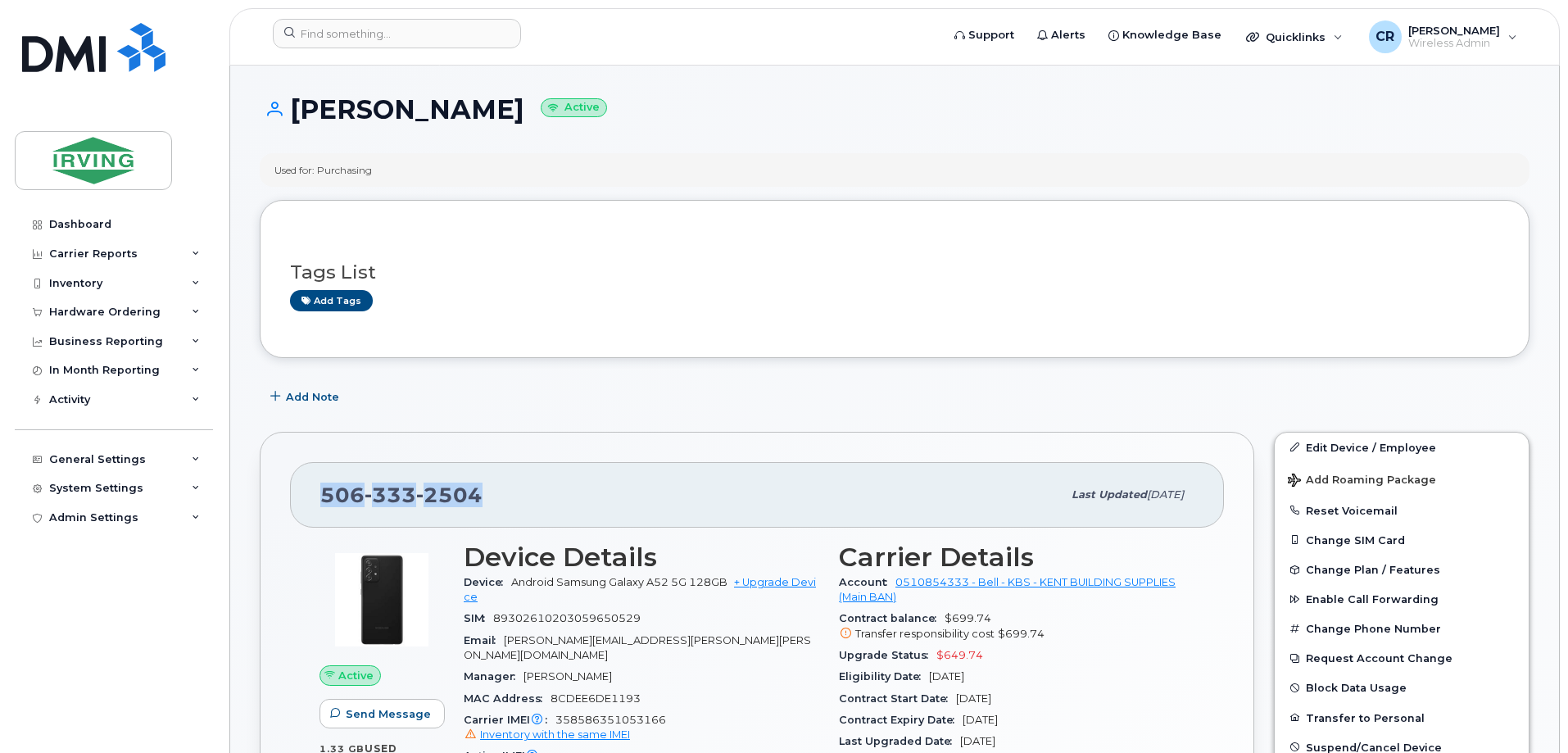
drag, startPoint x: 481, startPoint y: 501, endPoint x: 325, endPoint y: 499, distance: 156.0
click at [325, 499] on div "[PHONE_NUMBER]" at bounding box center [691, 495] width 741 height 34
click at [81, 289] on div "Inventory" at bounding box center [76, 284] width 54 height 13
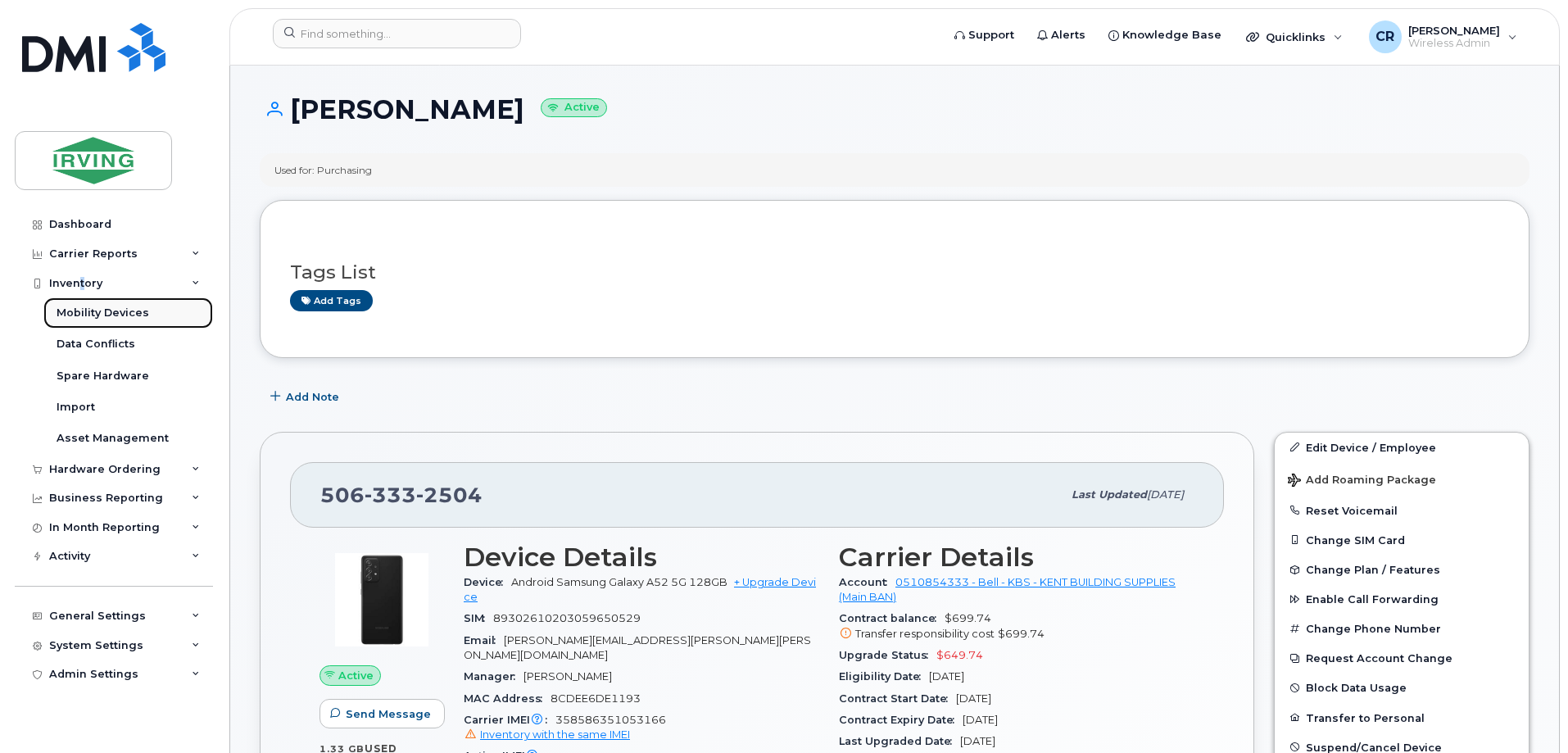
click at [92, 313] on div "Mobility Devices" at bounding box center [103, 314] width 92 height 15
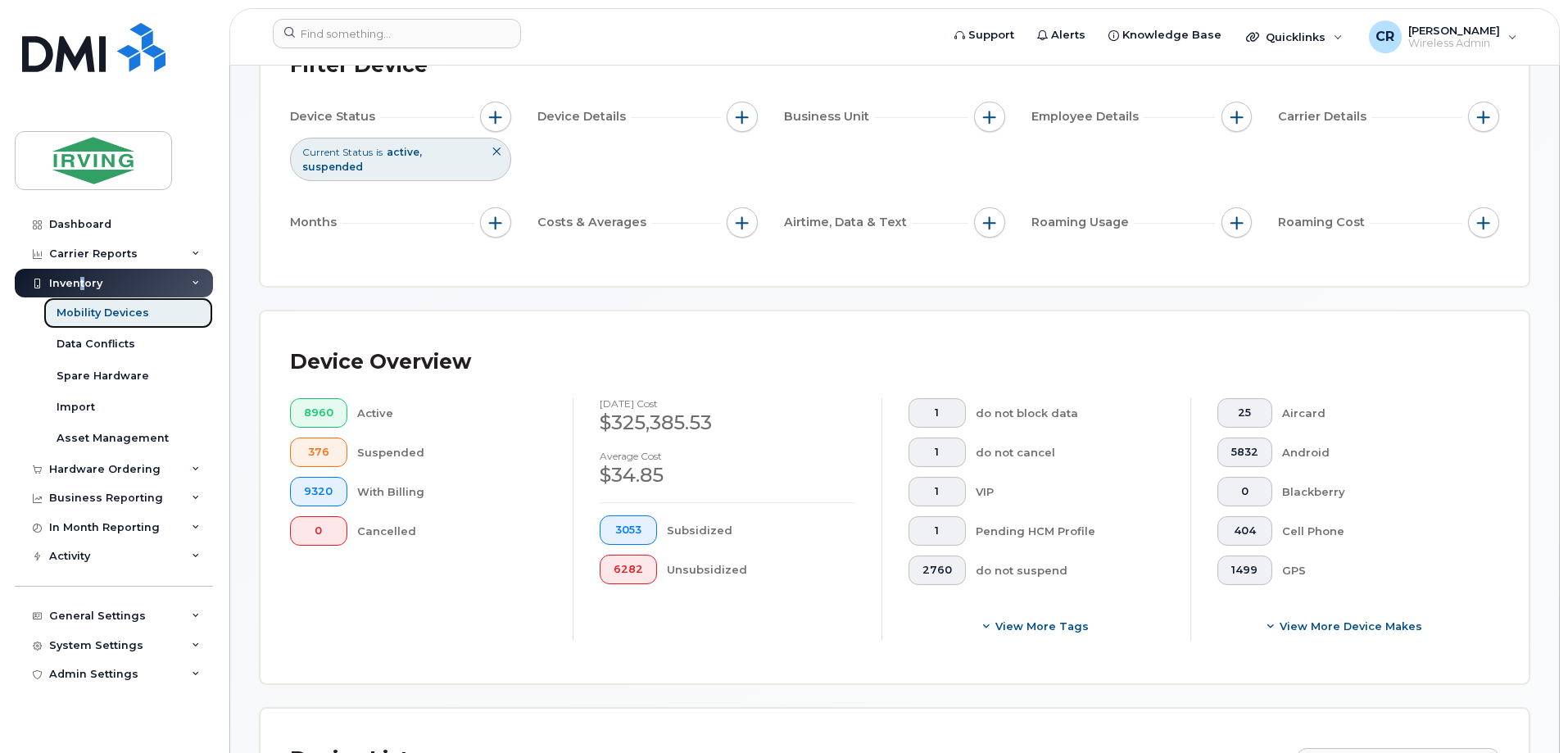
scroll to position [410, 0]
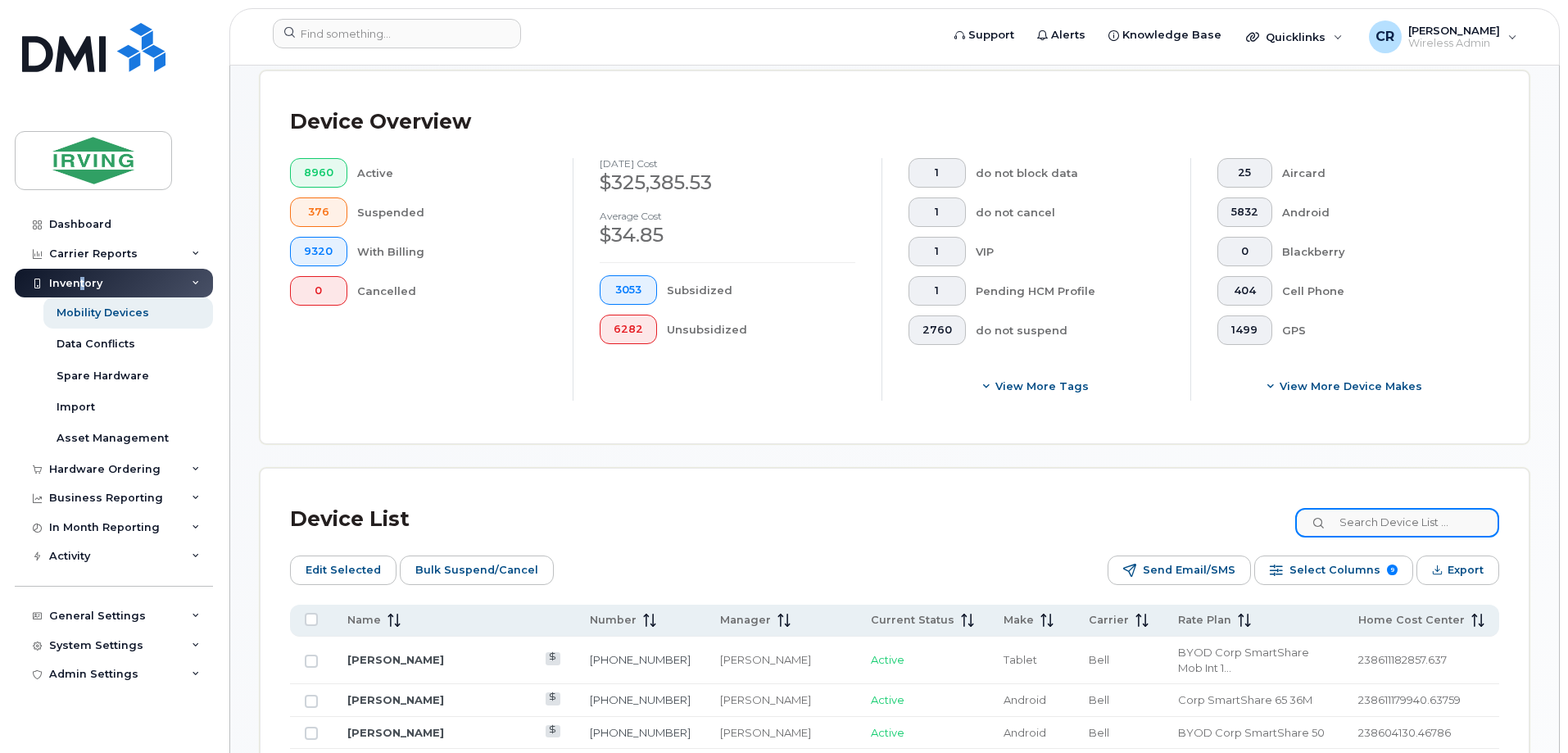
click at [1394, 511] on input at bounding box center [1397, 523] width 204 height 30
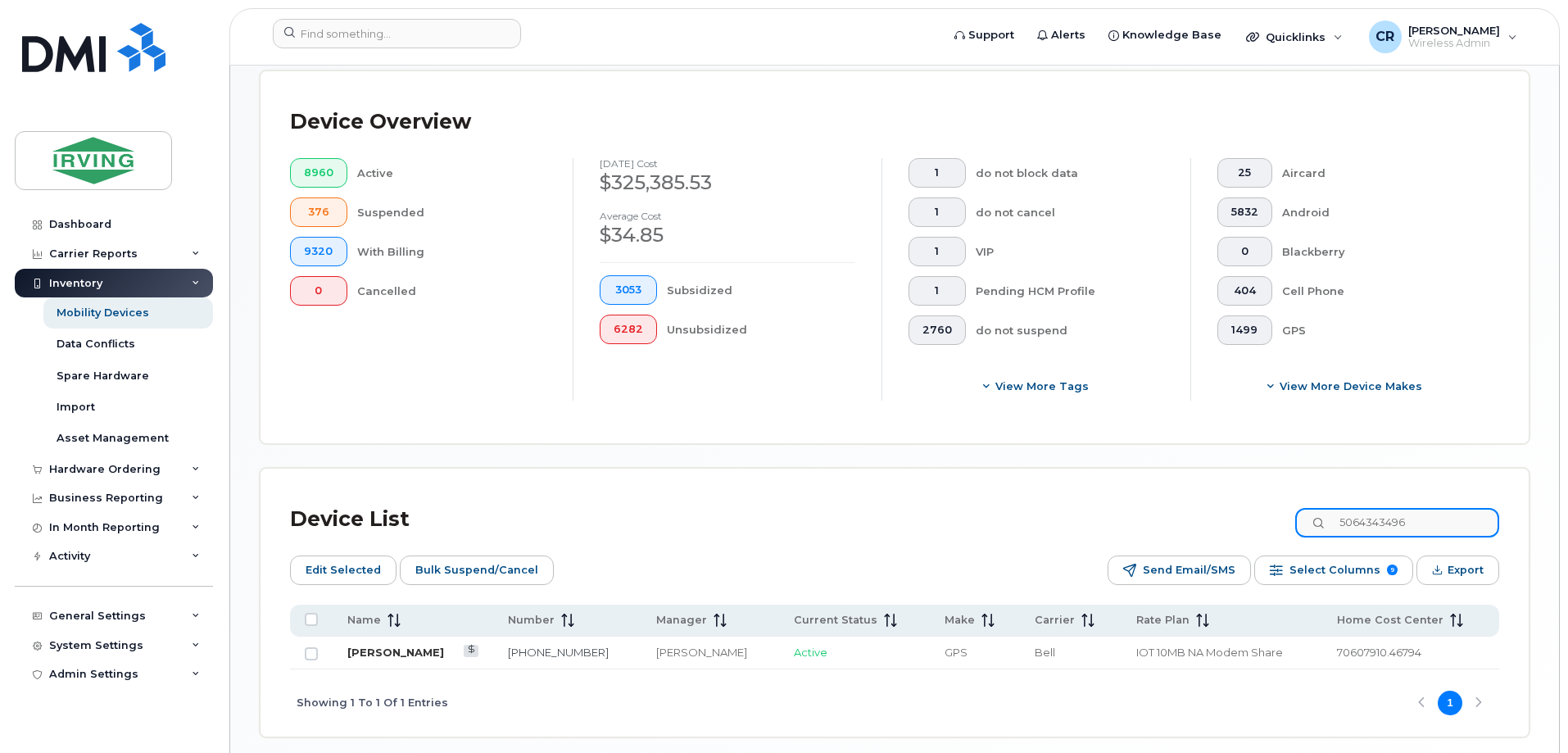
type input "5064343496"
click at [386, 646] on link "[PERSON_NAME]" at bounding box center [396, 652] width 97 height 13
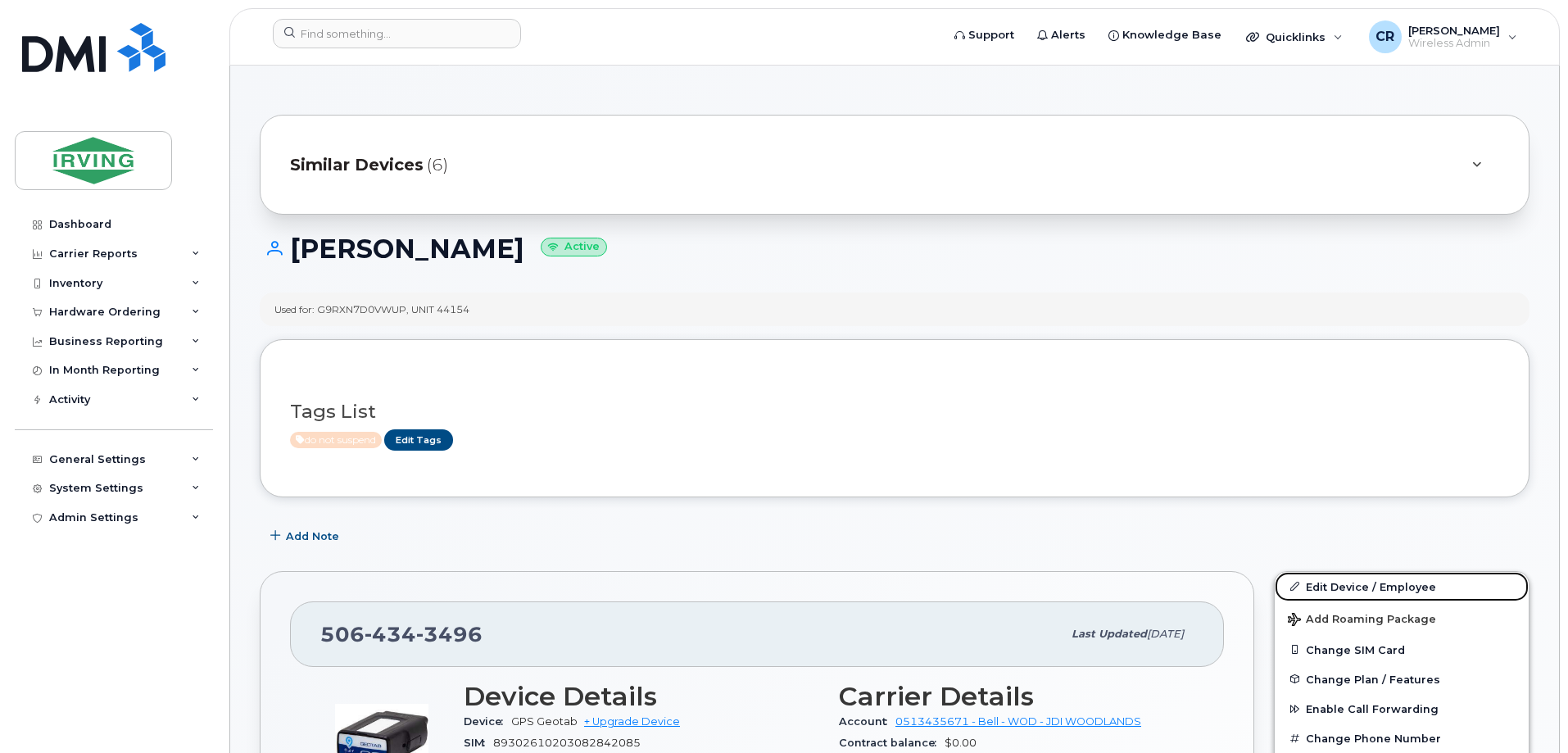
drag, startPoint x: 1364, startPoint y: 587, endPoint x: 1096, endPoint y: 577, distance: 268.2
click at [1364, 587] on link "Edit Device / Employee" at bounding box center [1402, 586] width 254 height 30
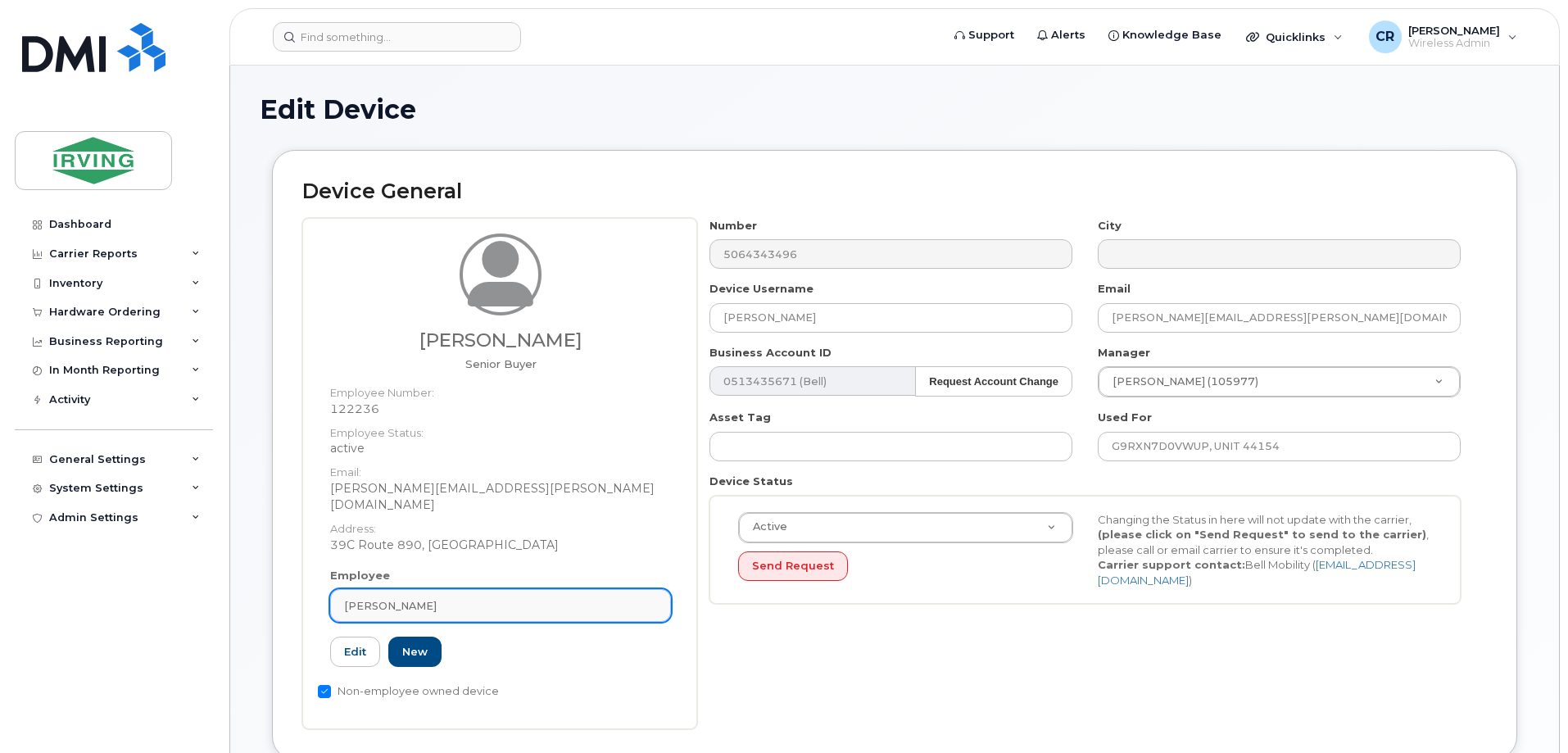
click at [376, 599] on span "[PERSON_NAME]" at bounding box center [390, 606] width 92 height 16
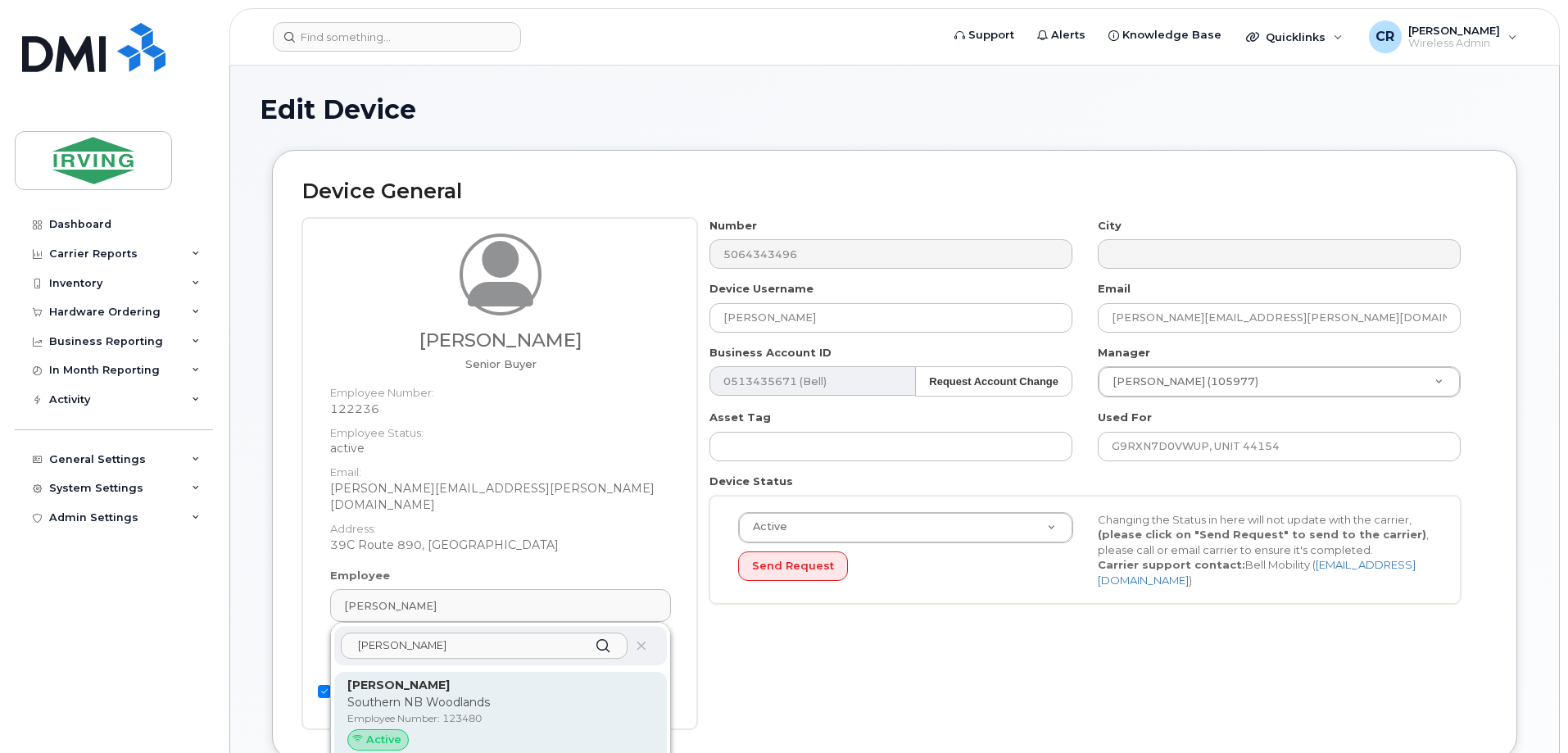
type input "[PERSON_NAME]"
click at [387, 695] on p "Southern NB Woodlands" at bounding box center [500, 703] width 306 height 18
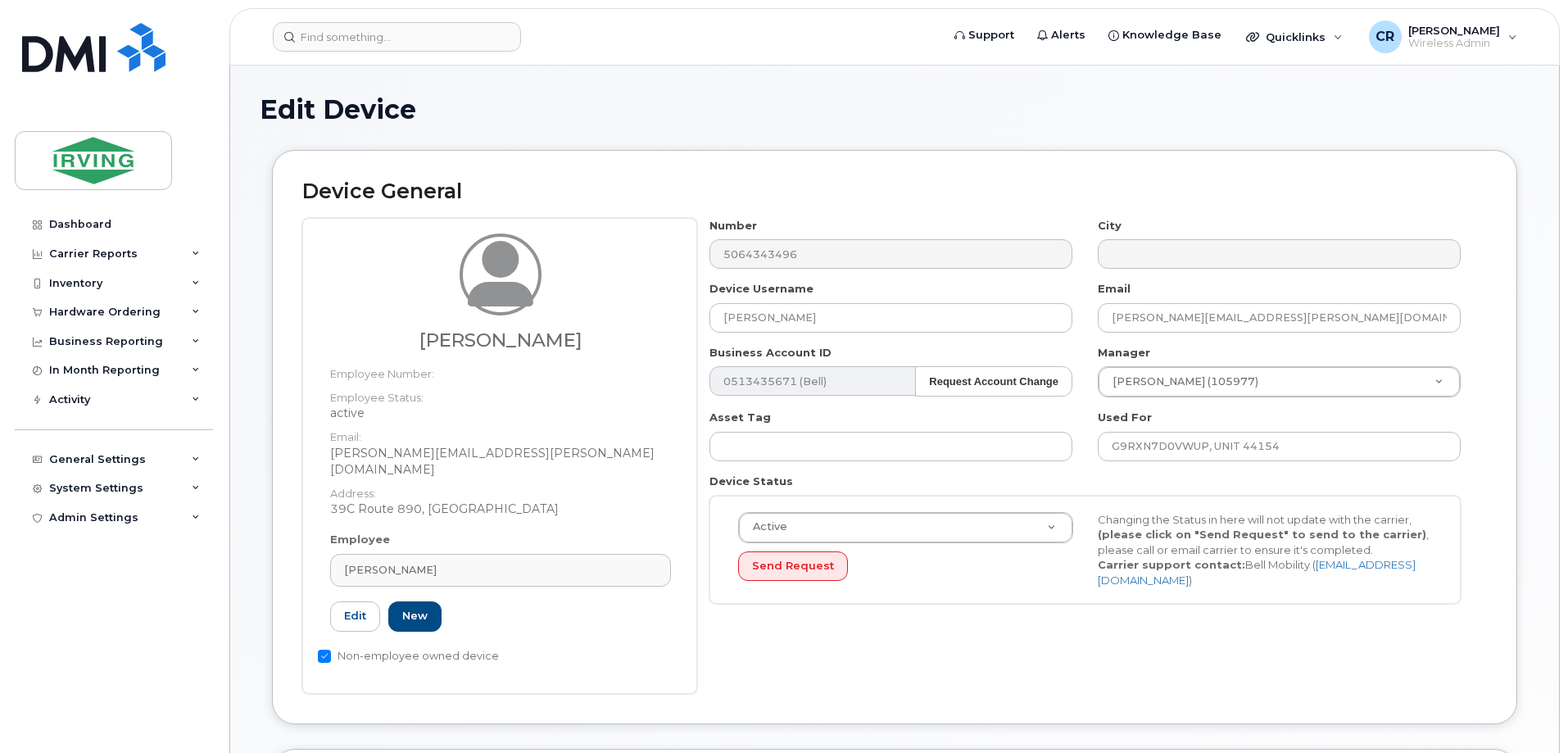
type input "123480"
type input "[PERSON_NAME]"
type input "[PERSON_NAME][EMAIL_ADDRESS][PERSON_NAME][DOMAIN_NAME]"
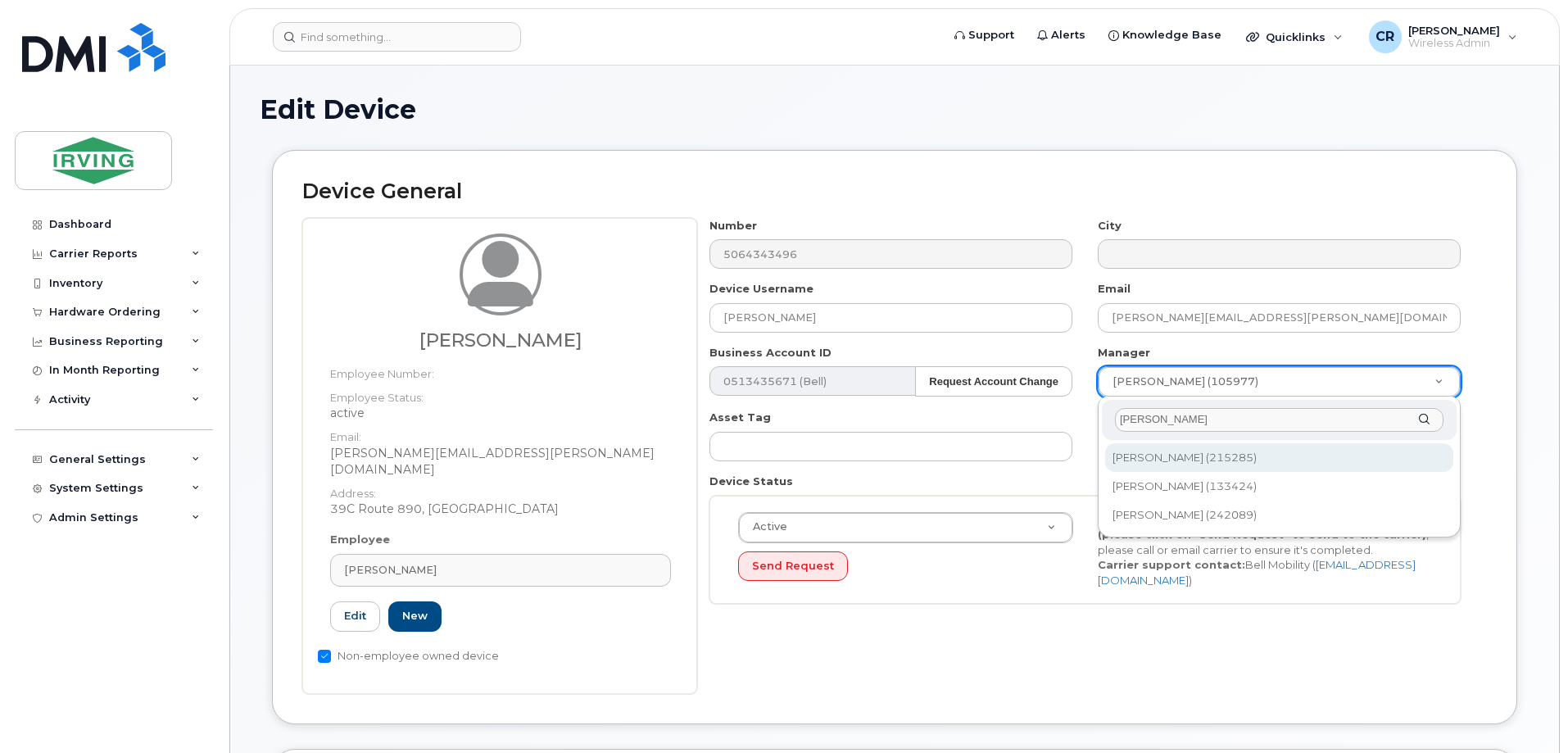
type input "clifford"
type input "1587397"
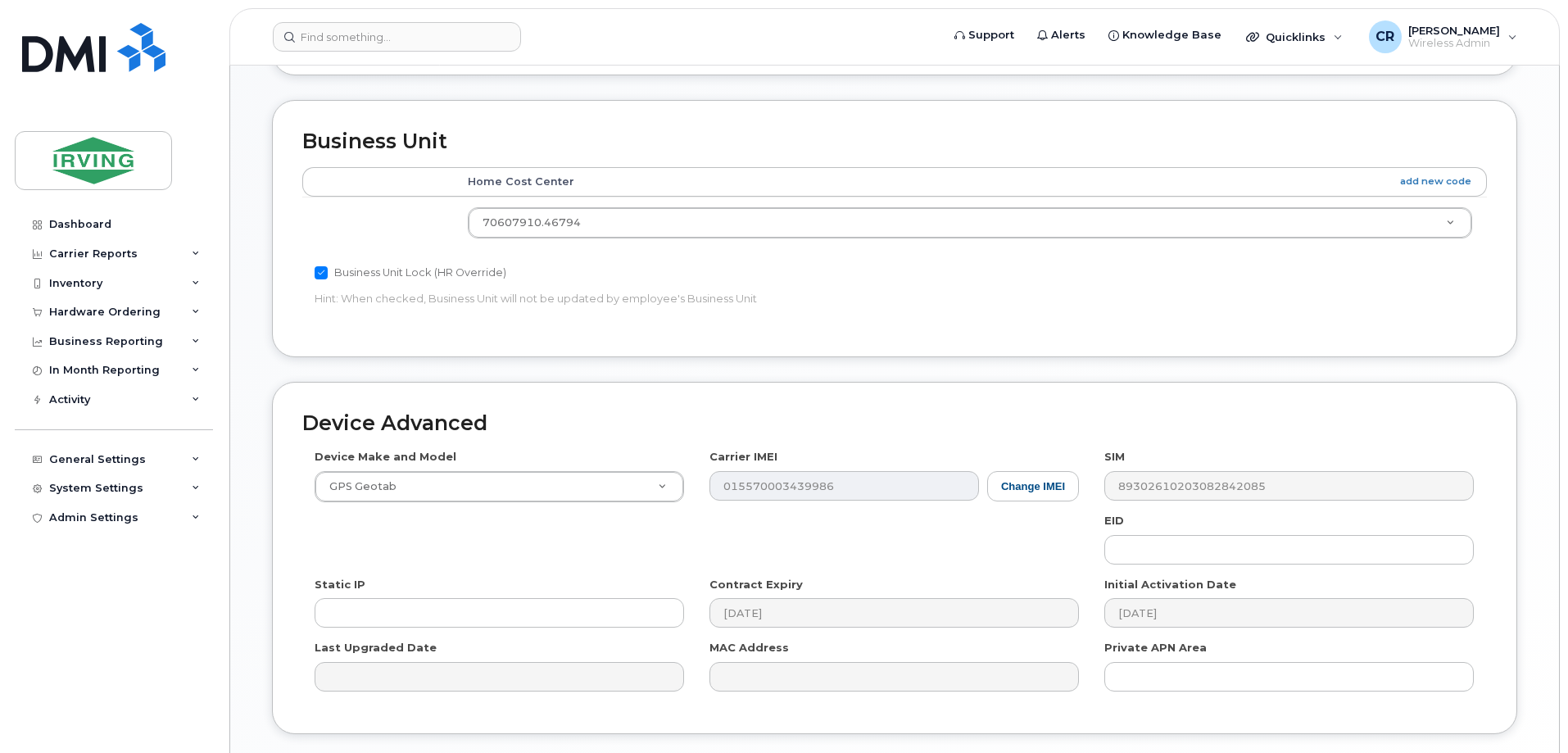
scroll to position [751, 0]
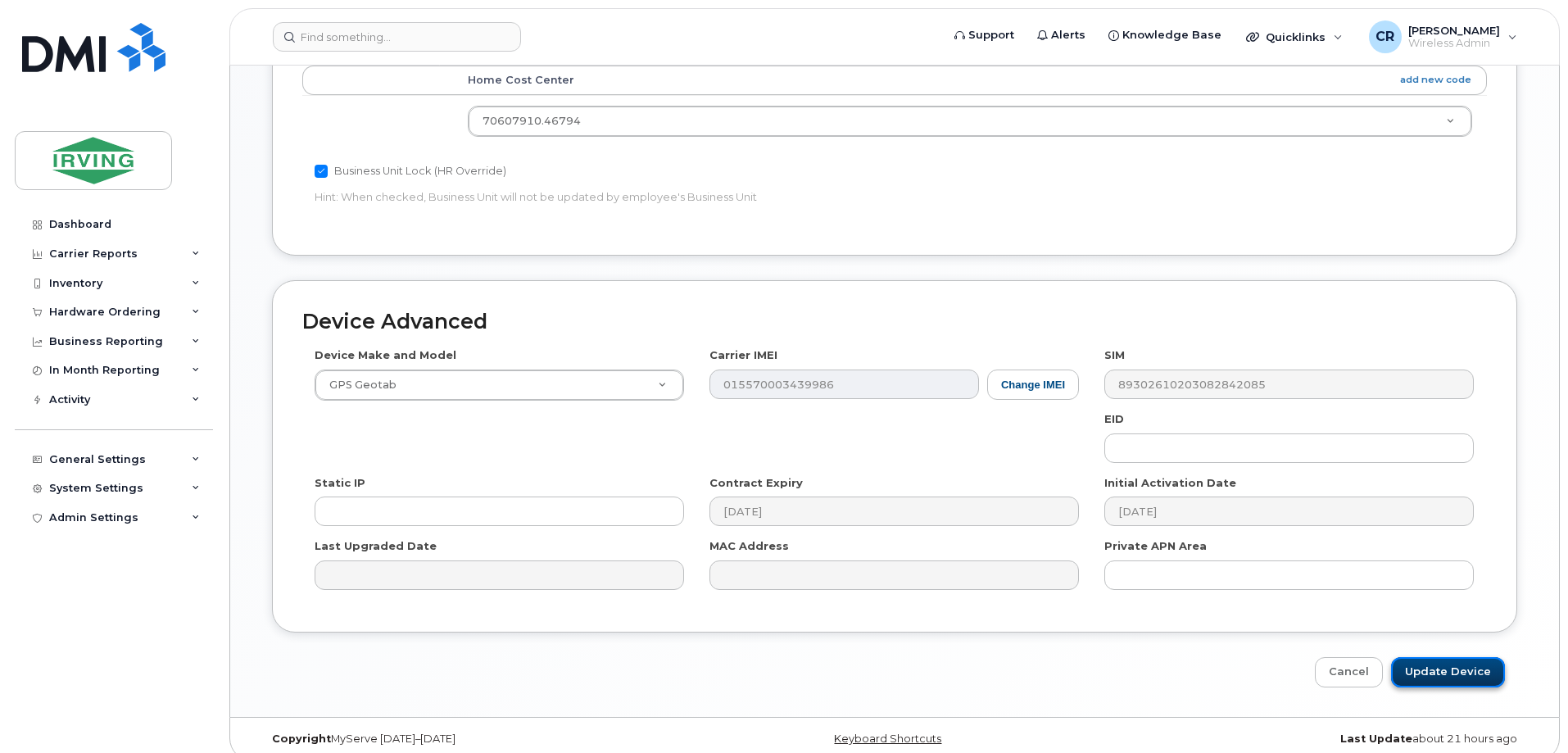
click at [1441, 660] on input "Update Device" at bounding box center [1448, 673] width 114 height 31
type input "Saving..."
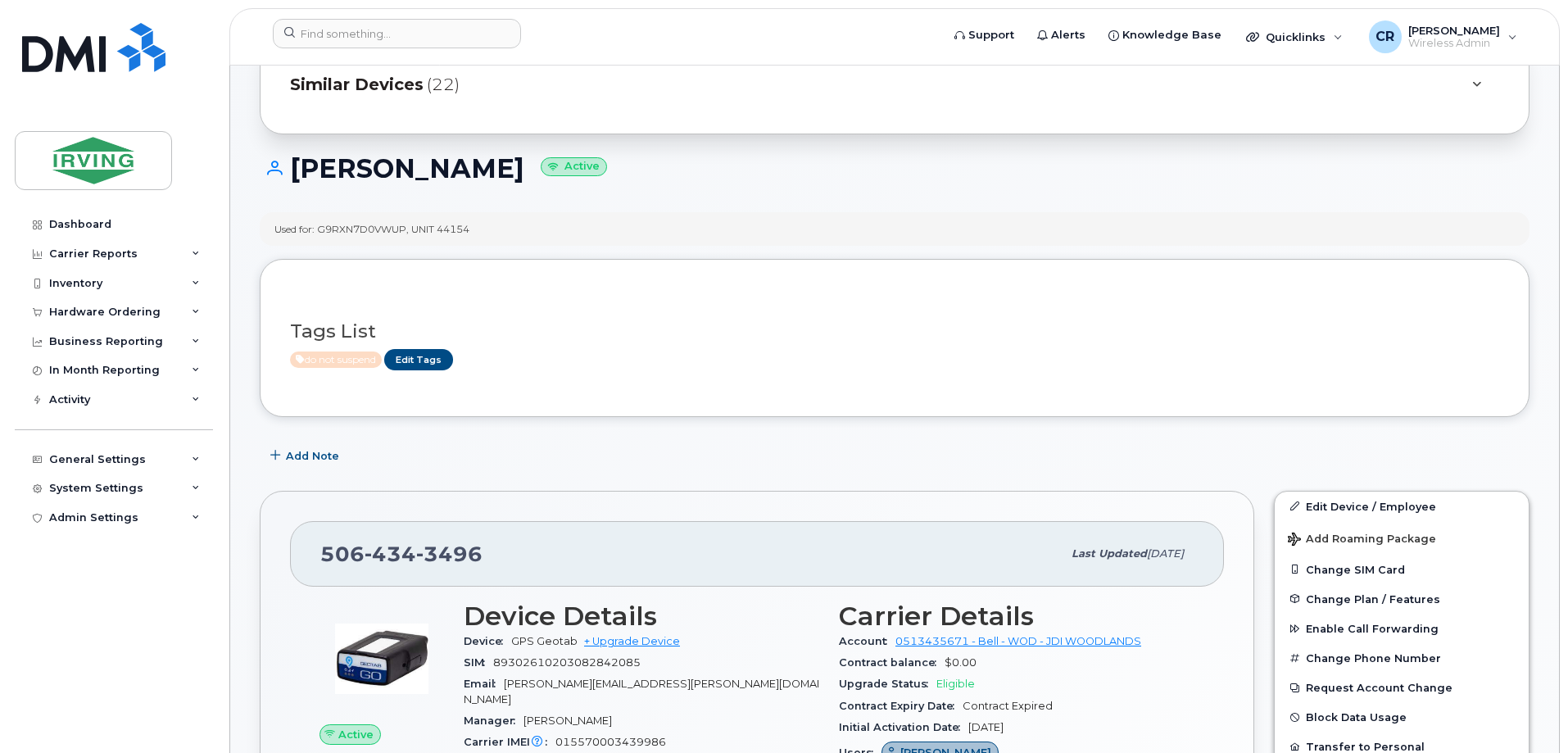
scroll to position [246, 0]
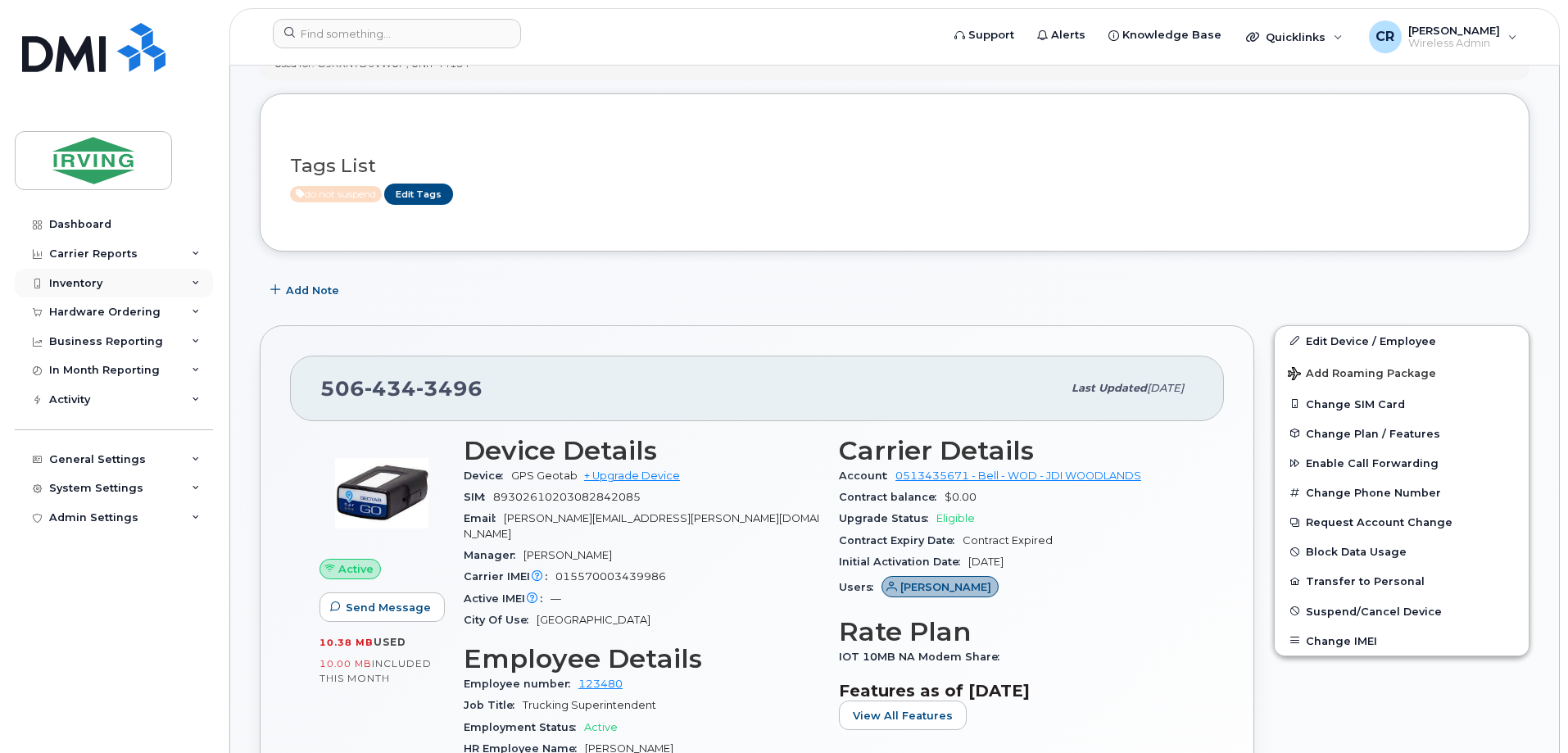
click at [65, 288] on div "Inventory" at bounding box center [76, 284] width 54 height 13
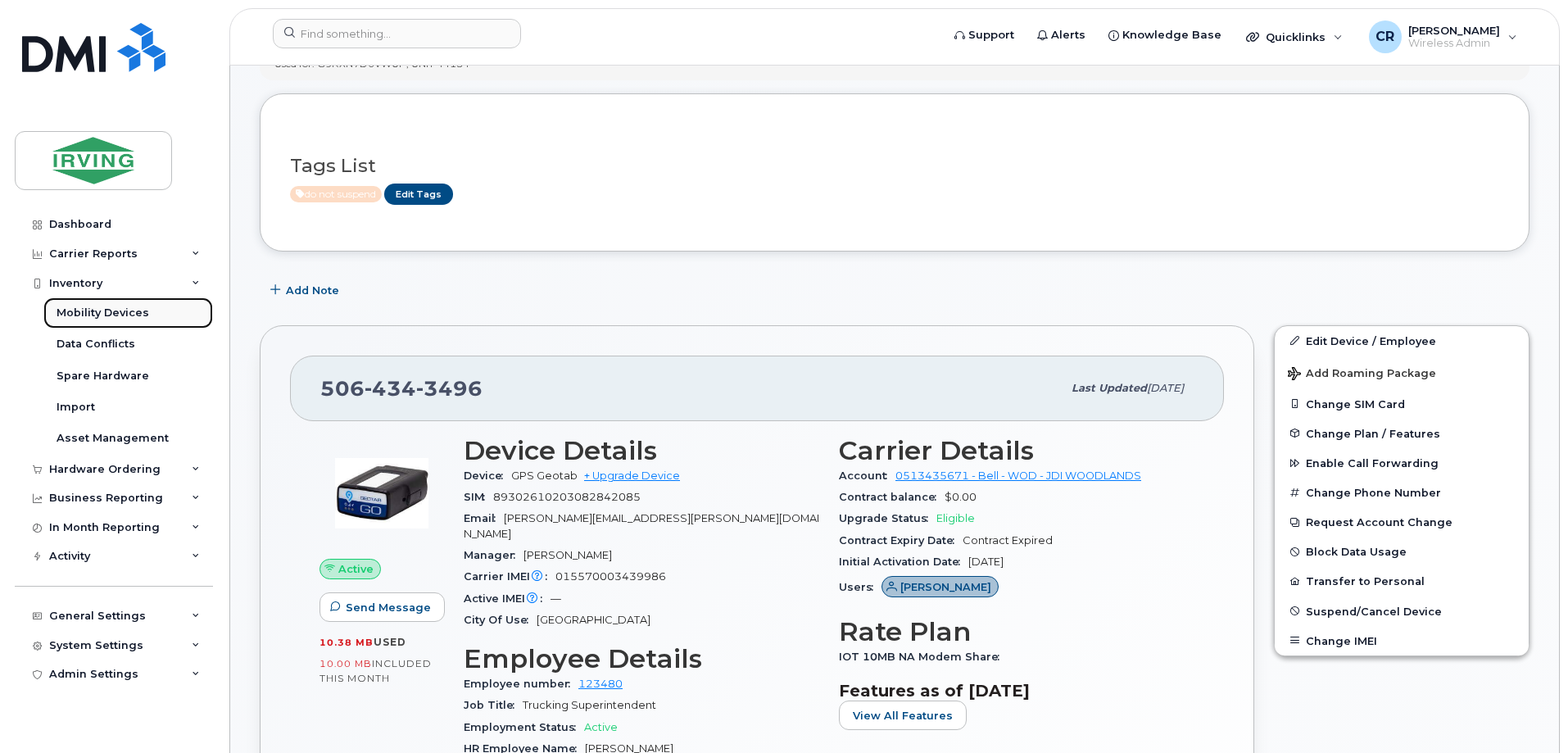
click at [95, 308] on div "Mobility Devices" at bounding box center [103, 314] width 92 height 15
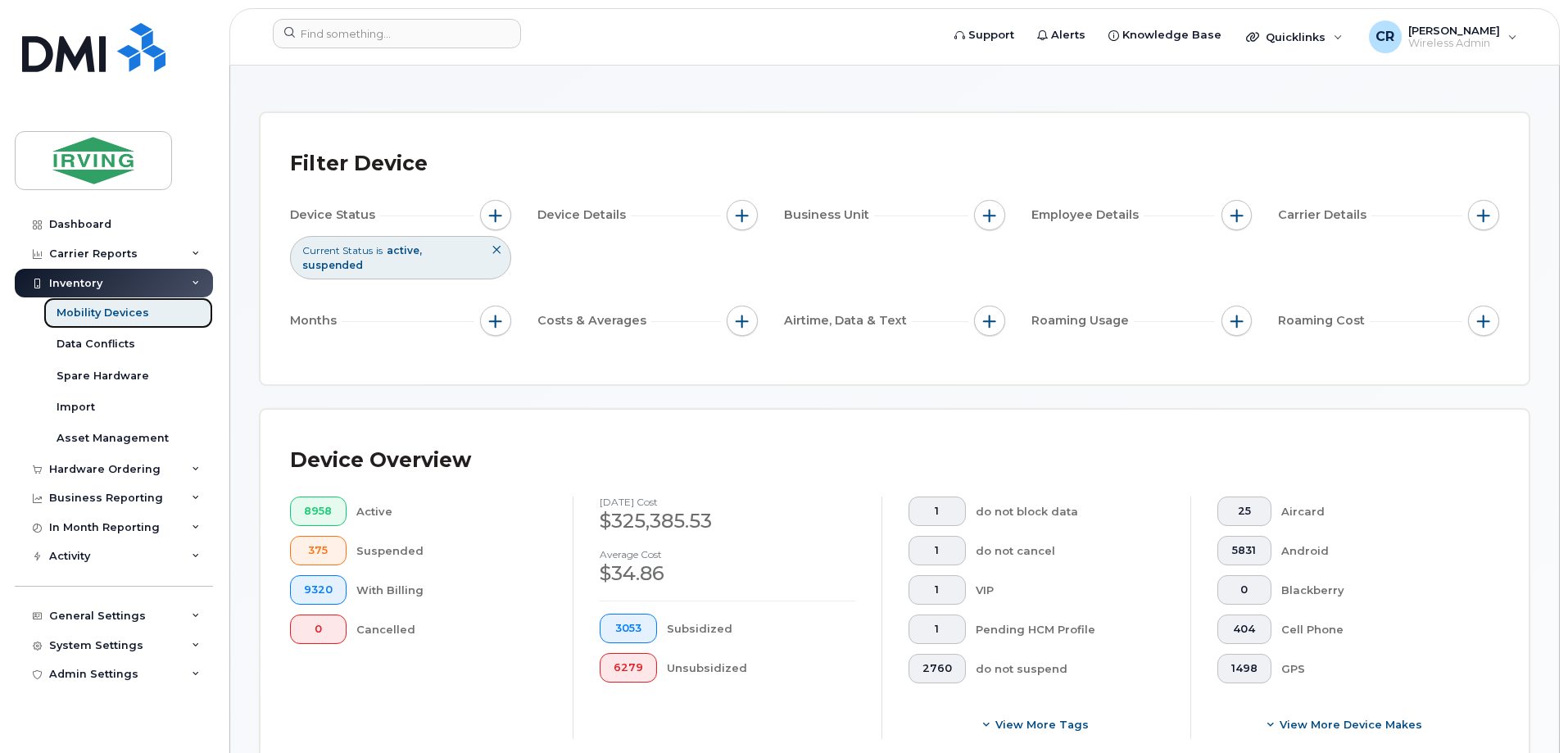
scroll to position [327, 0]
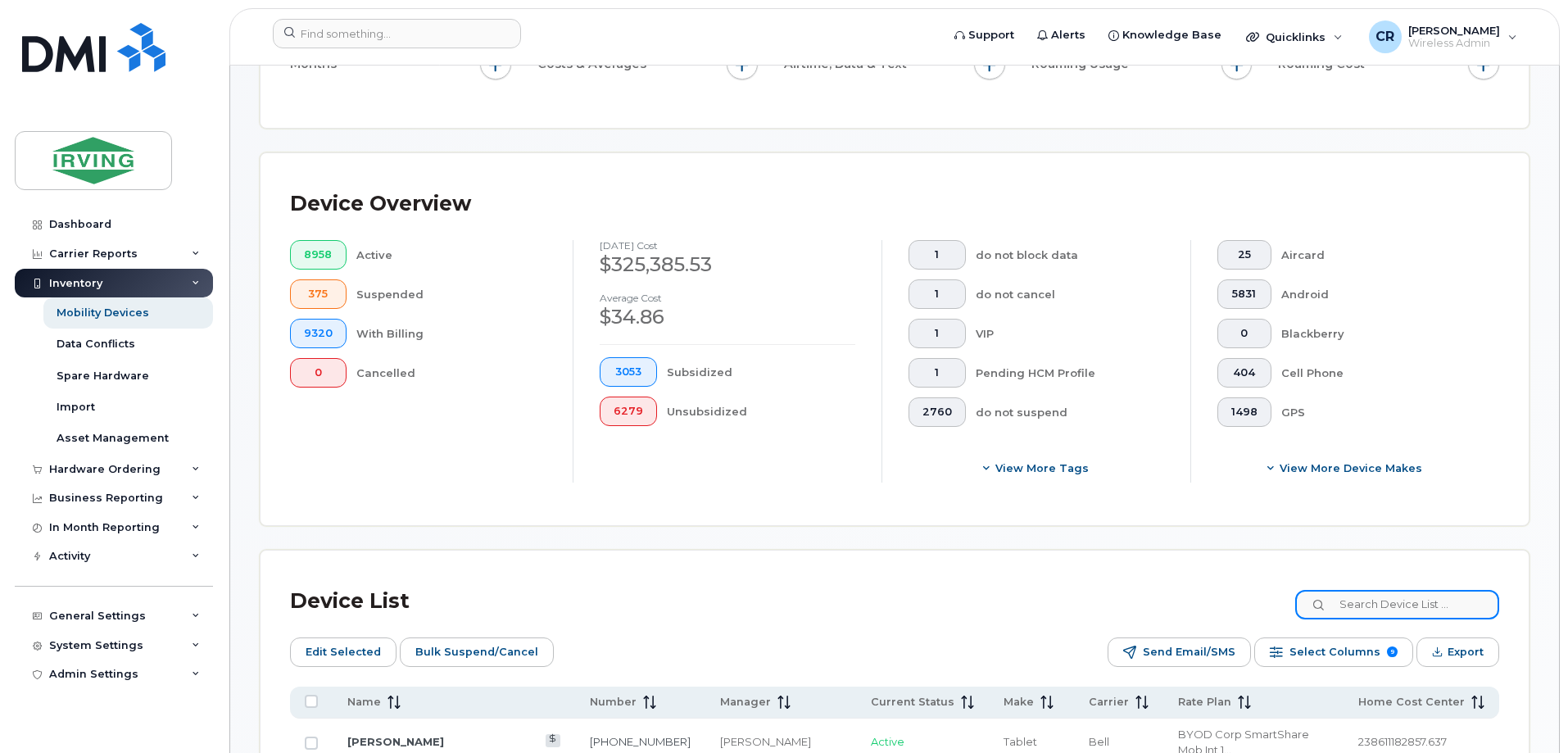
click at [1391, 592] on input at bounding box center [1397, 605] width 204 height 30
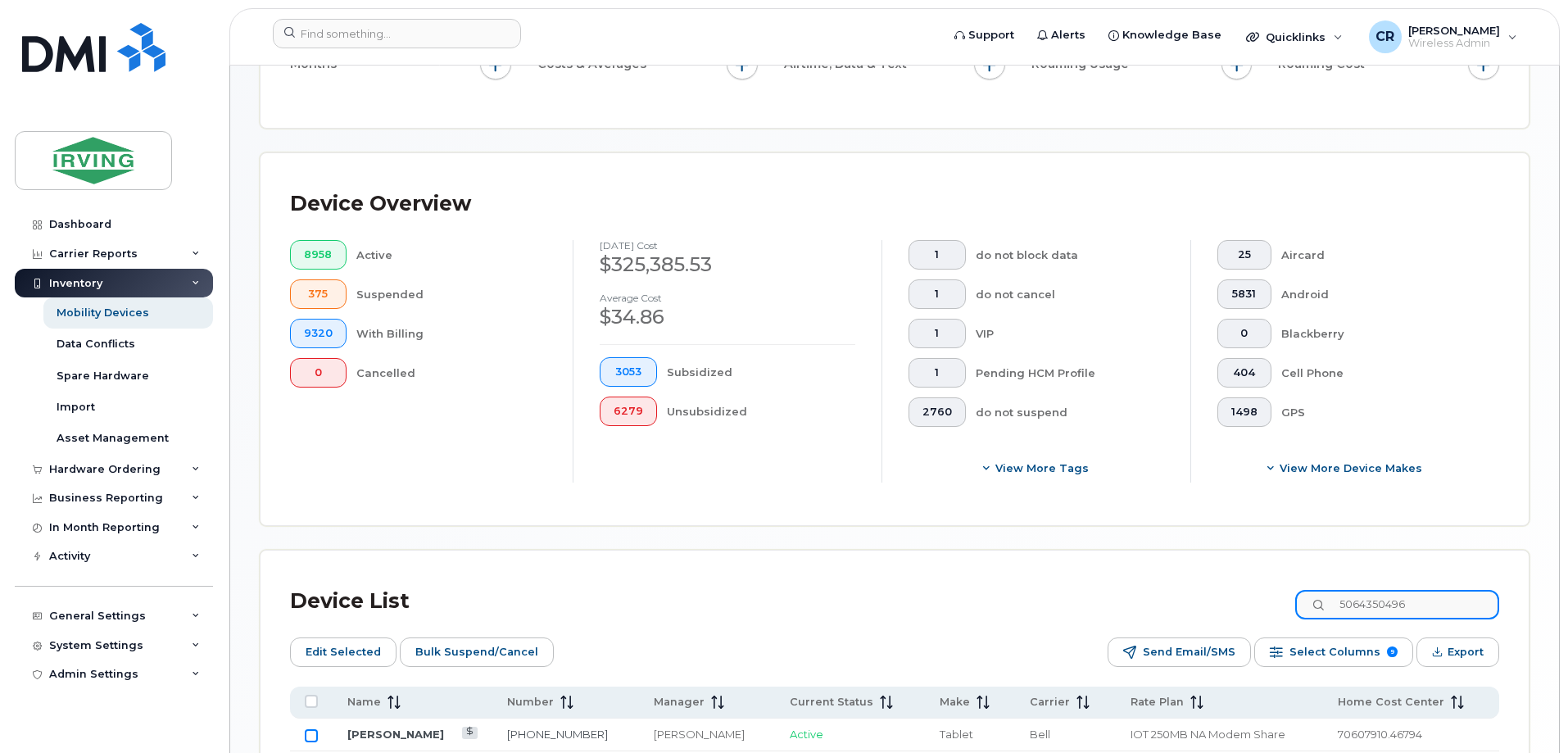
type input "5064350496"
click at [307, 730] on input "Row Unselected" at bounding box center [312, 736] width 13 height 13
checkbox input "true"
click at [478, 640] on span "Bulk Suspend/Cancel" at bounding box center [476, 652] width 123 height 25
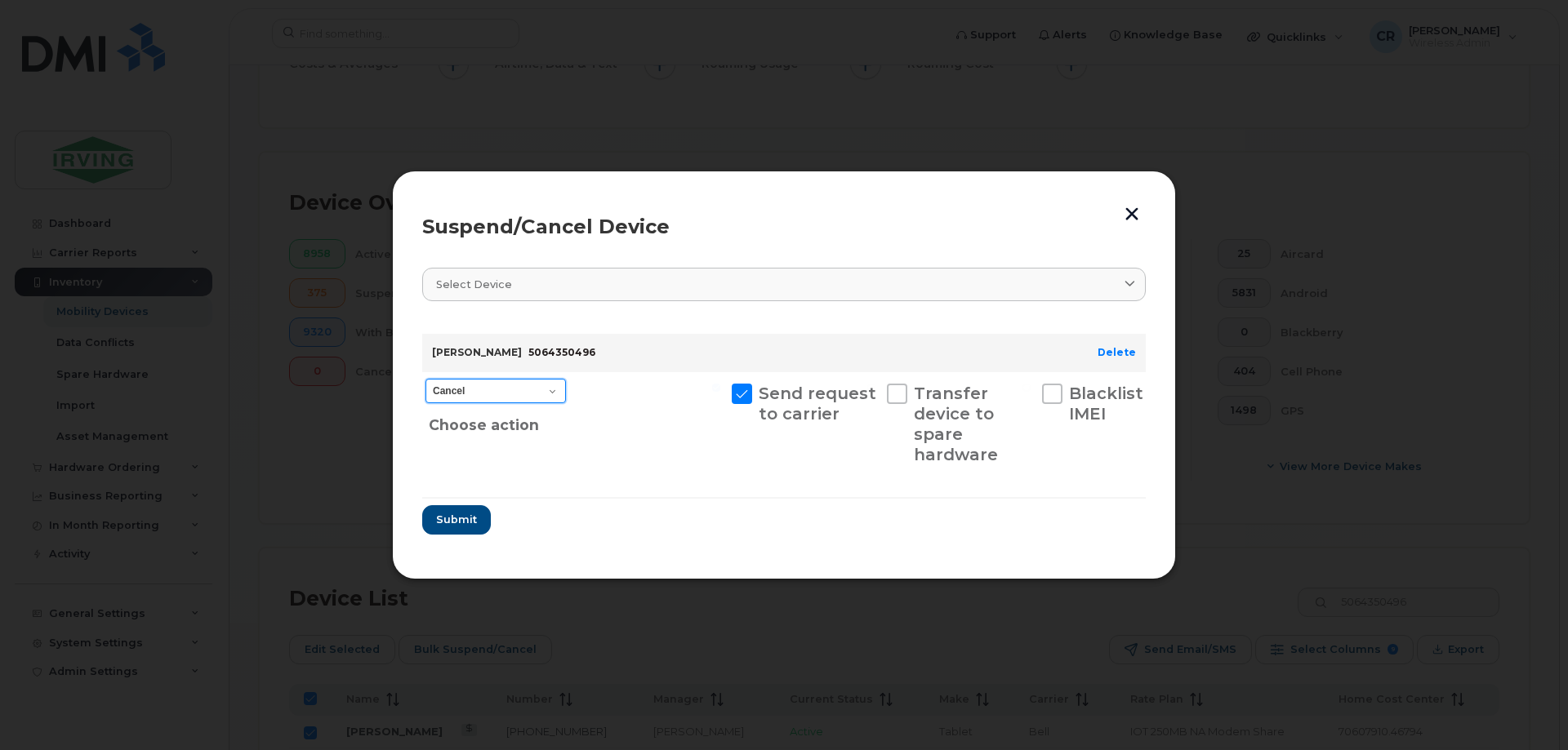
click at [490, 394] on select "Cancel Suspend - Extend Suspension Suspend - Reduced Rate Suspend - Full Rate S…" at bounding box center [496, 391] width 140 height 25
click at [448, 527] on span "Submit" at bounding box center [455, 520] width 41 height 16
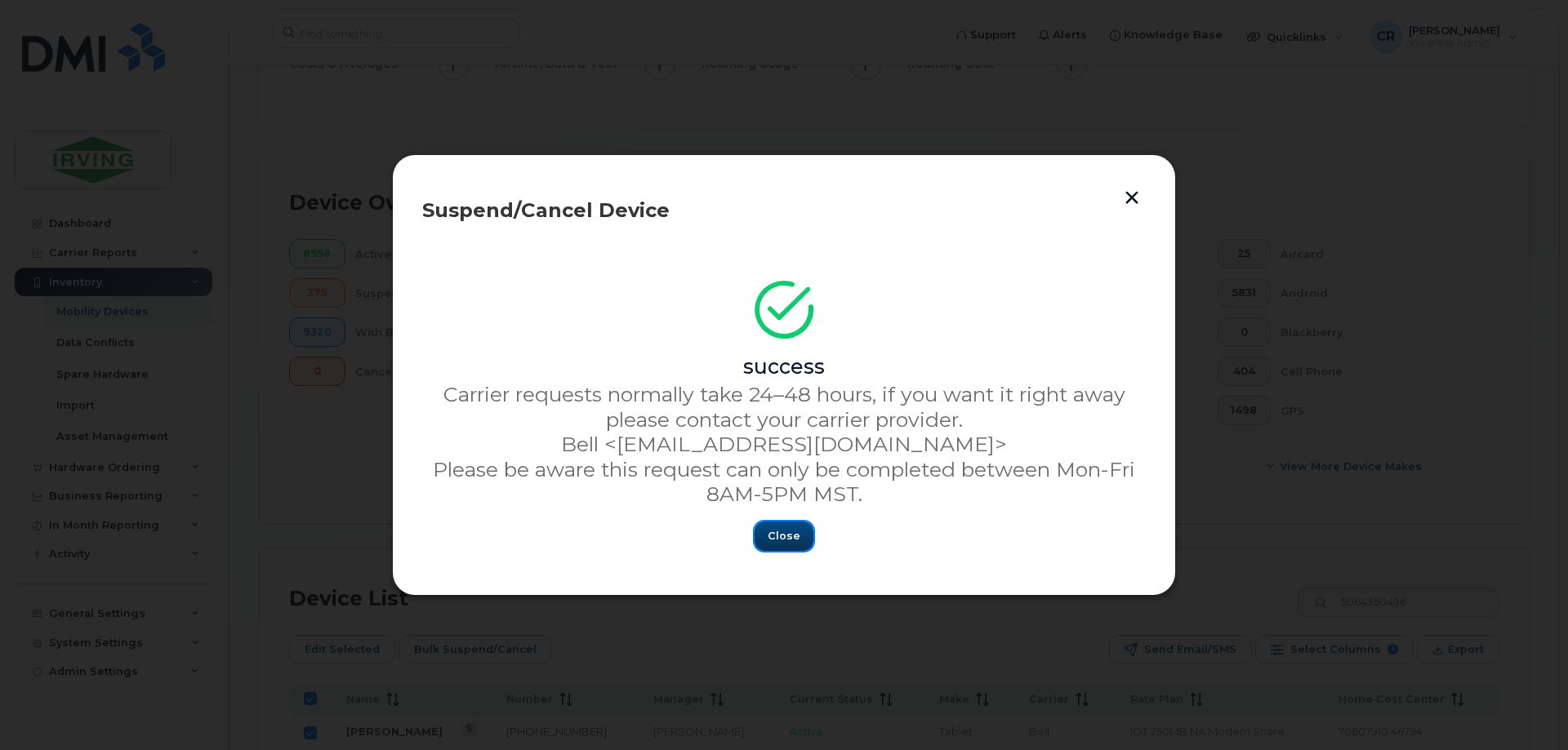
click at [790, 527] on button "Close" at bounding box center [784, 536] width 59 height 29
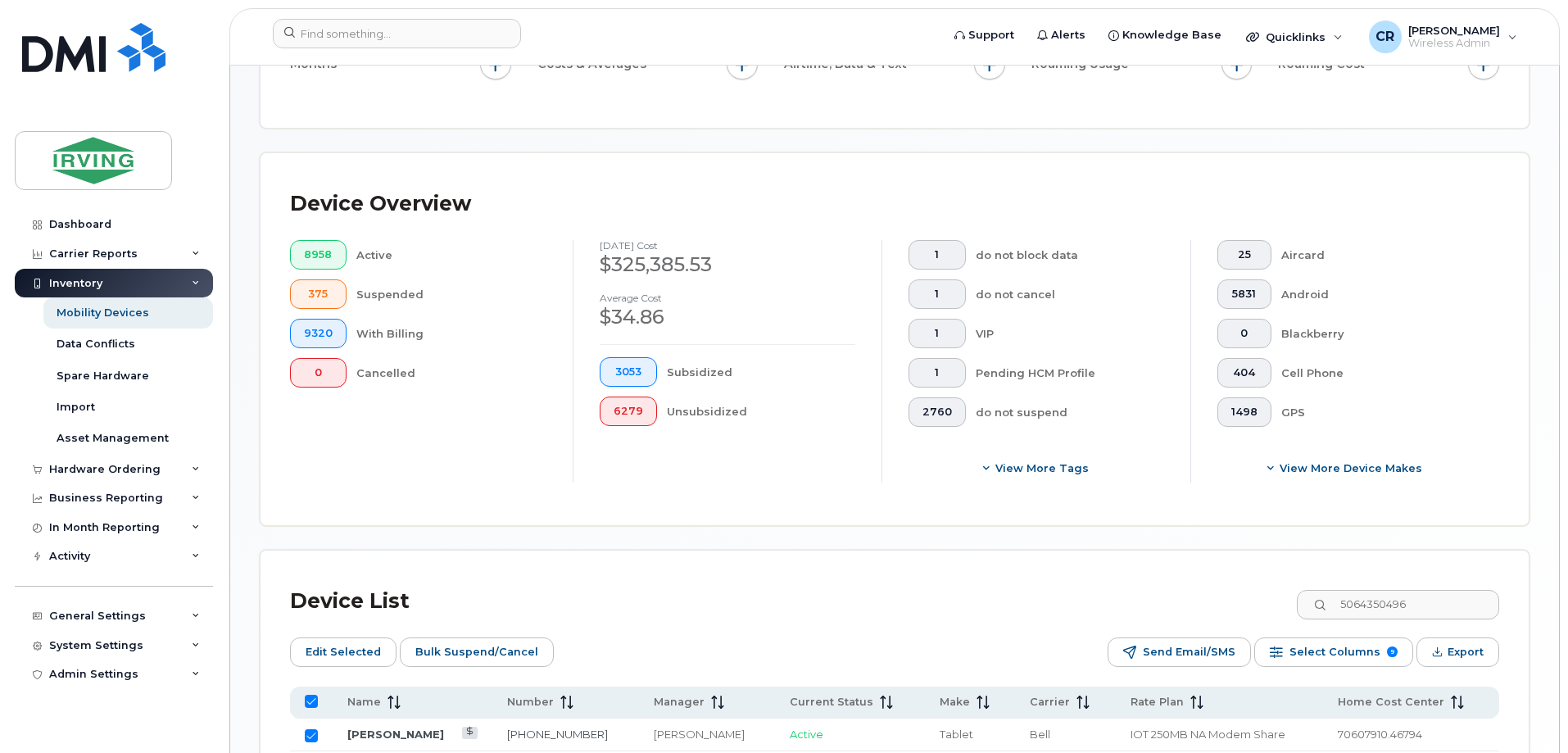
click at [307, 695] on input "All items selected" at bounding box center [312, 701] width 13 height 13
checkbox input "false"
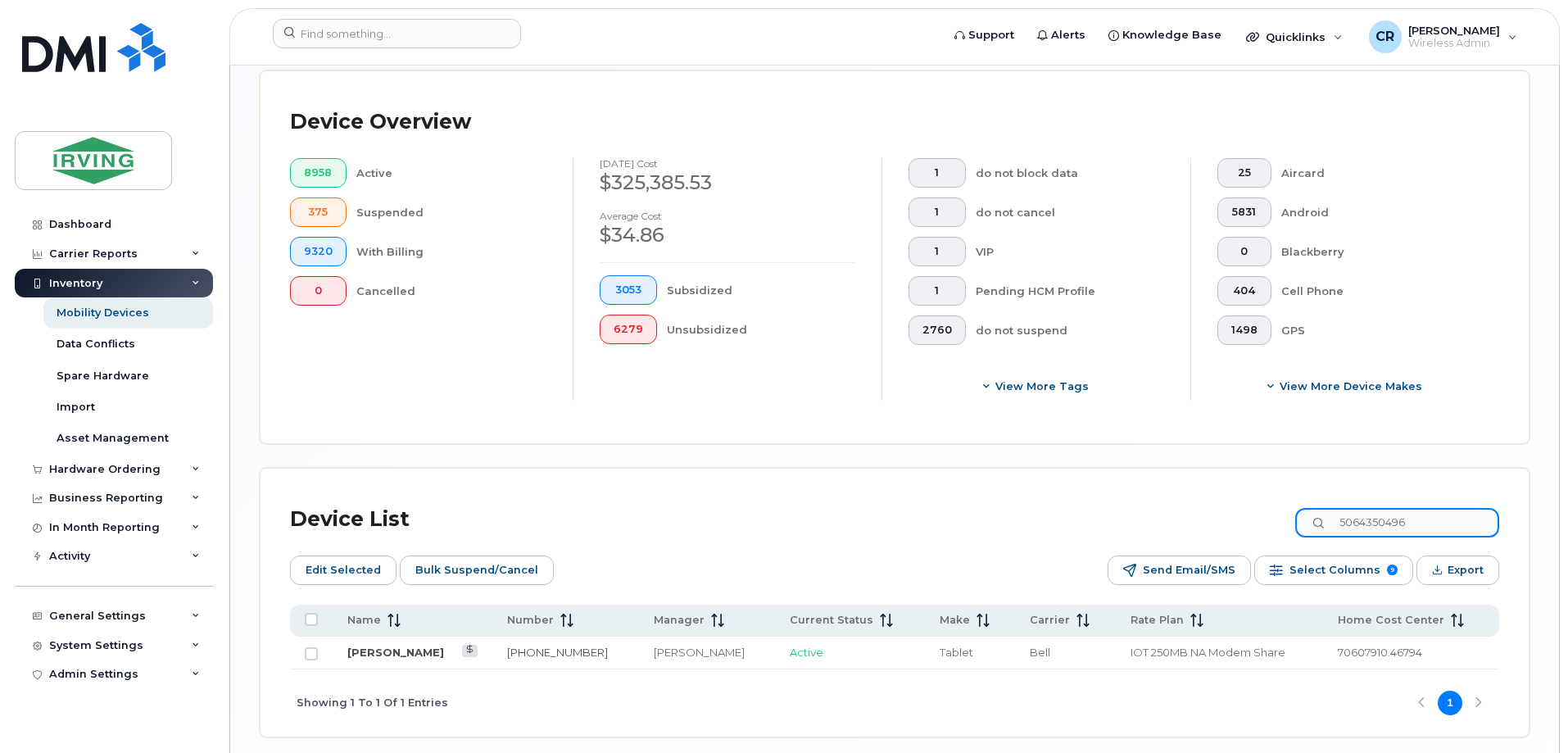
drag, startPoint x: 1435, startPoint y: 512, endPoint x: 1106, endPoint y: 508, distance: 329.0
click at [1109, 511] on div "Device List 5064350496" at bounding box center [895, 520] width 1209 height 43
paste input "-271-3340"
type input "[PHONE_NUMBER]"
click at [312, 648] on input "Row Unselected" at bounding box center [312, 654] width 13 height 13
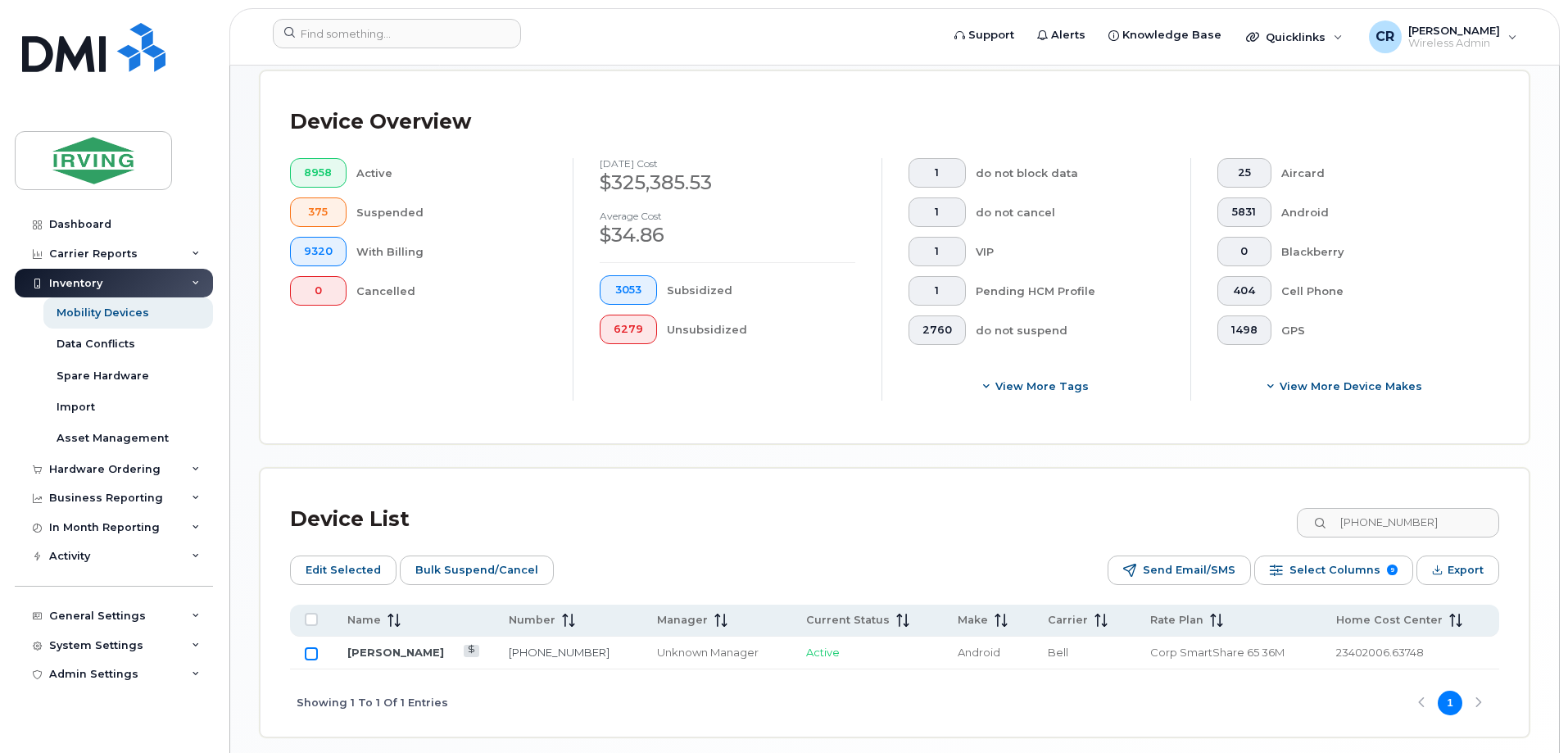
checkbox input "true"
click at [431, 558] on span "Bulk Suspend/Cancel" at bounding box center [476, 570] width 123 height 25
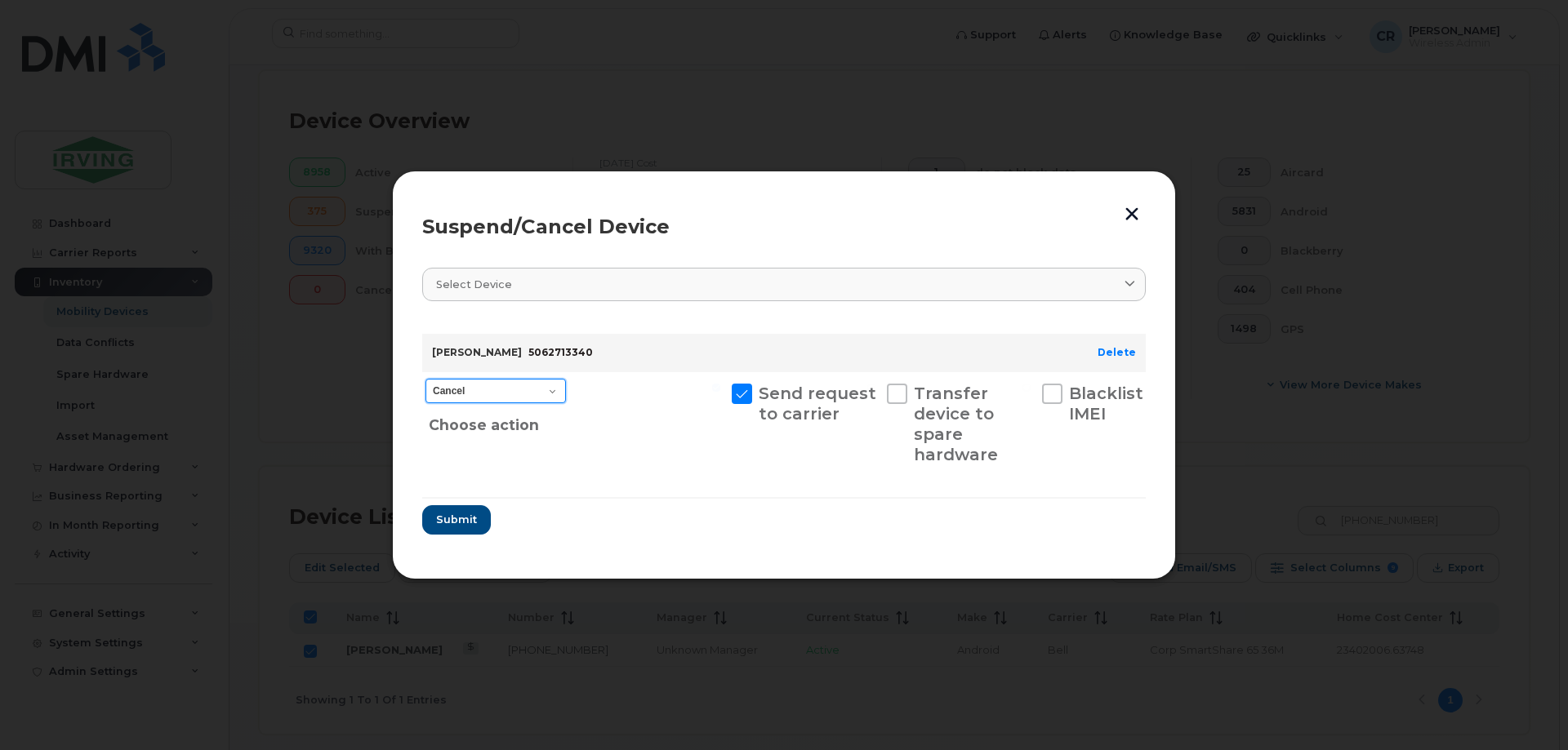
drag, startPoint x: 484, startPoint y: 391, endPoint x: 492, endPoint y: 394, distance: 8.5
click at [484, 391] on select "Cancel Suspend - Extend Suspension Suspend - Reduced Rate Suspend - Full Rate S…" at bounding box center [496, 391] width 140 height 25
select select "[object Object]"
click at [426, 379] on select "Cancel Suspend - Extend Suspension Suspend - Reduced Rate Suspend - Full Rate S…" at bounding box center [496, 391] width 140 height 25
click at [453, 525] on span "Submit" at bounding box center [455, 520] width 41 height 16
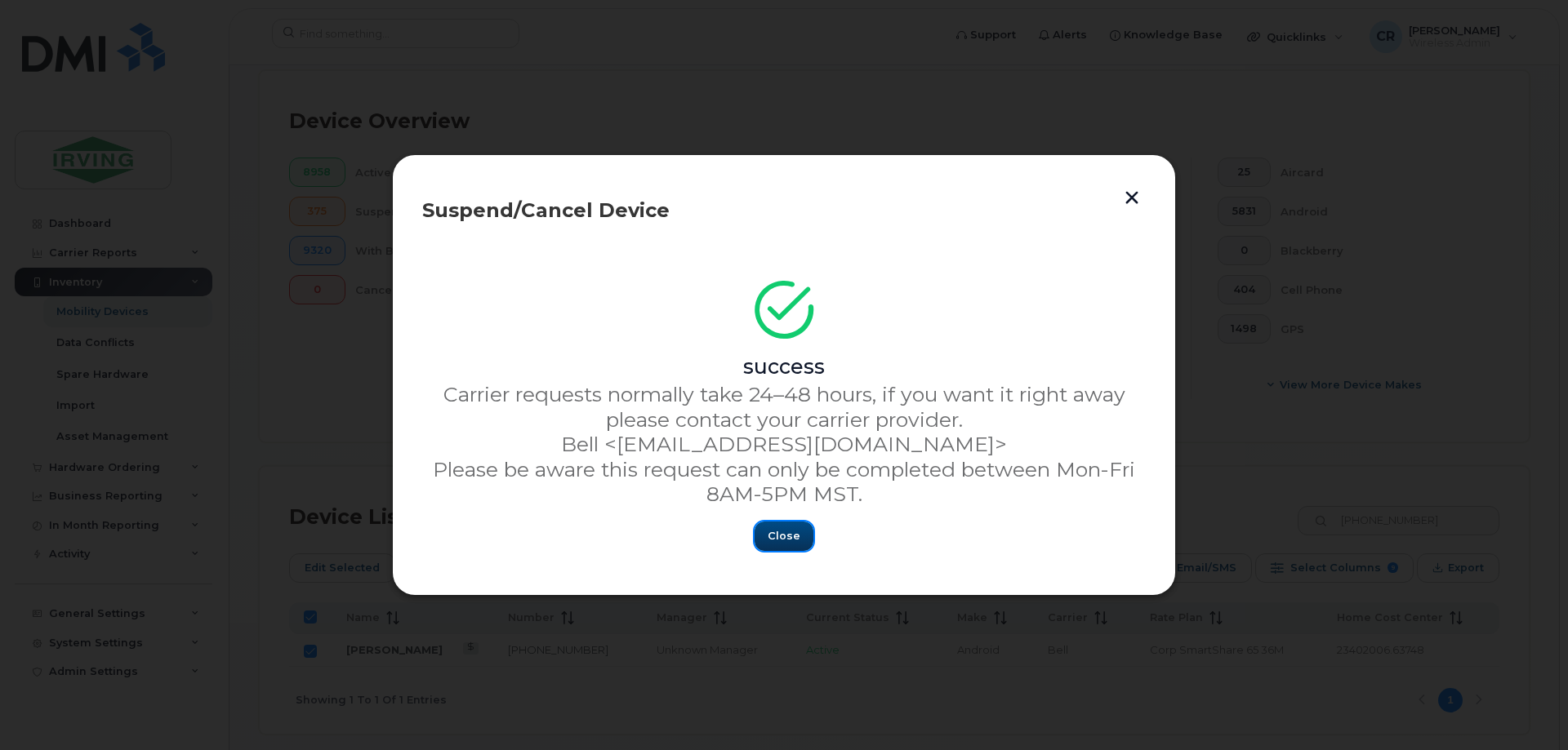
click at [767, 532] on button "Close" at bounding box center [784, 536] width 59 height 29
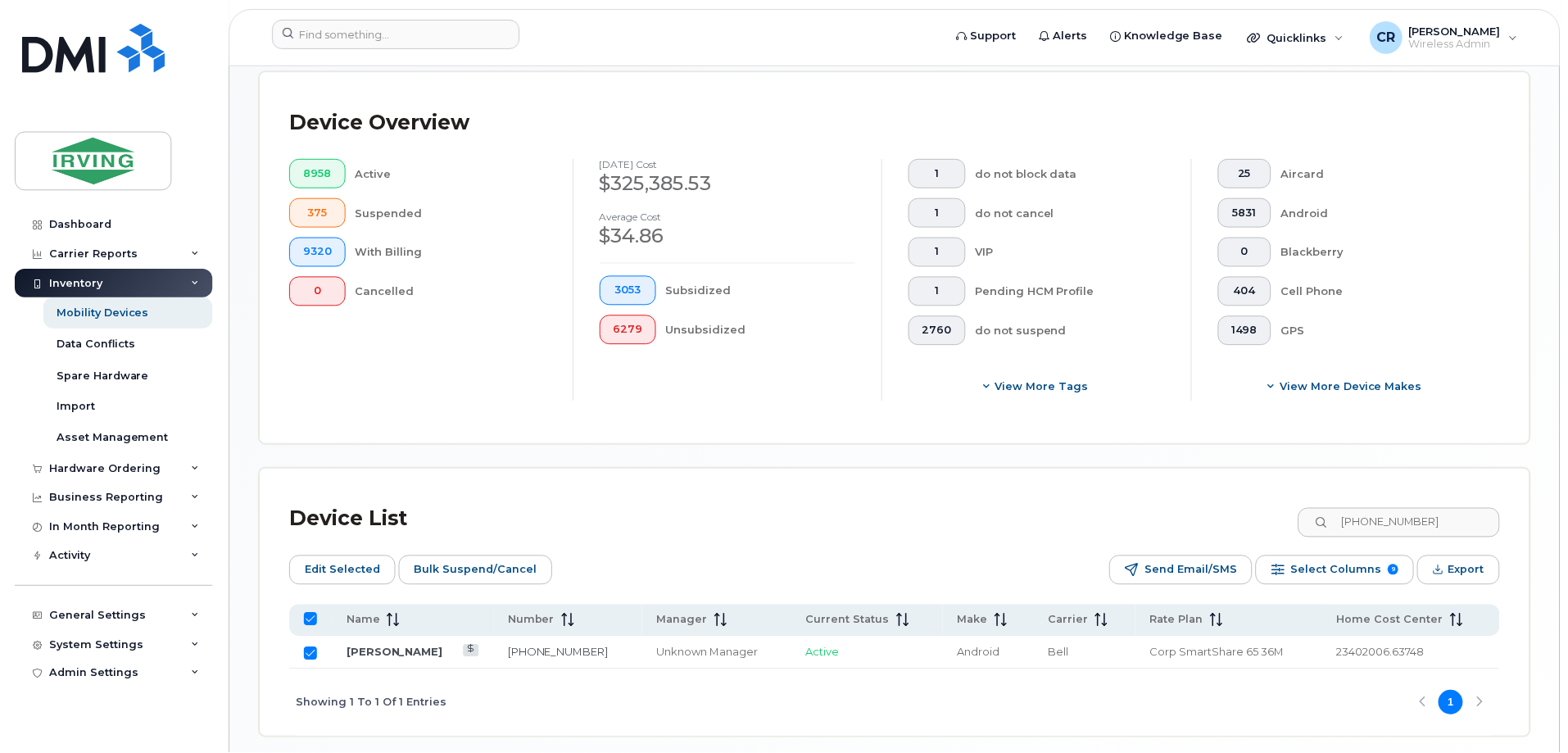
scroll to position [396, 0]
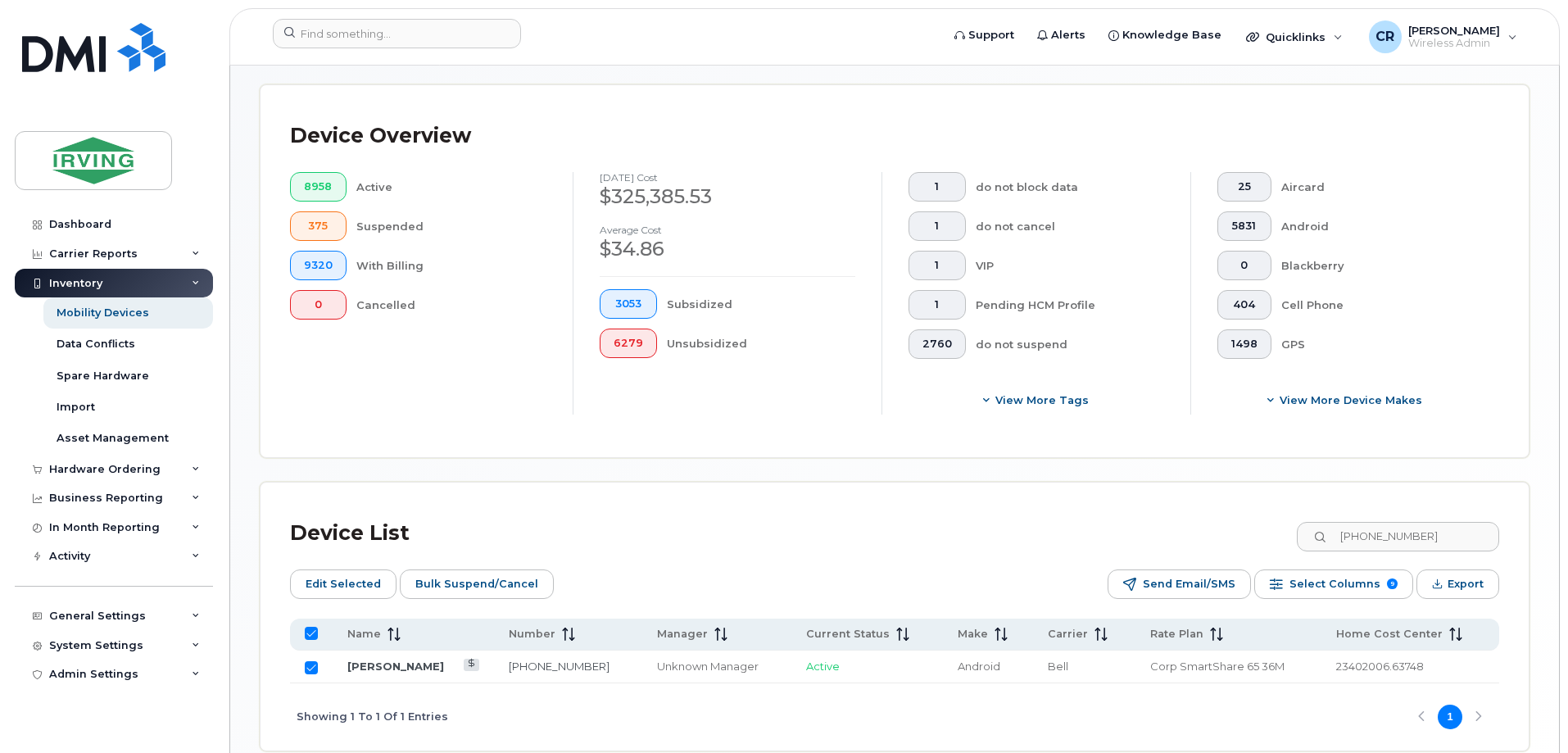
click at [315, 661] on input "Row Selected" at bounding box center [312, 668] width 13 height 13
checkbox input "false"
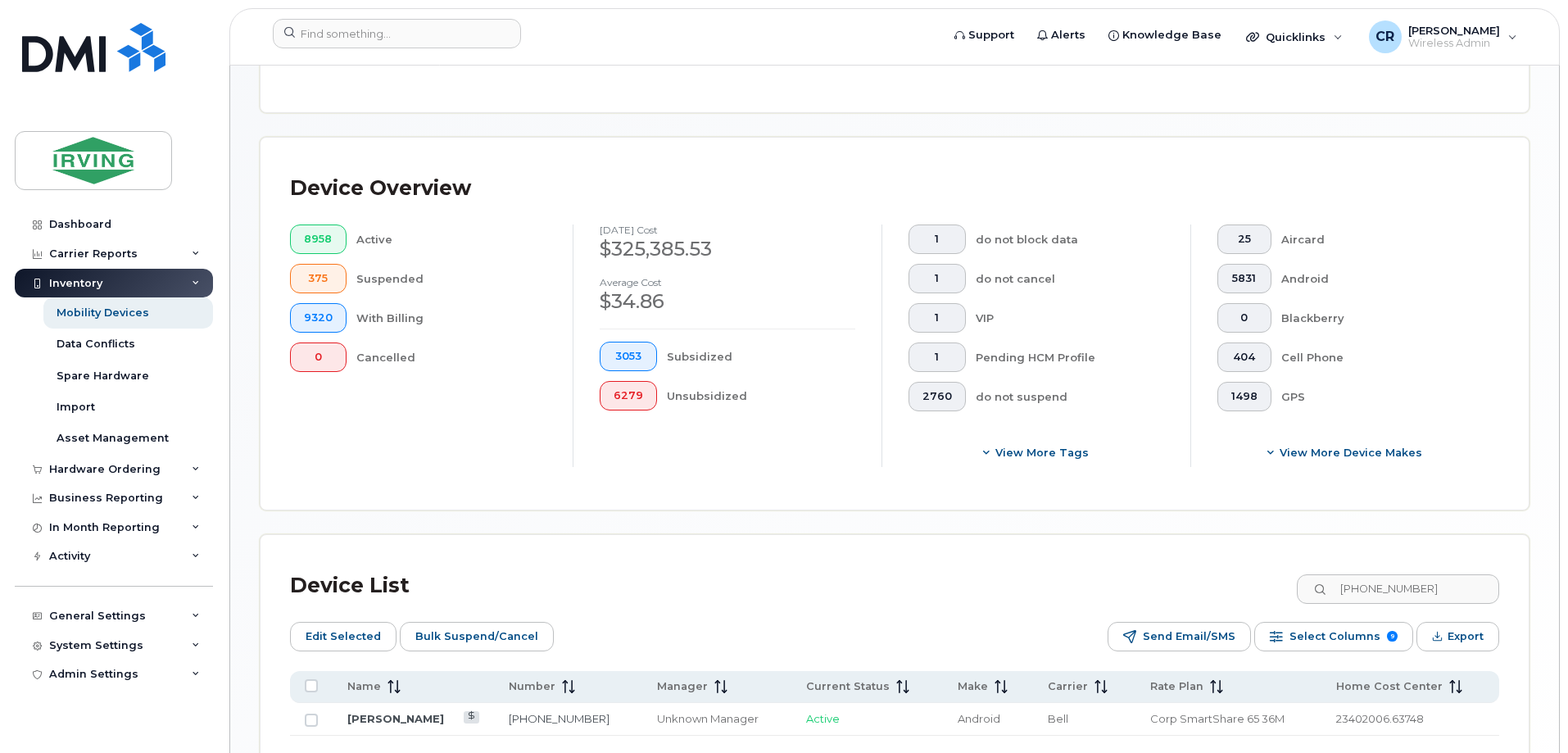
scroll to position [314, 0]
